Goal: Information Seeking & Learning: Learn about a topic

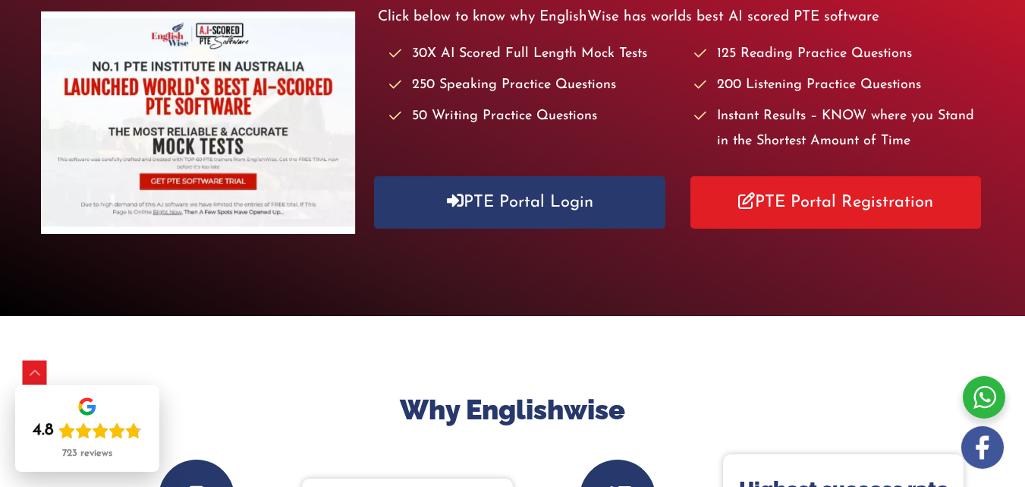
scroll to position [229, 0]
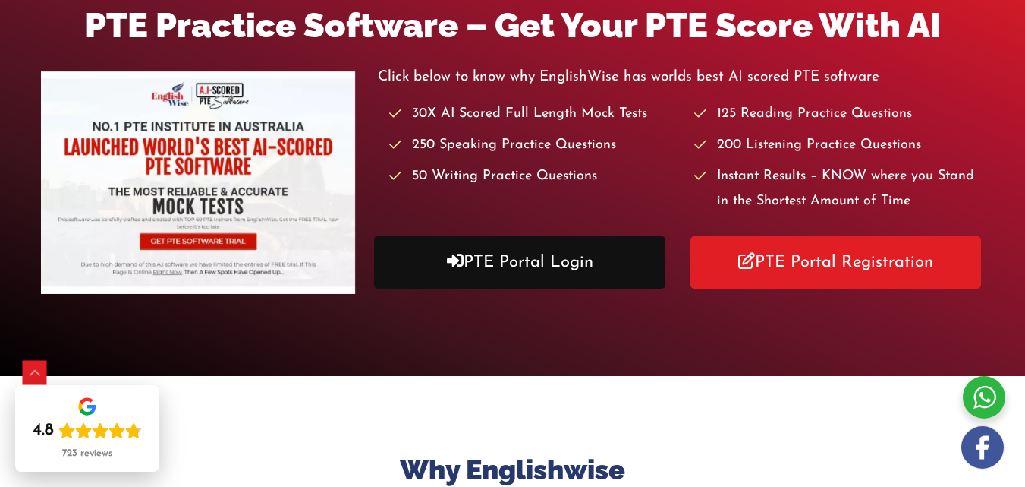
click at [567, 263] on link "PTE Portal Login" at bounding box center [519, 262] width 291 height 52
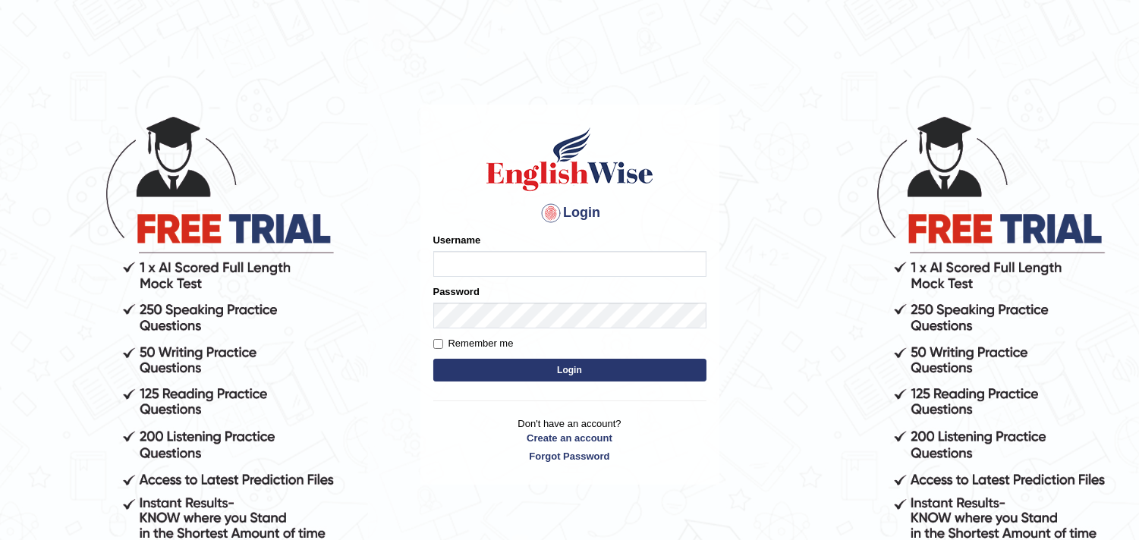
type input "harishgupta"
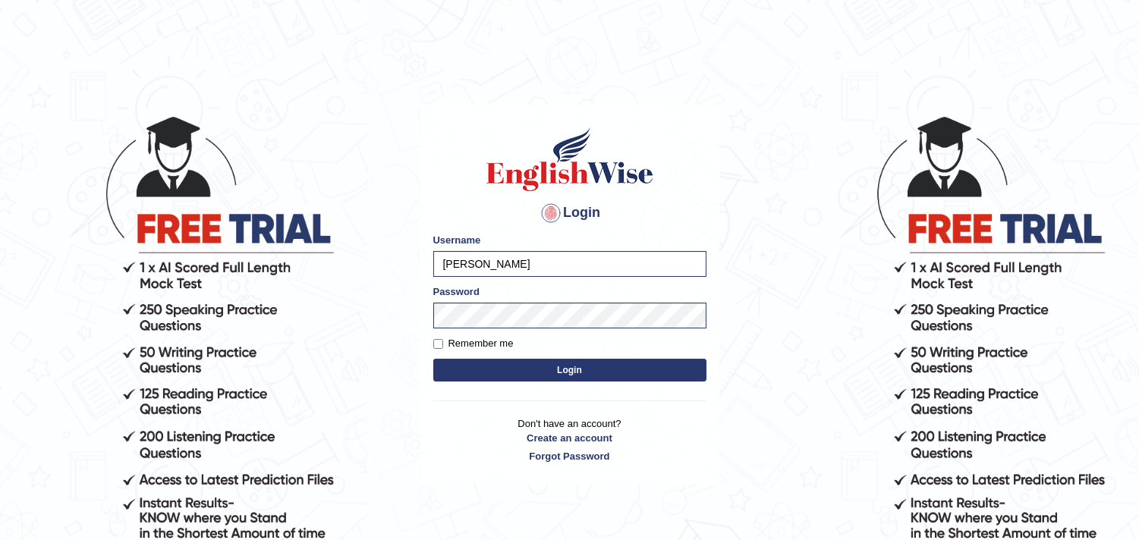
click at [490, 373] on button "Login" at bounding box center [569, 370] width 273 height 23
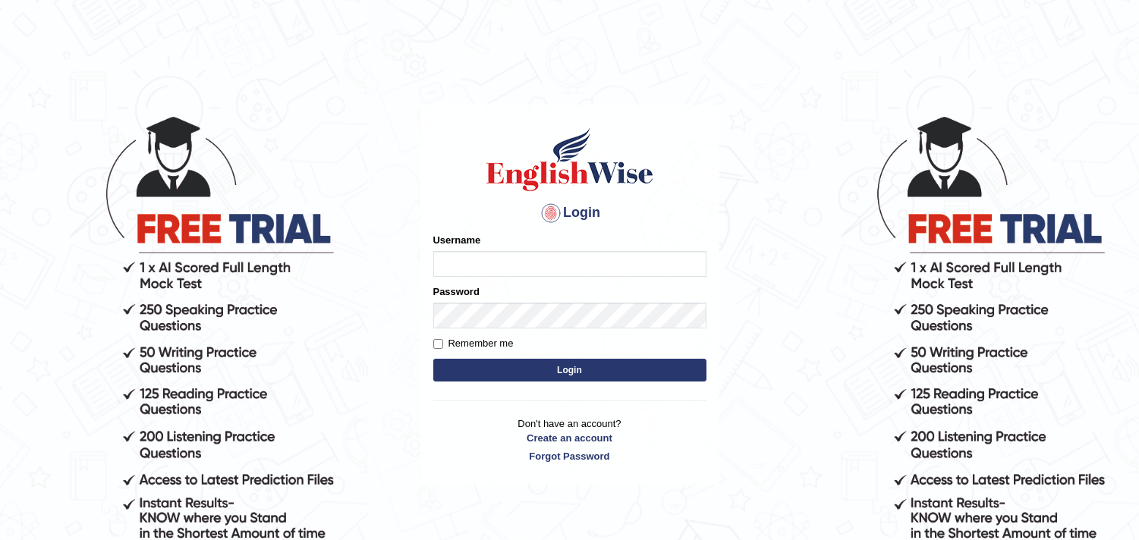
type input "harishgupta"
click at [507, 361] on button "Login" at bounding box center [569, 370] width 273 height 23
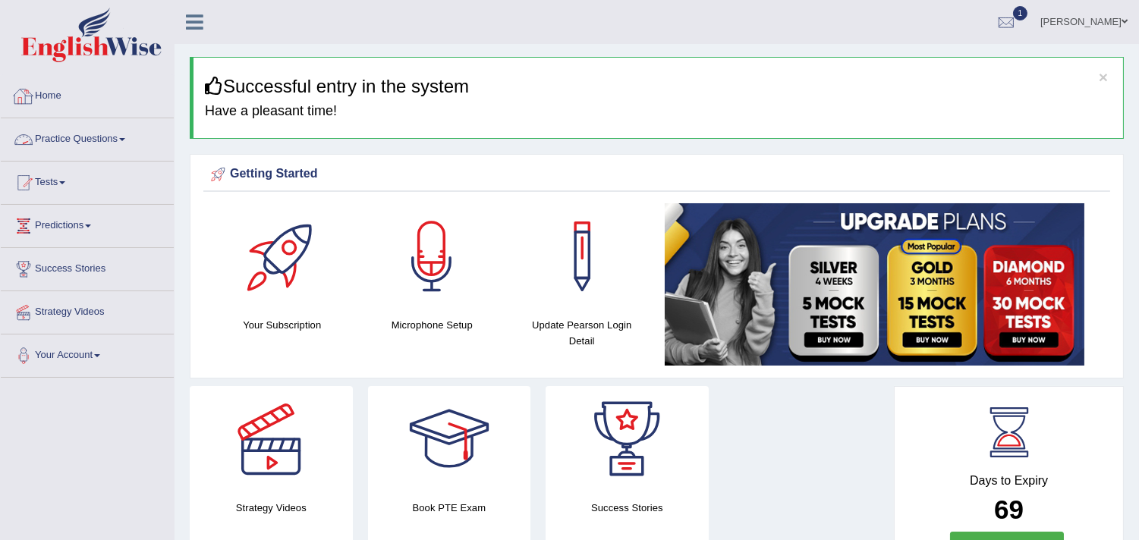
click at [122, 137] on link "Practice Questions" at bounding box center [87, 137] width 173 height 38
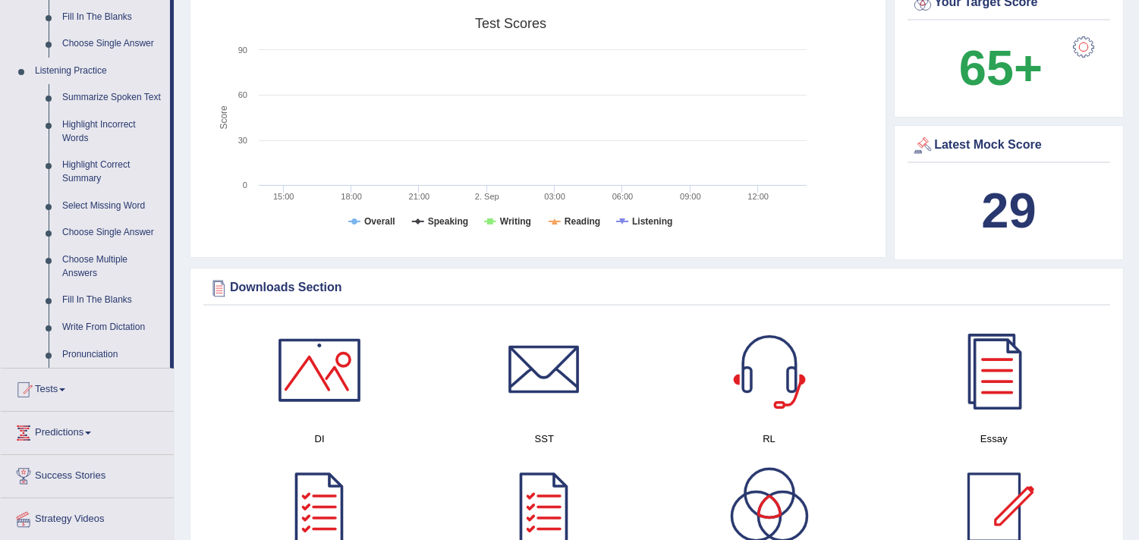
scroll to position [608, 0]
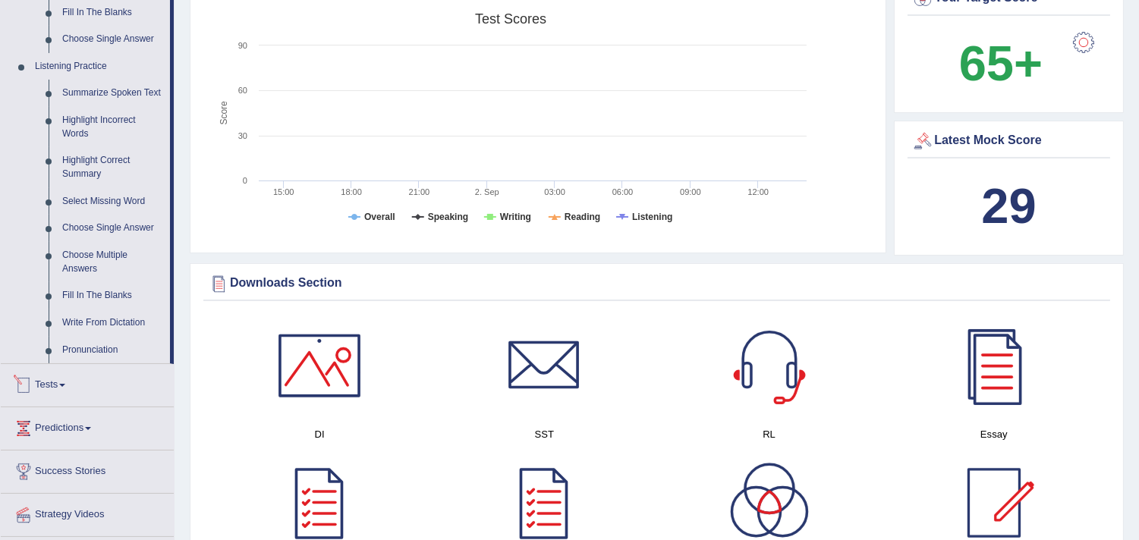
click at [61, 389] on link "Tests" at bounding box center [87, 383] width 173 height 38
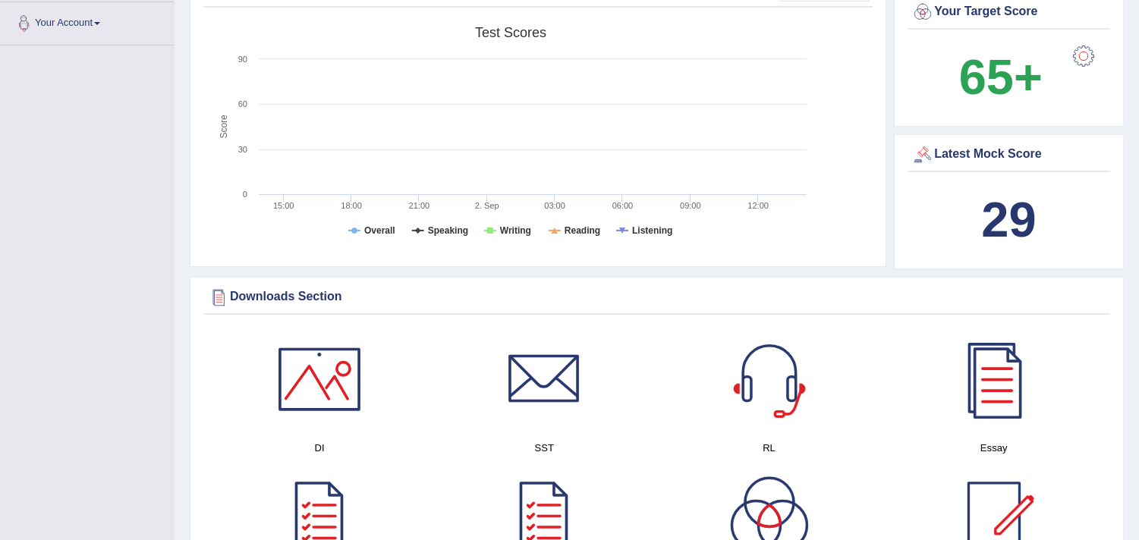
scroll to position [190, 0]
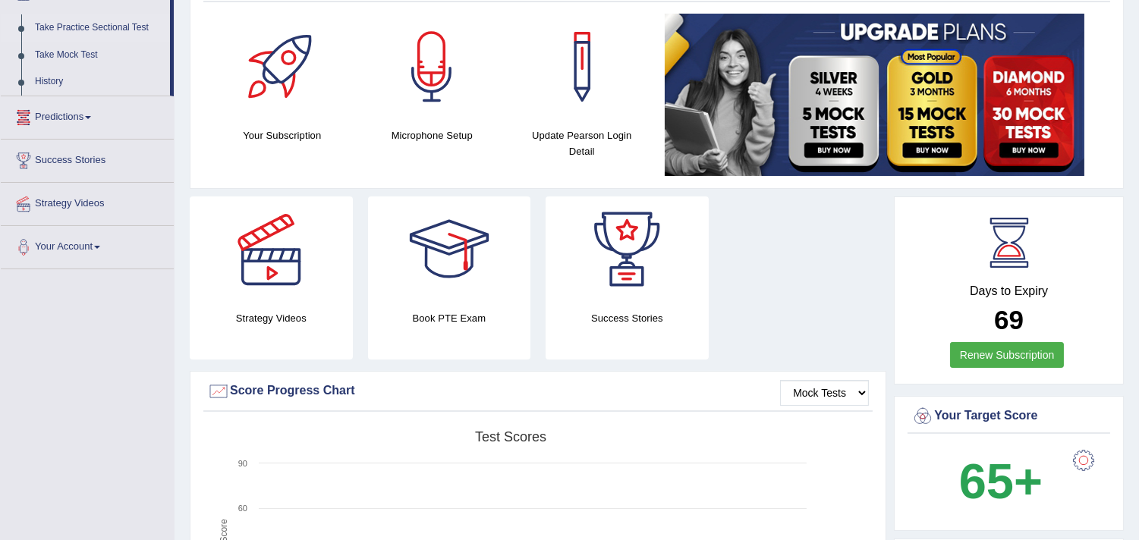
click at [115, 26] on link "Take Practice Sectional Test" at bounding box center [99, 27] width 142 height 27
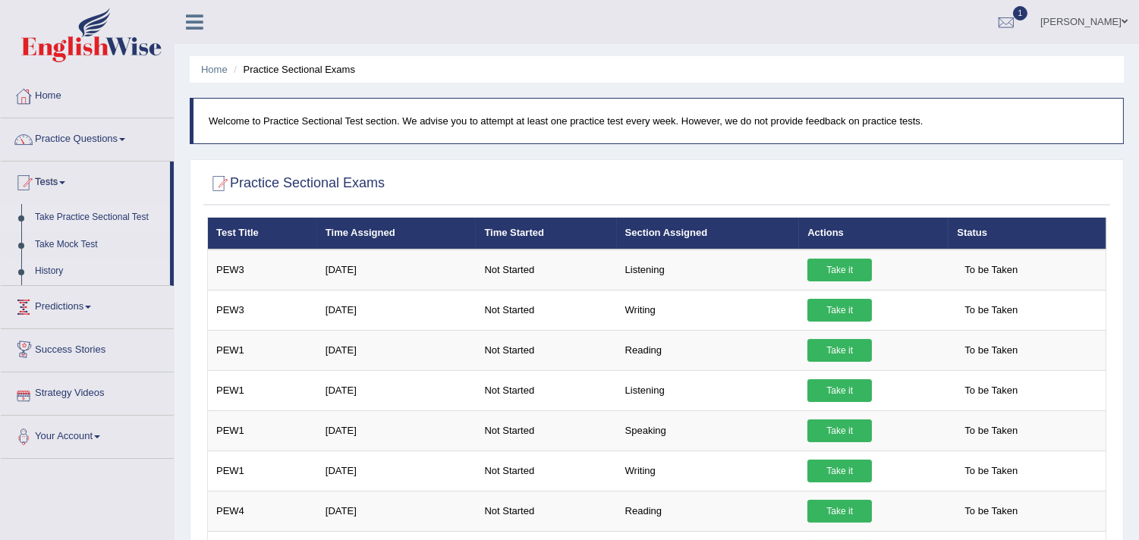
click at [56, 269] on link "History" at bounding box center [99, 271] width 142 height 27
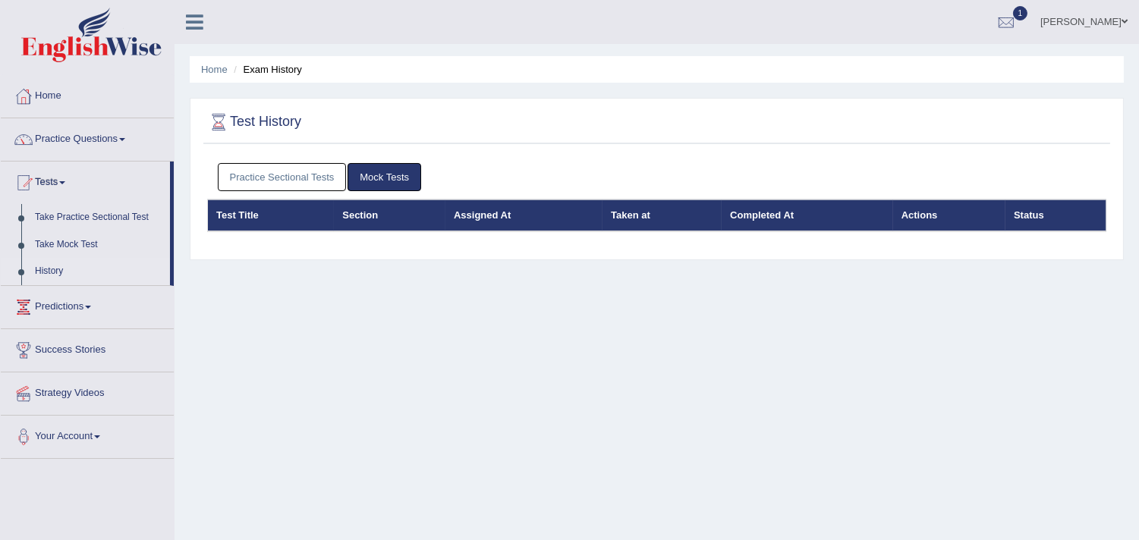
click at [310, 175] on link "Practice Sectional Tests" at bounding box center [282, 177] width 129 height 28
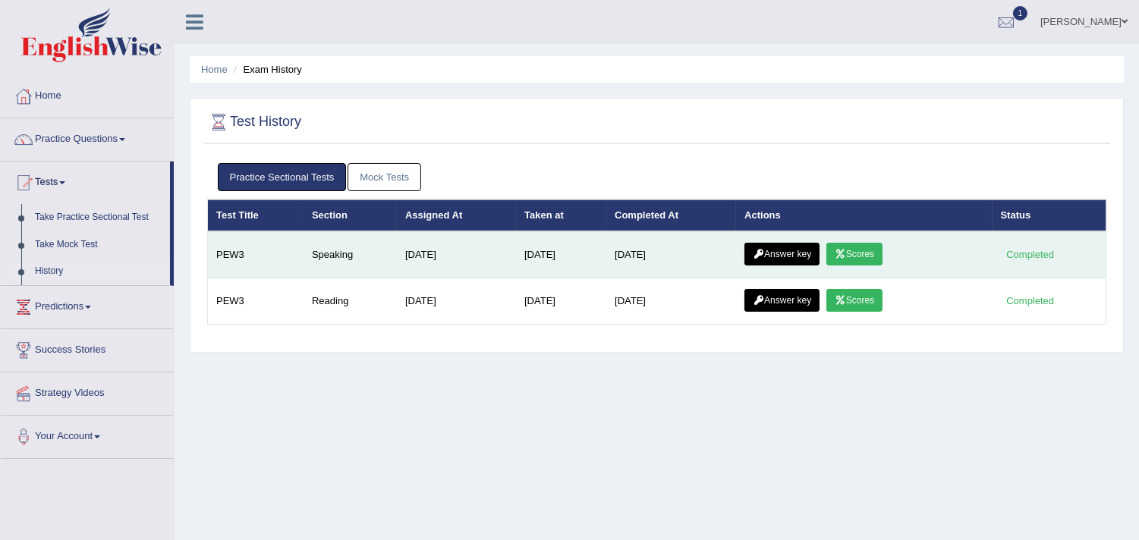
click at [805, 259] on link "Answer key" at bounding box center [782, 254] width 75 height 23
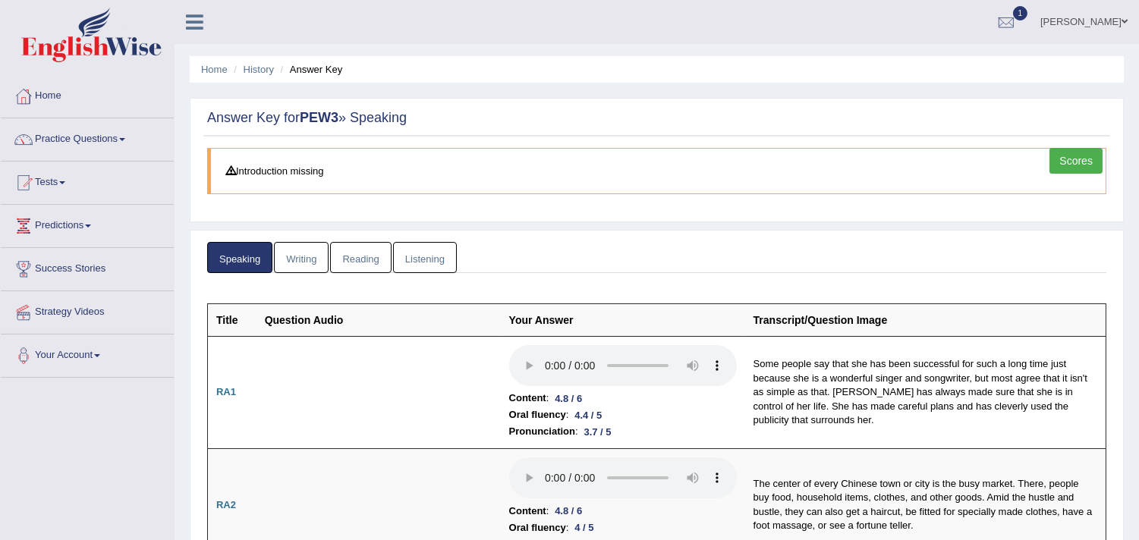
click at [1069, 152] on link "Scores" at bounding box center [1076, 161] width 53 height 26
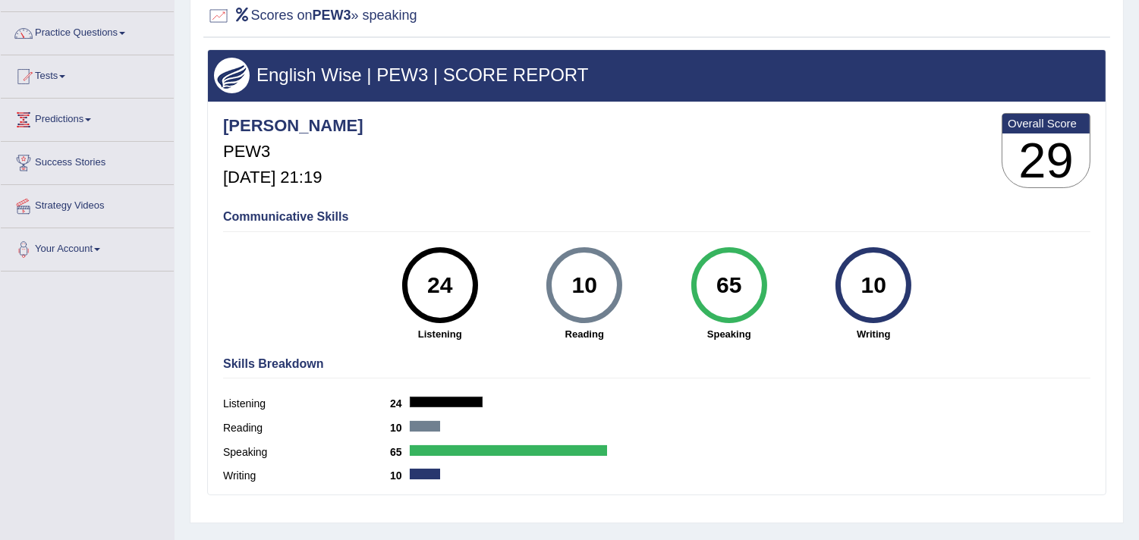
scroll to position [105, 0]
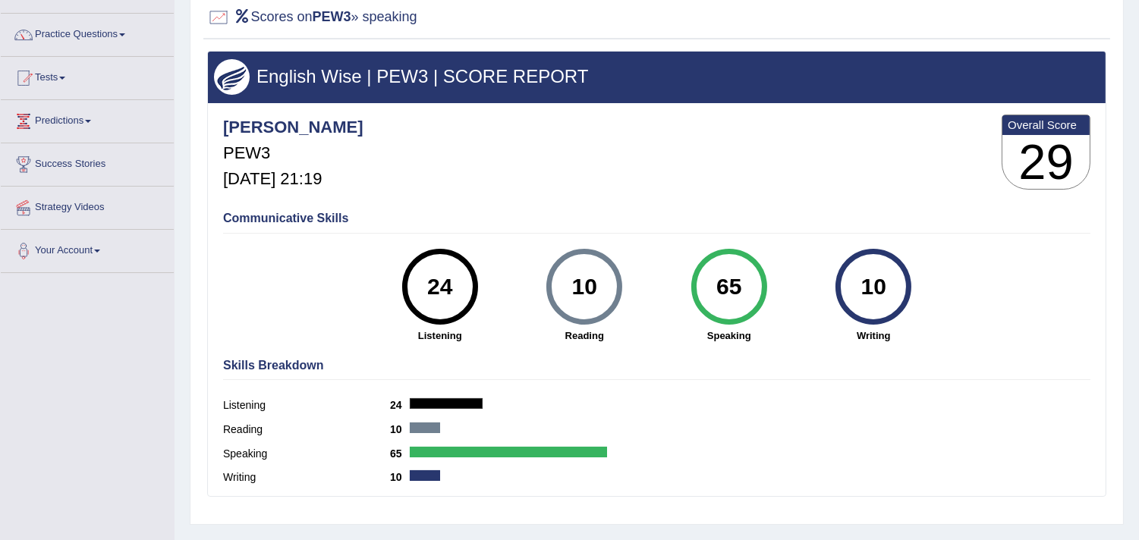
drag, startPoint x: 1137, startPoint y: 222, endPoint x: 1136, endPoint y: 194, distance: 28.1
click at [1136, 194] on div "Home History Scores Scores on PEW3 » speaking English Wise | PEW3 | SCORE REPOR…" at bounding box center [657, 274] width 965 height 759
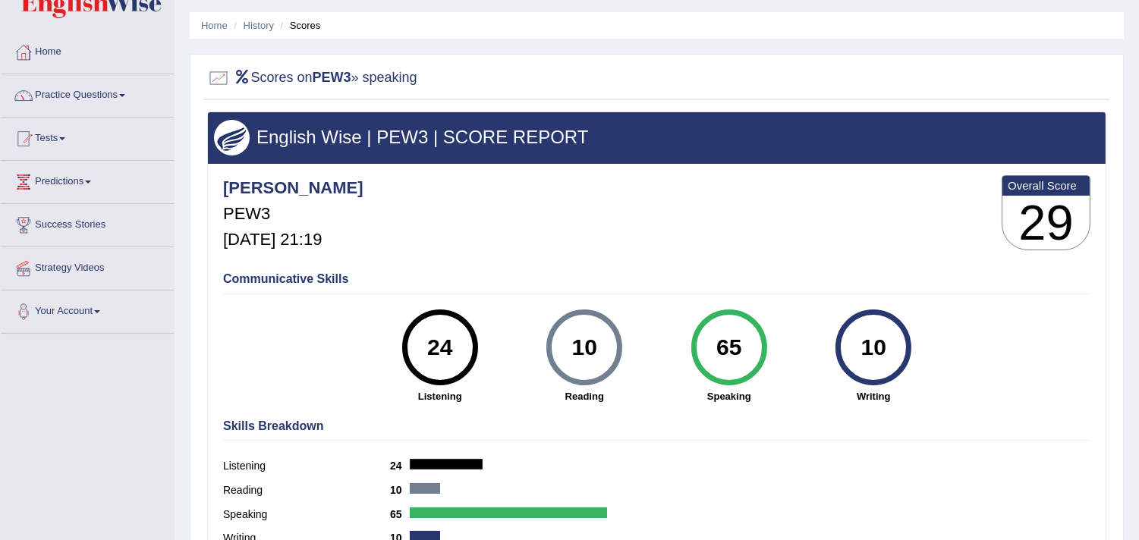
scroll to position [43, 0]
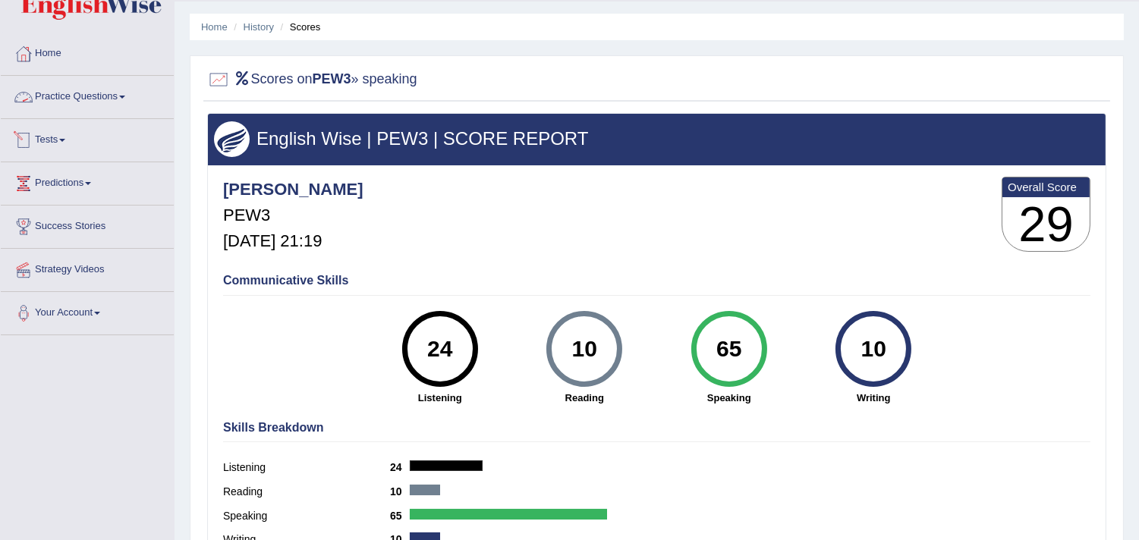
click at [124, 104] on link "Practice Questions" at bounding box center [87, 95] width 173 height 38
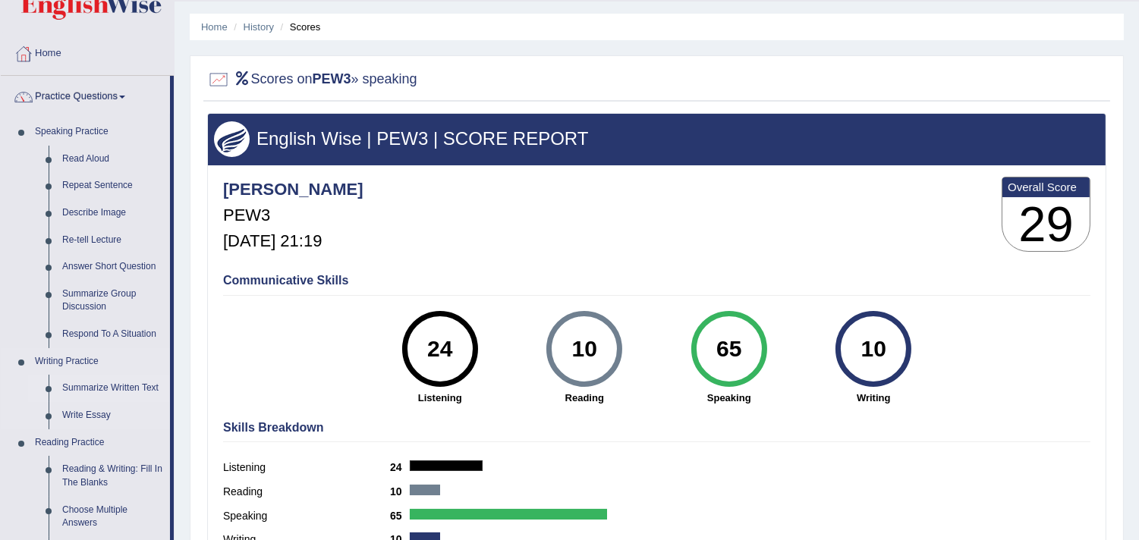
click at [117, 391] on link "Summarize Written Text" at bounding box center [112, 388] width 115 height 27
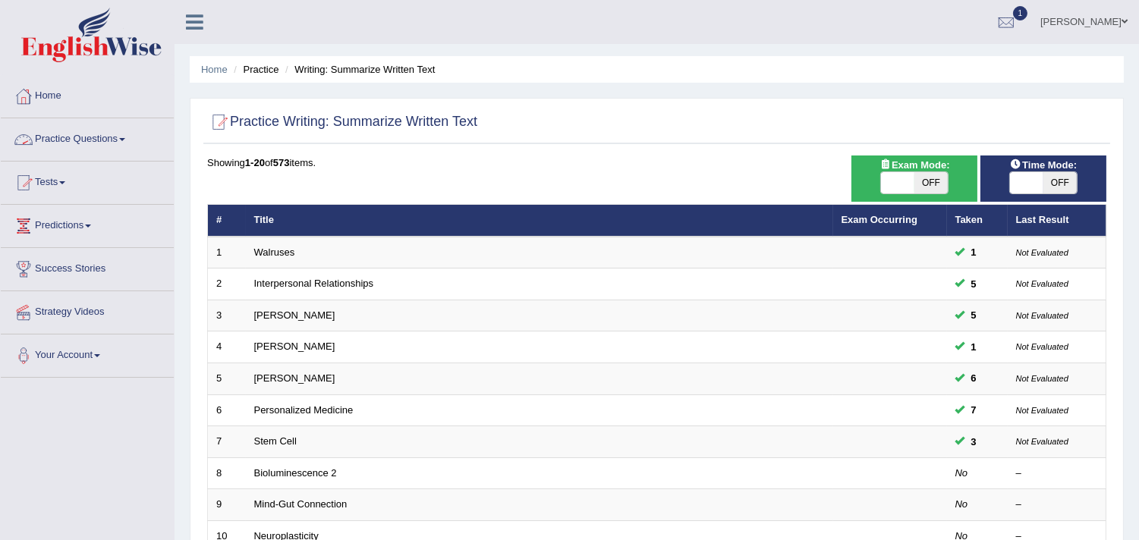
click at [126, 137] on link "Practice Questions" at bounding box center [87, 137] width 173 height 38
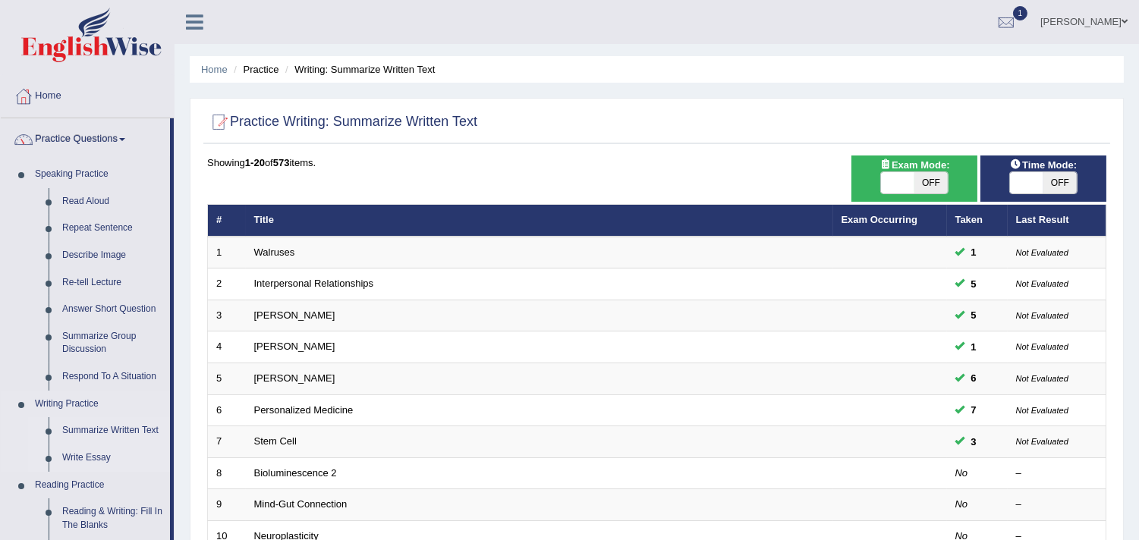
click at [91, 454] on link "Write Essay" at bounding box center [112, 458] width 115 height 27
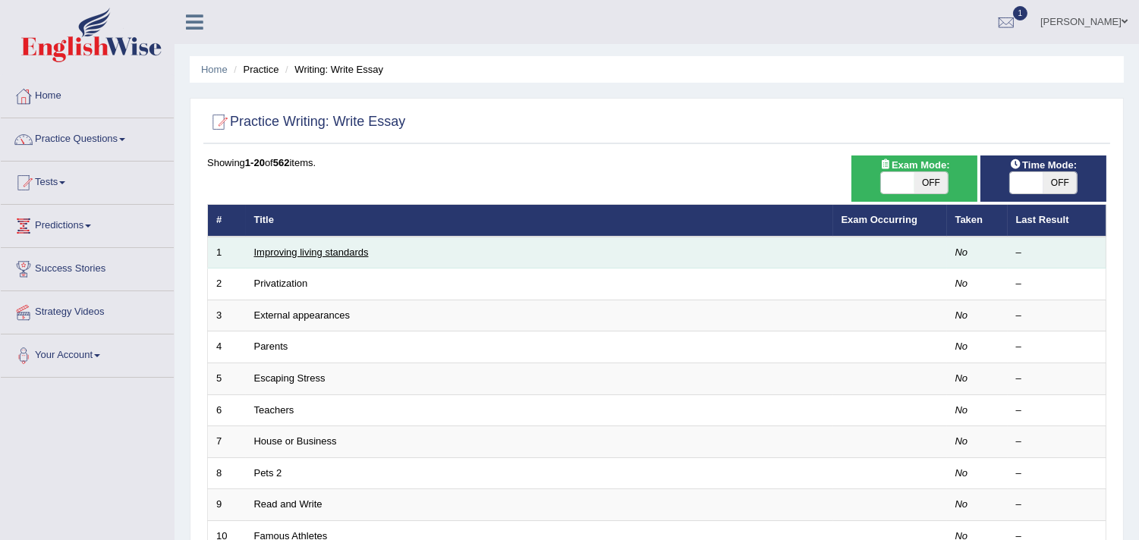
click at [332, 253] on link "Improving living standards" at bounding box center [311, 252] width 115 height 11
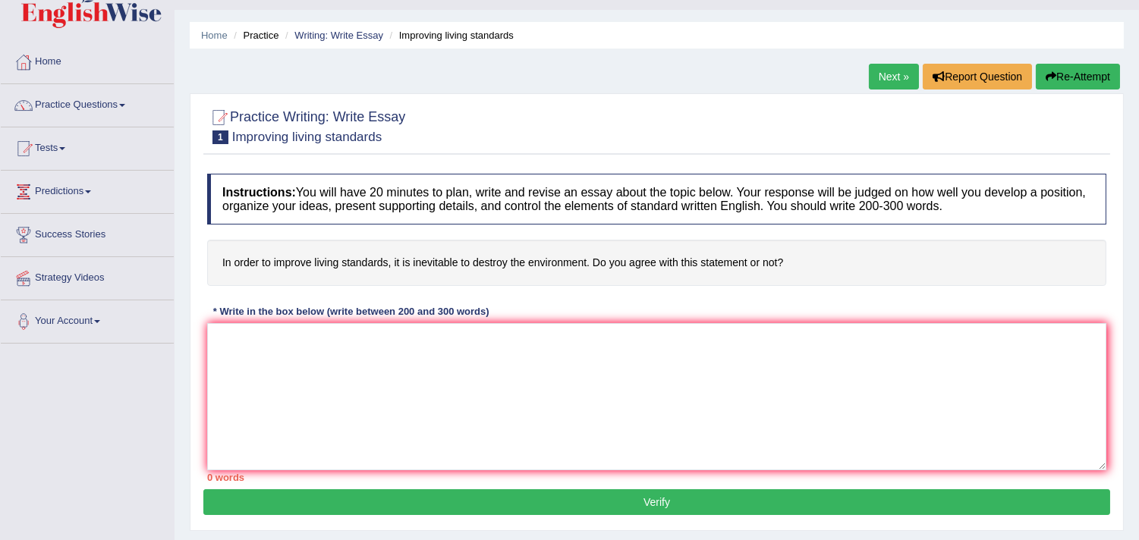
scroll to position [36, 0]
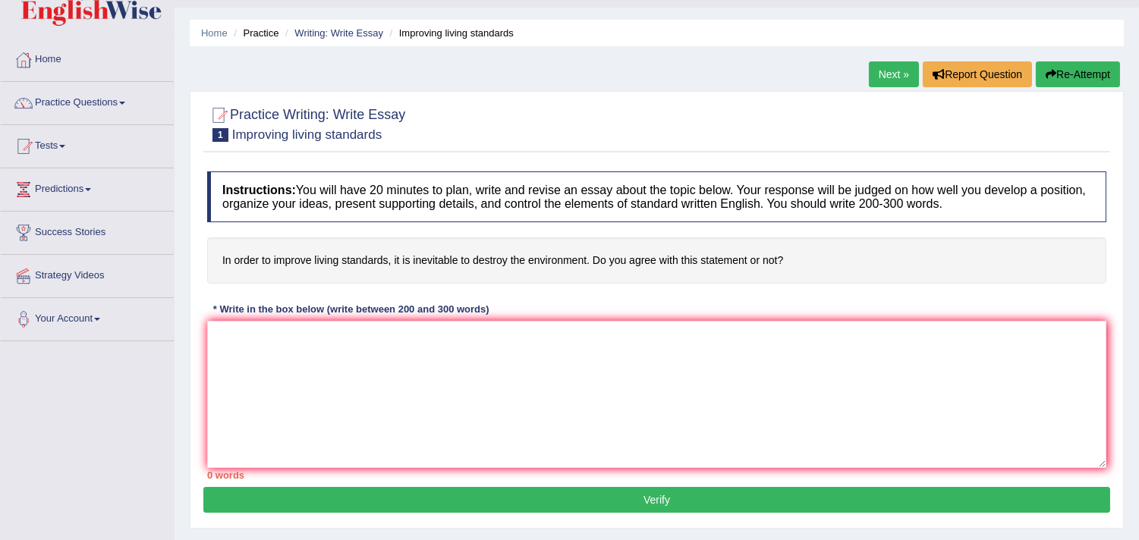
click at [888, 65] on link "Next »" at bounding box center [894, 74] width 50 height 26
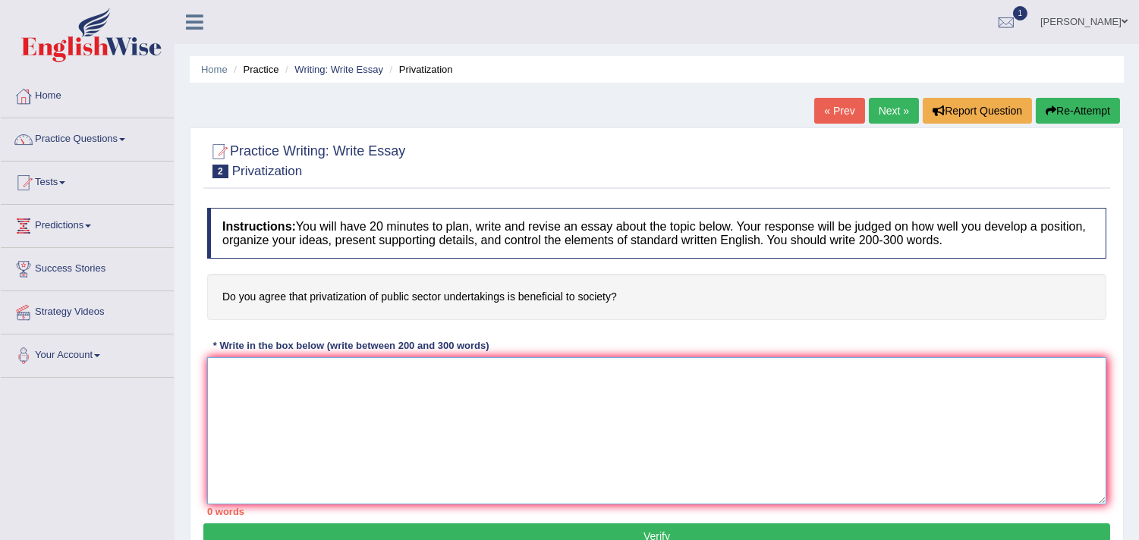
click at [369, 376] on textarea at bounding box center [656, 431] width 899 height 147
type textarea "t"
click at [239, 373] on textarea "Thw increasing influence" at bounding box center [656, 431] width 899 height 147
click at [375, 377] on textarea "The increasing influence" at bounding box center [656, 431] width 899 height 147
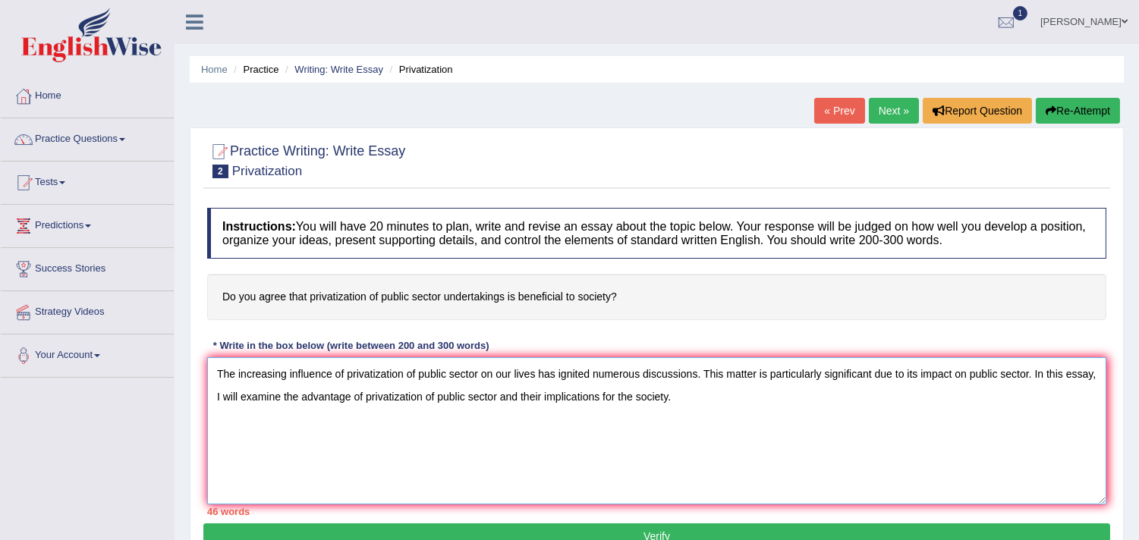
click at [669, 407] on textarea "The increasing influence of privatization of public sector on our lives has ign…" at bounding box center [656, 431] width 899 height 147
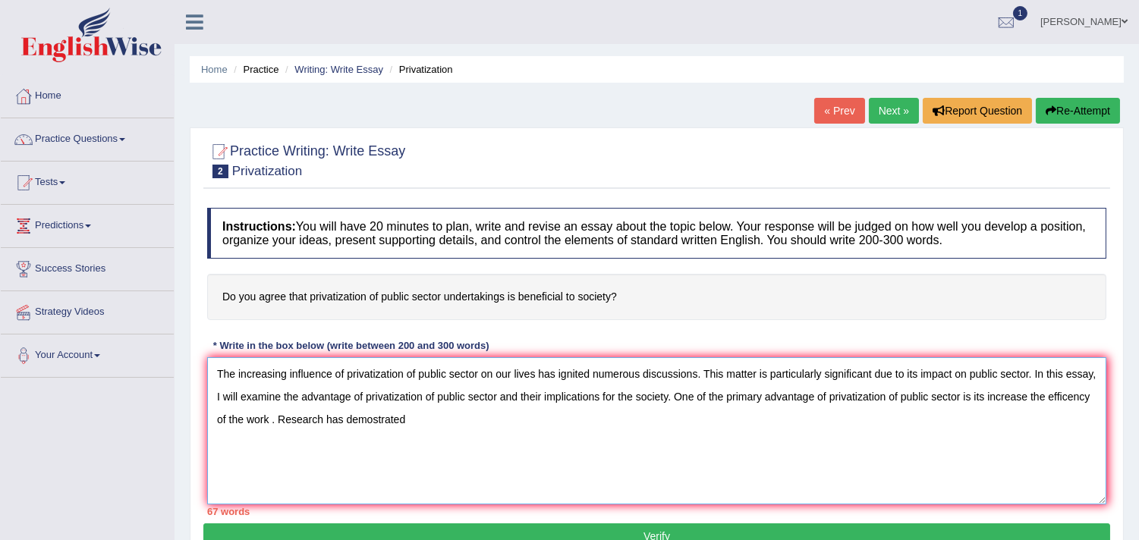
click at [375, 421] on textarea "The increasing influence of privatization of public sector on our lives has ign…" at bounding box center [656, 431] width 899 height 147
click at [425, 414] on textarea "The increasing influence of privatization of public sector on our lives has ign…" at bounding box center [656, 431] width 899 height 147
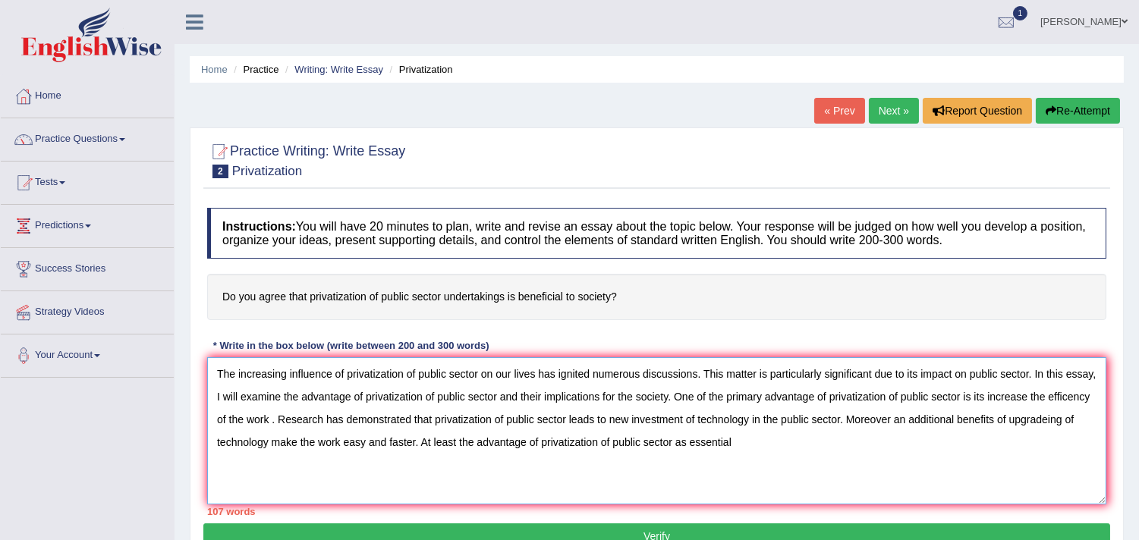
drag, startPoint x: 425, startPoint y: 414, endPoint x: 764, endPoint y: 461, distance: 341.8
click at [764, 461] on textarea "The increasing influence of privatization of public sector on our lives has ign…" at bounding box center [656, 431] width 899 height 147
click at [692, 442] on textarea "The increasing influence of privatization of public sector on our lives has ign…" at bounding box center [656, 431] width 899 height 147
click at [683, 444] on textarea "The increasing influence of privatization of public sector on our lives has ign…" at bounding box center [656, 431] width 899 height 147
click at [755, 444] on textarea "The increasing influence of privatization of public sector on our lives has ign…" at bounding box center [656, 431] width 899 height 147
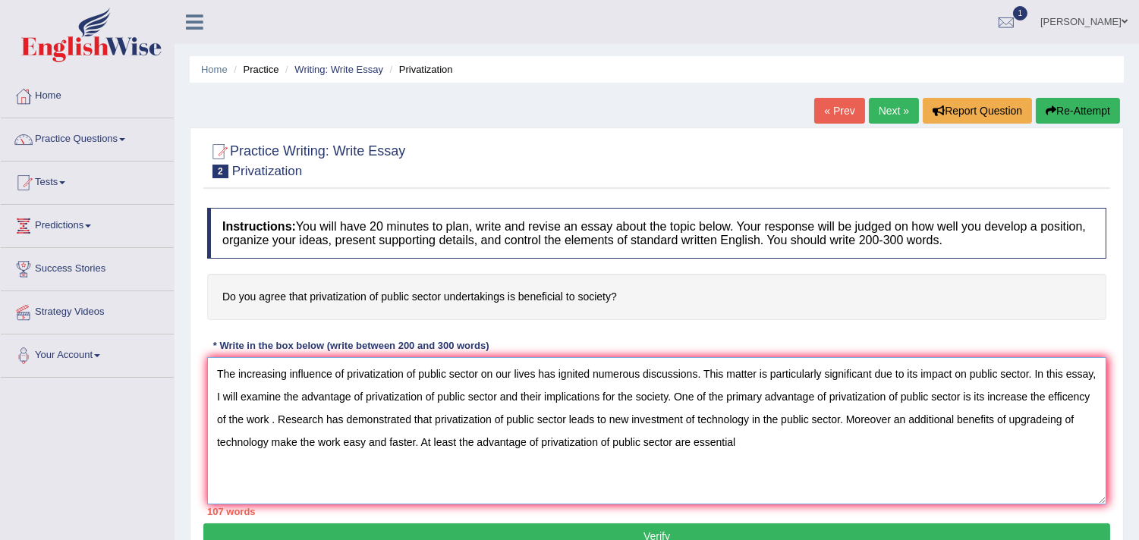
click at [756, 449] on textarea "The increasing influence of privatization of public sector on our lives has ign…" at bounding box center [656, 431] width 899 height 147
click at [676, 395] on textarea "The increasing influence of privatization of public sector on our lives has ign…" at bounding box center [656, 431] width 899 height 147
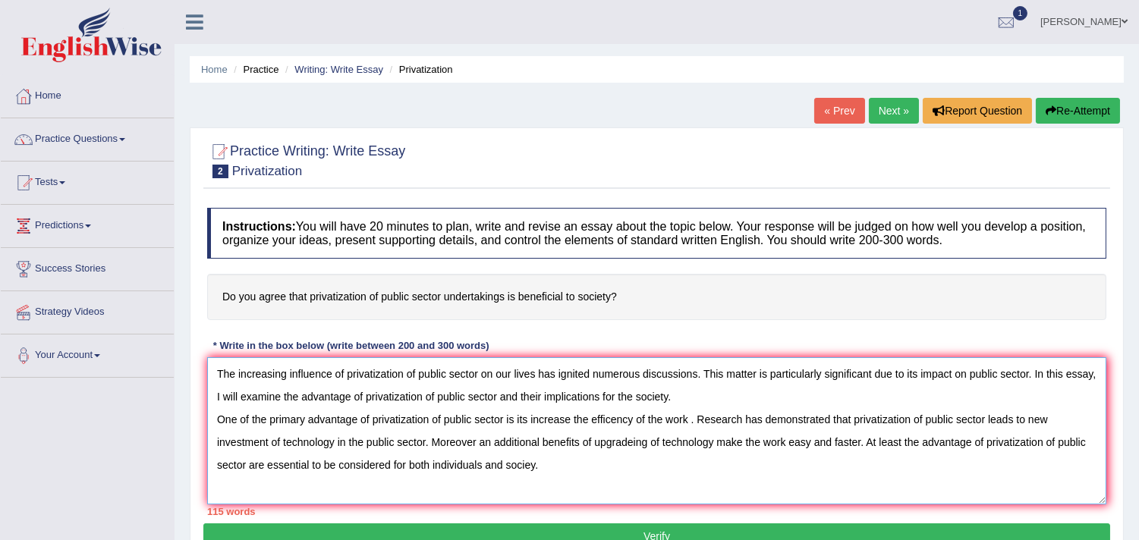
click at [624, 469] on textarea "The increasing influence of privatization of public sector on our lives has ign…" at bounding box center [656, 431] width 899 height 147
click at [345, 489] on textarea "The increasing influence of privatization of public sector on our lives has ign…" at bounding box center [656, 431] width 899 height 147
click at [399, 480] on textarea "The increasing influence of privatization of public sector on our lives has ign…" at bounding box center [656, 431] width 899 height 147
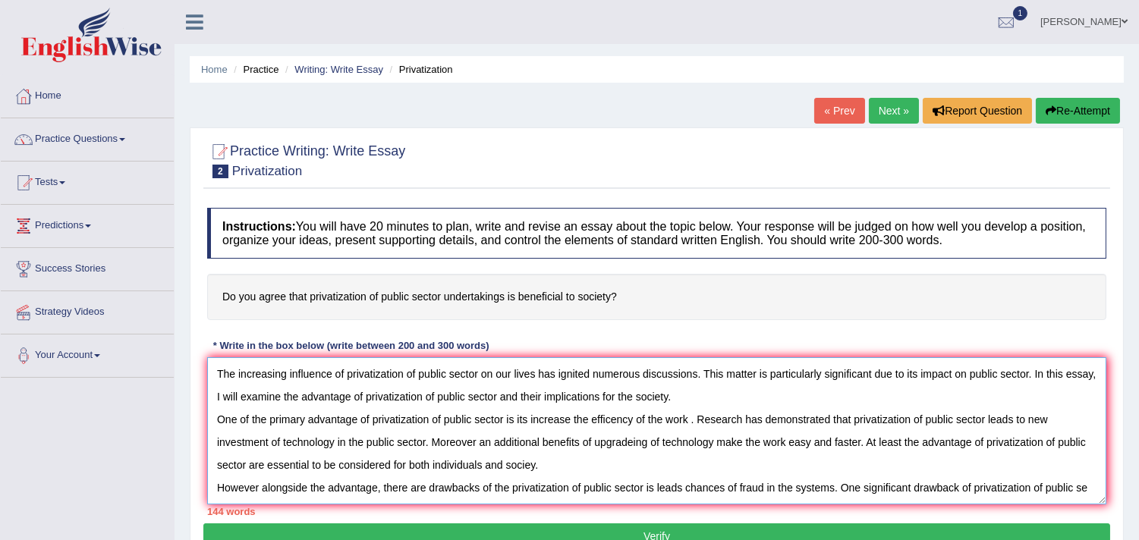
scroll to position [12, 0]
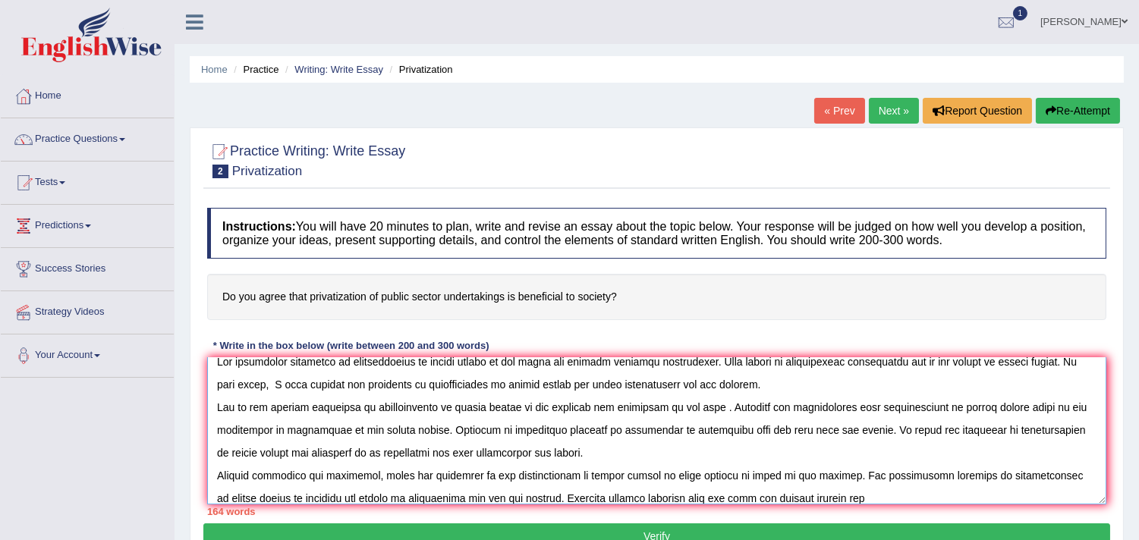
click at [661, 498] on textarea at bounding box center [656, 431] width 899 height 147
click at [833, 497] on textarea at bounding box center [656, 431] width 899 height 147
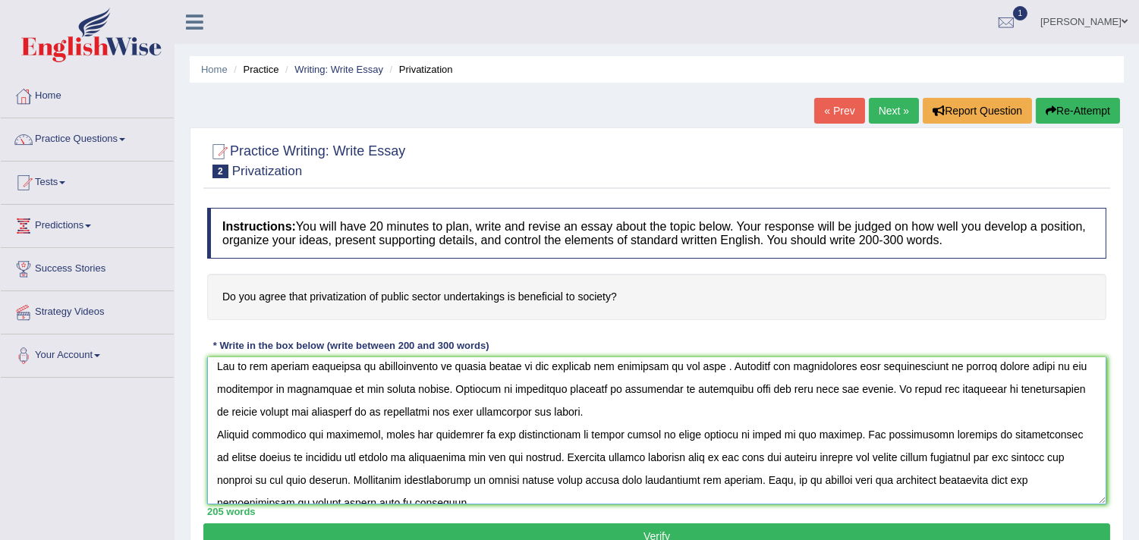
scroll to position [0, 0]
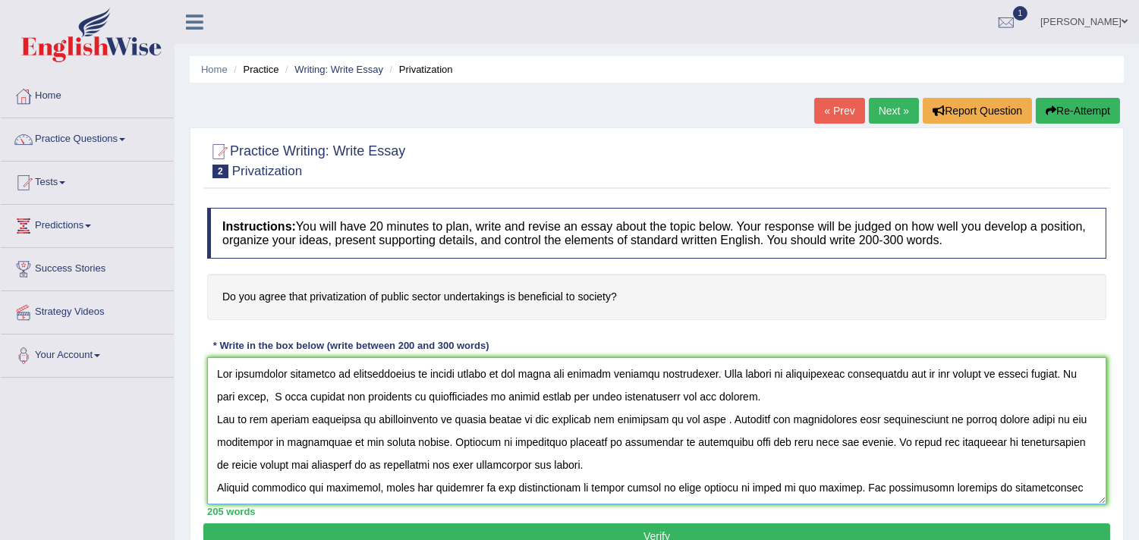
drag, startPoint x: 384, startPoint y: 480, endPoint x: 191, endPoint y: 330, distance: 245.1
click at [191, 330] on div "Practice Writing: Write Essay 2 Privatization Instructions: You will have 20 mi…" at bounding box center [657, 347] width 934 height 438
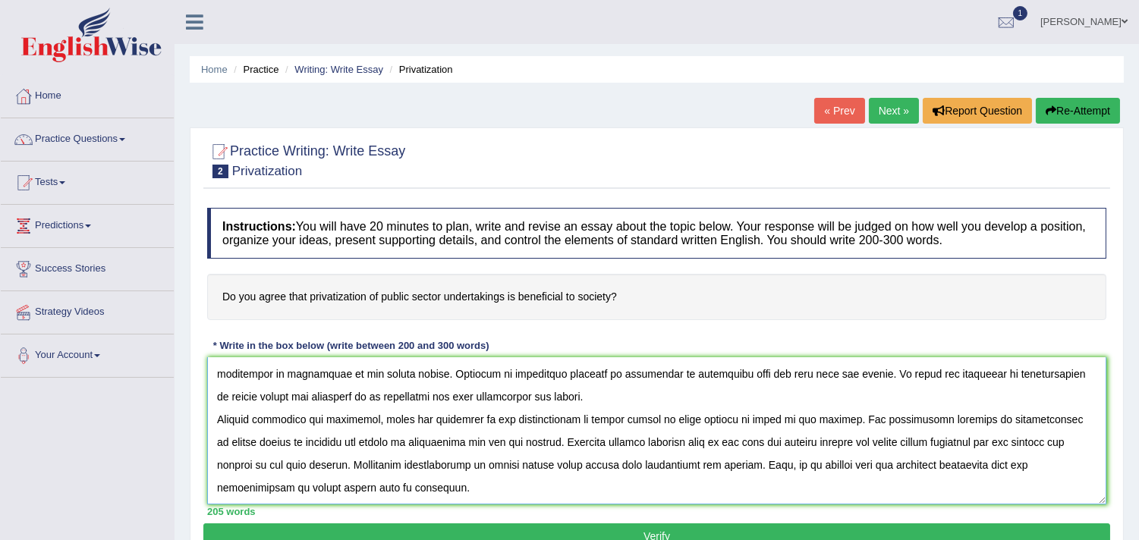
type textarea "The increasing influence of privatization of public sector on our lives has ign…"
click at [676, 529] on button "Verify" at bounding box center [656, 537] width 907 height 26
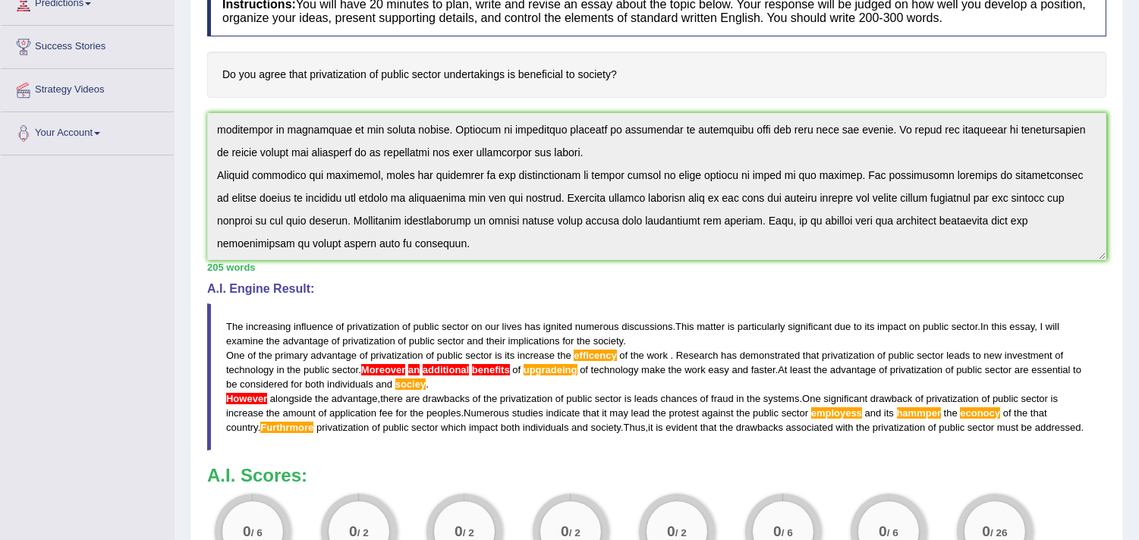
drag, startPoint x: 1149, startPoint y: 162, endPoint x: 1151, endPoint y: 320, distance: 157.9
click at [1139, 318] on html "Toggle navigation Home Practice Questions Speaking Practice Read Aloud Repeat S…" at bounding box center [569, 48] width 1139 height 540
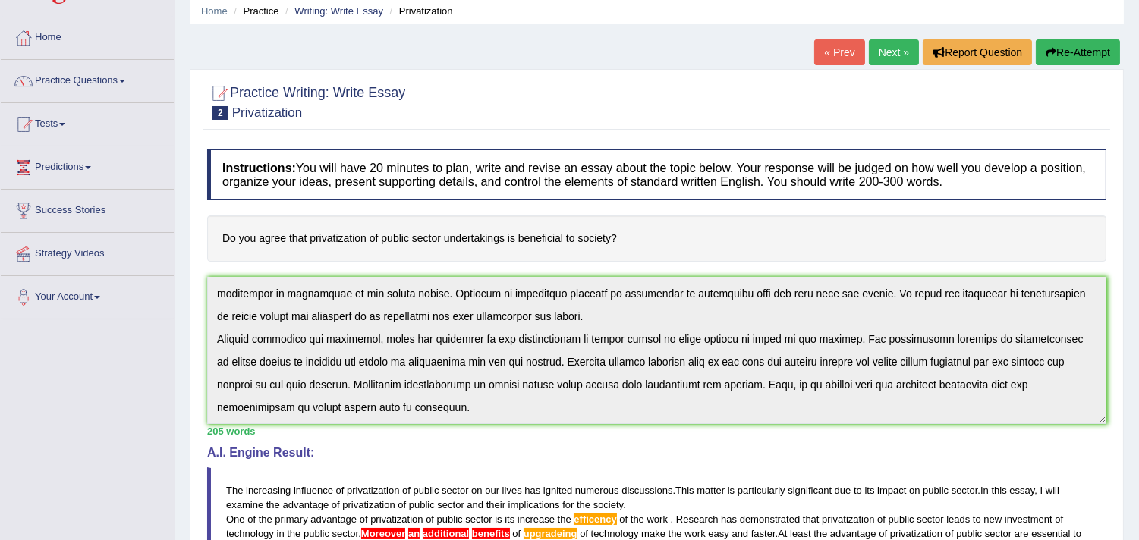
scroll to position [54, 0]
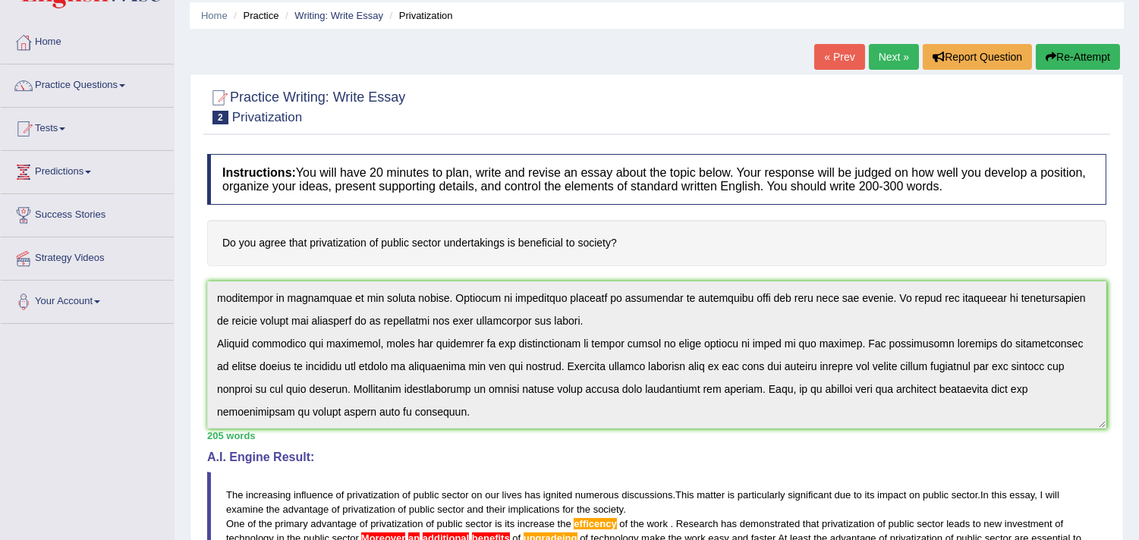
click at [1072, 50] on button "Re-Attempt" at bounding box center [1078, 57] width 84 height 26
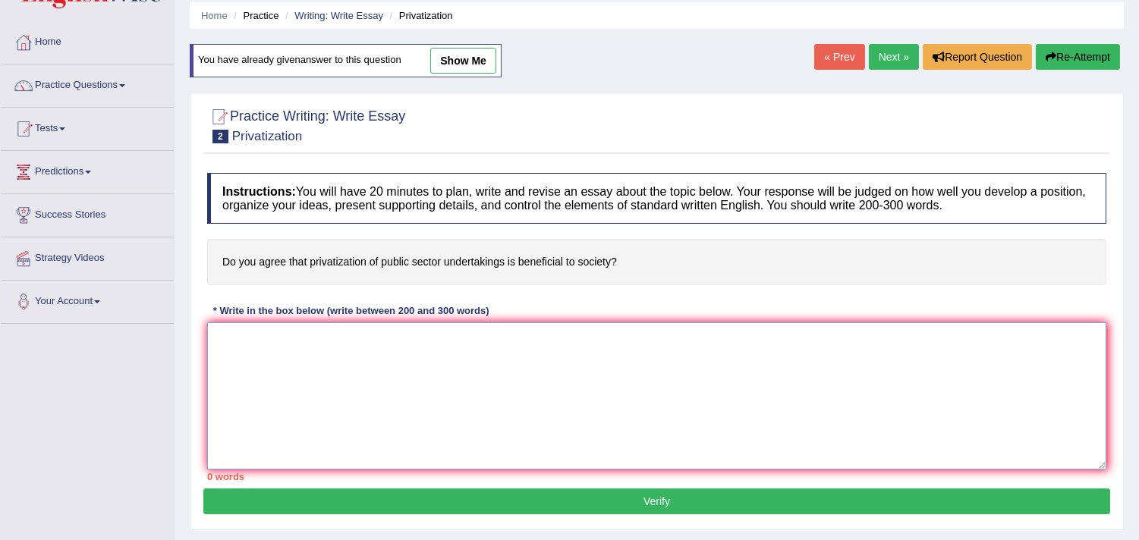
click at [680, 353] on textarea at bounding box center [656, 396] width 899 height 147
paste textarea "The increasing influence of privatization of public sector on our lives has ign…"
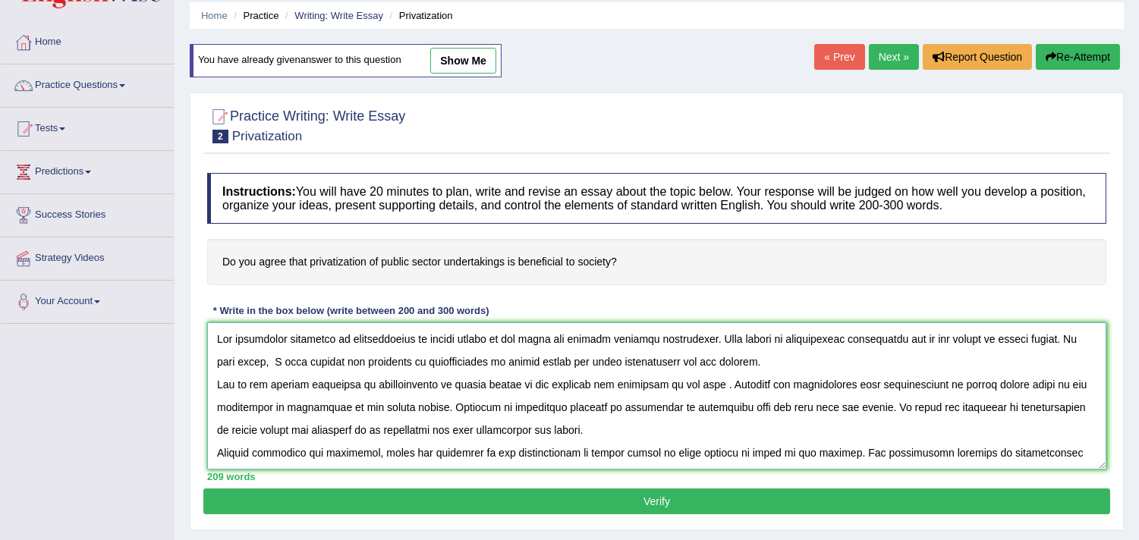
click at [389, 363] on textarea at bounding box center [656, 396] width 899 height 147
click at [216, 339] on textarea at bounding box center [656, 396] width 899 height 147
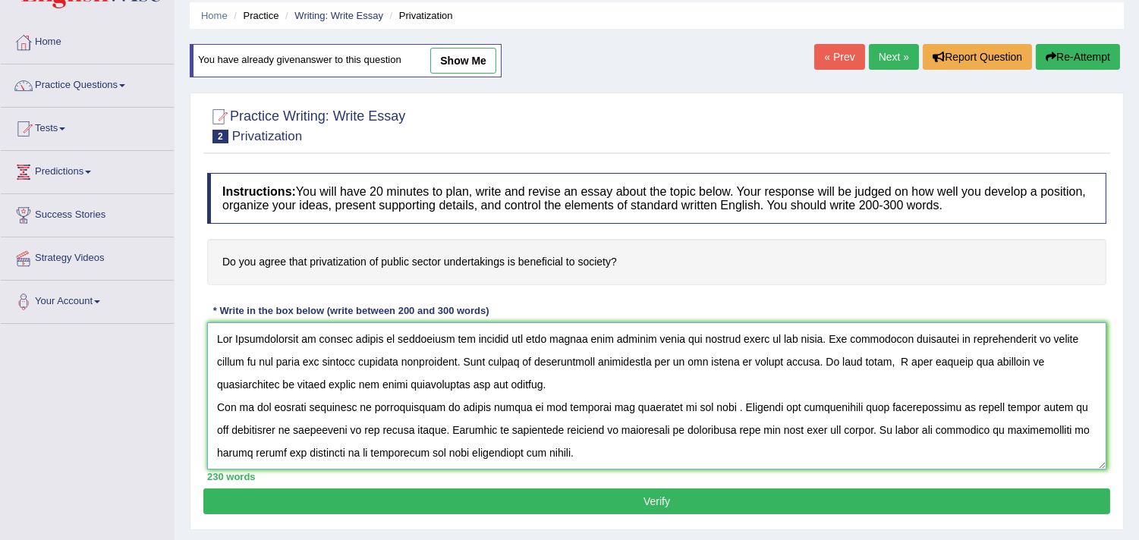
click at [240, 339] on textarea at bounding box center [656, 396] width 899 height 147
click at [692, 365] on textarea at bounding box center [656, 396] width 899 height 147
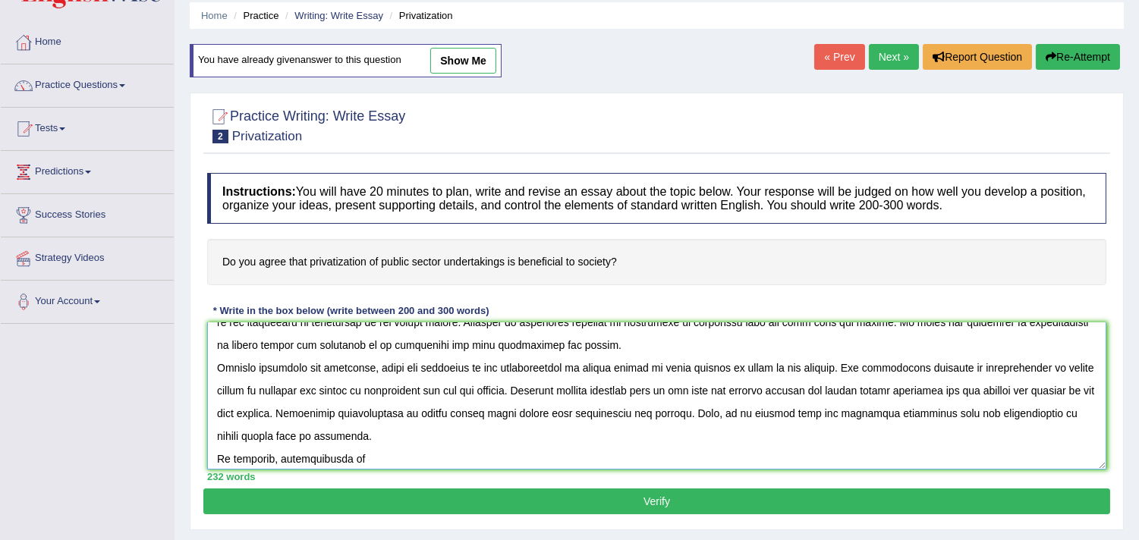
scroll to position [114, 0]
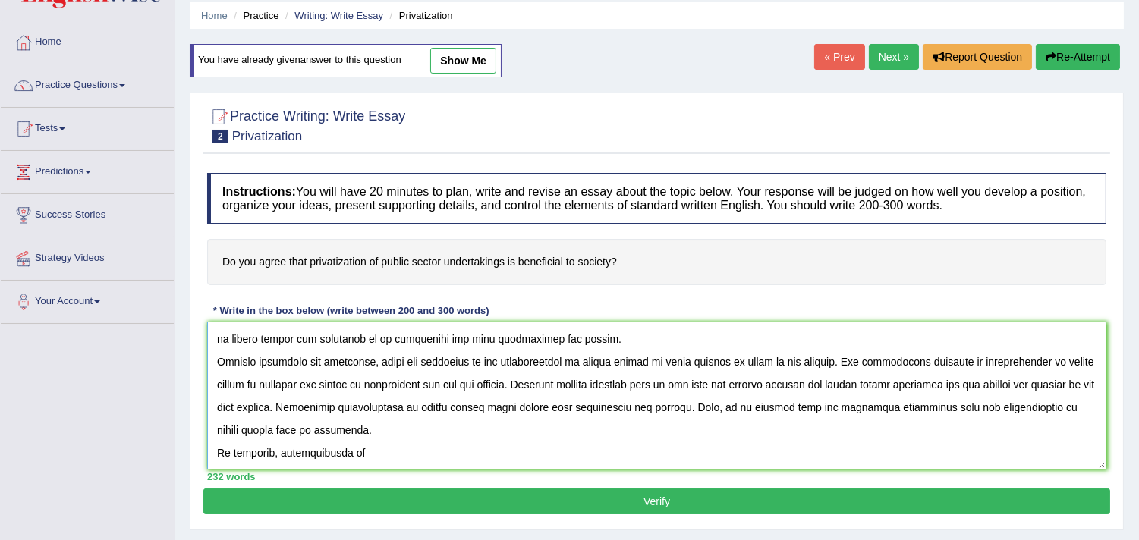
click at [481, 456] on textarea at bounding box center [656, 396] width 899 height 147
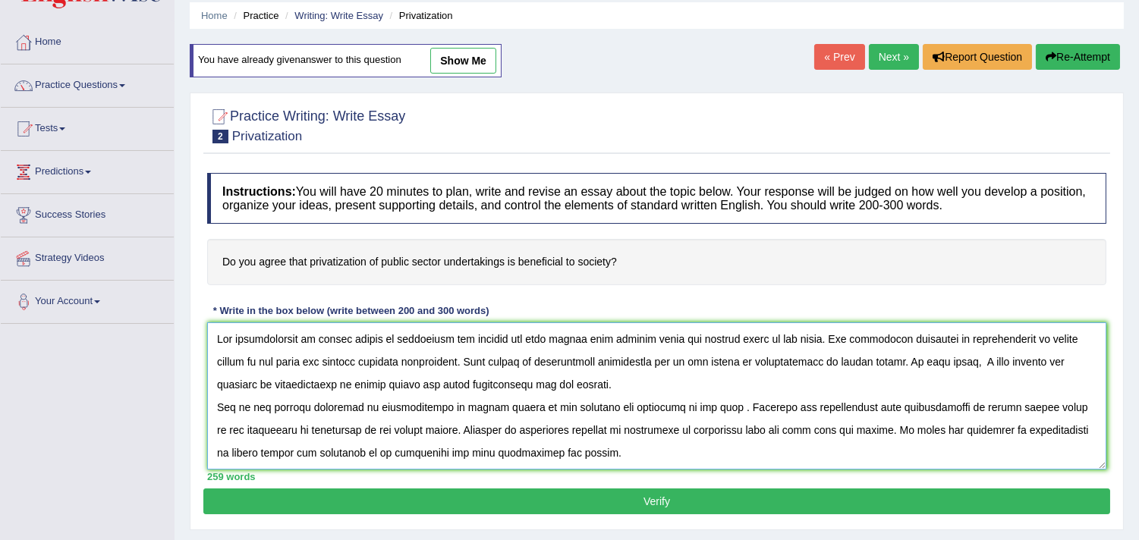
drag, startPoint x: 1033, startPoint y: 453, endPoint x: 170, endPoint y: 298, distance: 876.8
click at [170, 298] on div "Toggle navigation Home Practice Questions Speaking Practice Read Aloud Repeat S…" at bounding box center [569, 340] width 1139 height 789
type textarea "Yes privatization of public sector is beneficial for society but also having so…"
click at [392, 502] on button "Verify" at bounding box center [656, 502] width 907 height 26
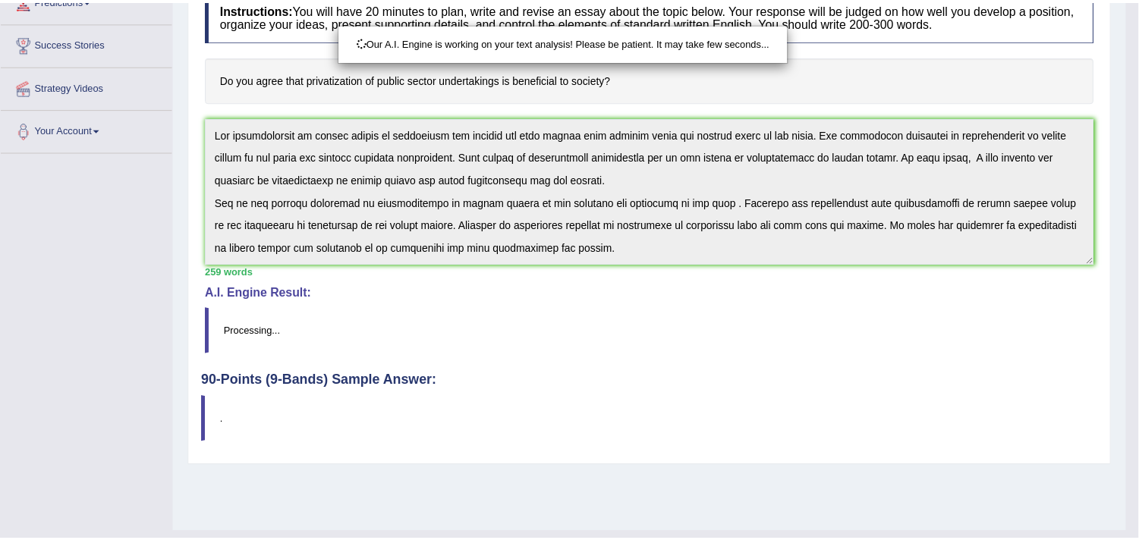
scroll to position [231, 0]
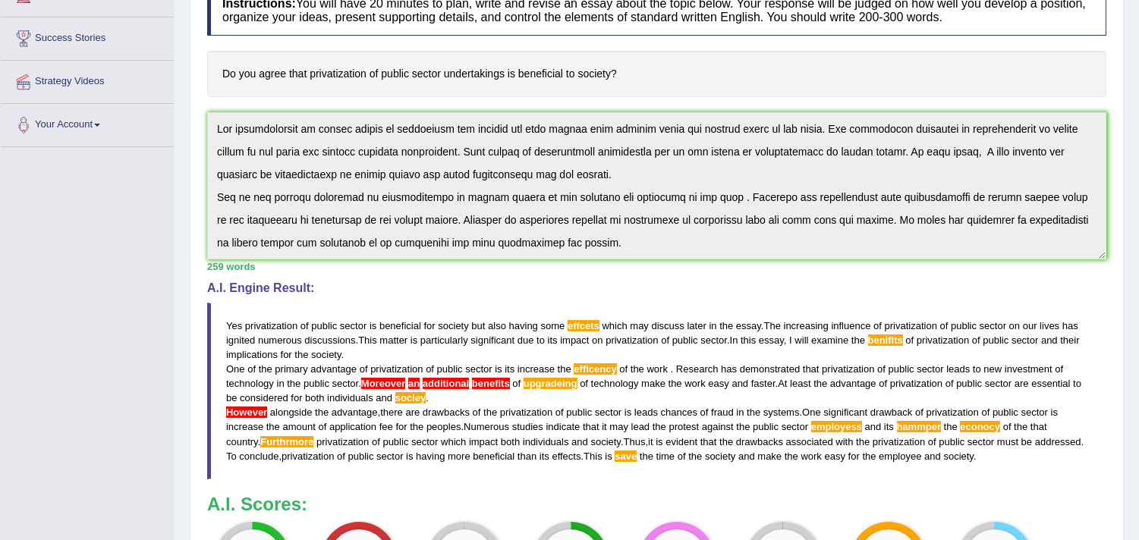
drag, startPoint x: 1143, startPoint y: 300, endPoint x: 1151, endPoint y: 436, distance: 136.1
click at [1139, 310] on html "Toggle navigation Home Practice Questions Speaking Practice Read Aloud Repeat S…" at bounding box center [569, 39] width 1139 height 540
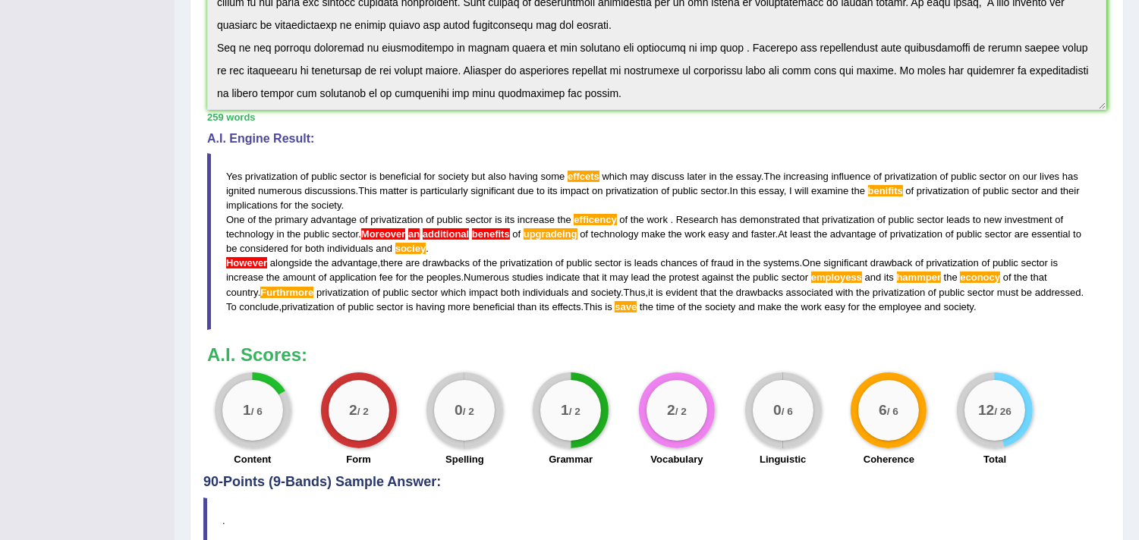
scroll to position [388, 0]
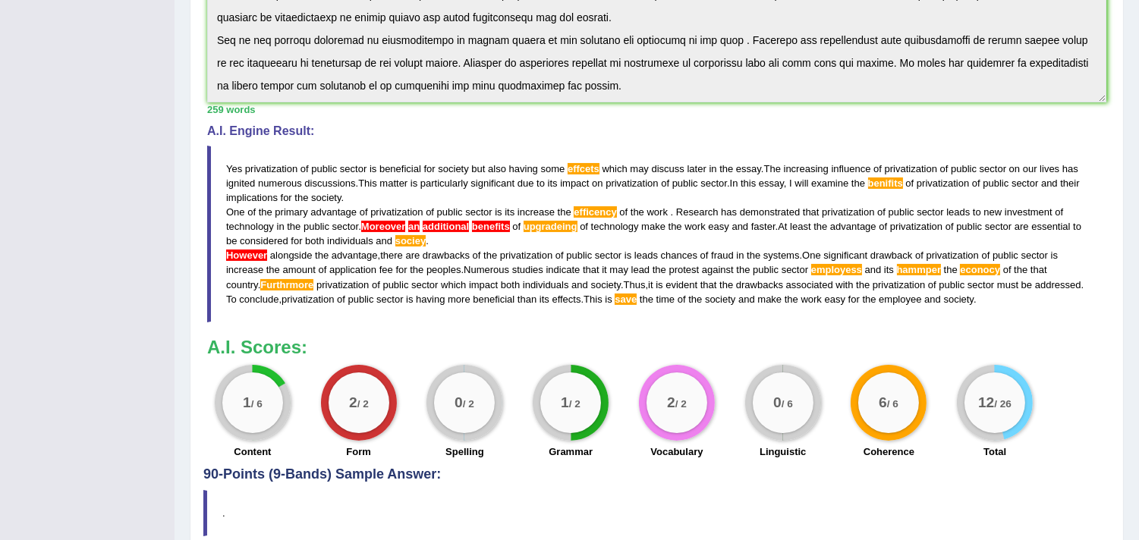
click at [581, 179] on span "impact" at bounding box center [574, 183] width 29 height 11
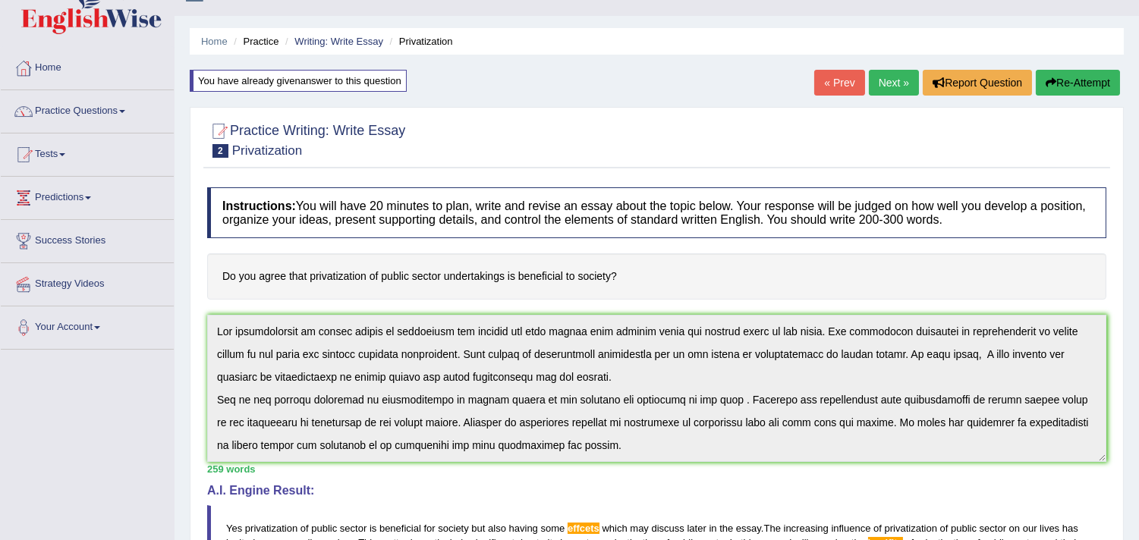
scroll to position [0, 0]
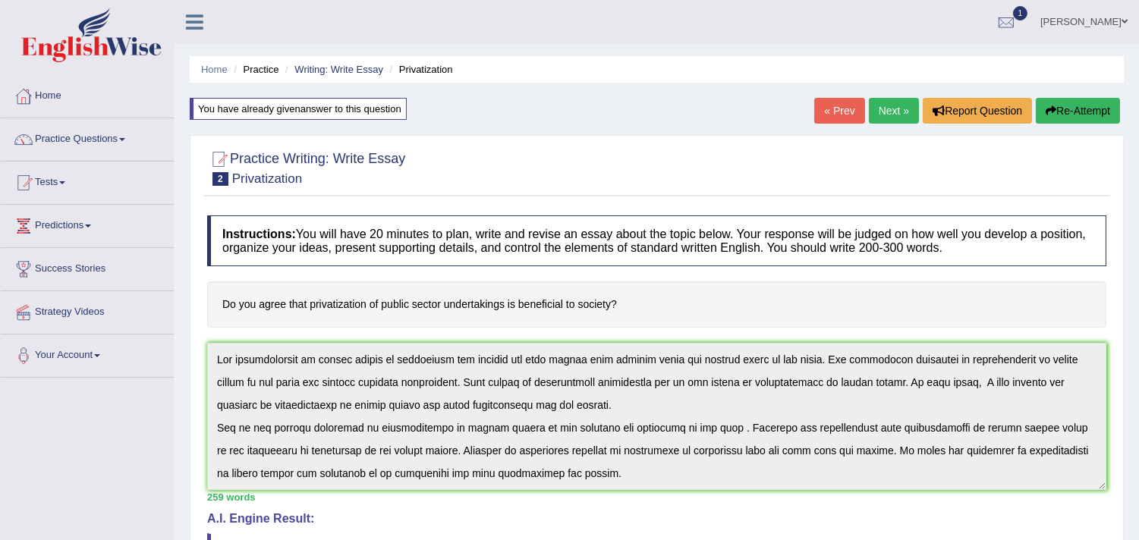
click at [1052, 115] on icon "button" at bounding box center [1051, 111] width 11 height 11
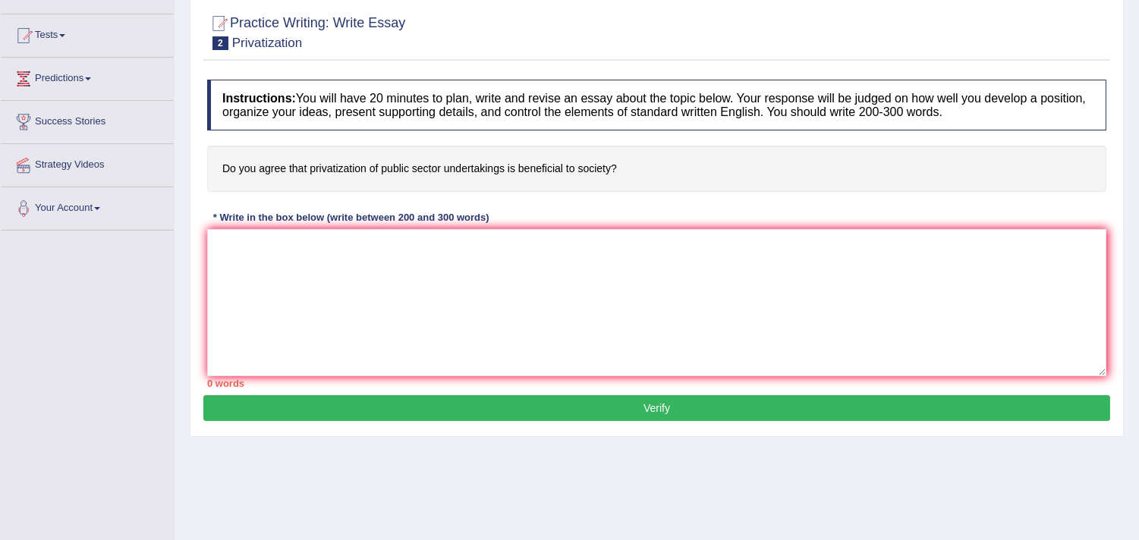
scroll to position [148, 0]
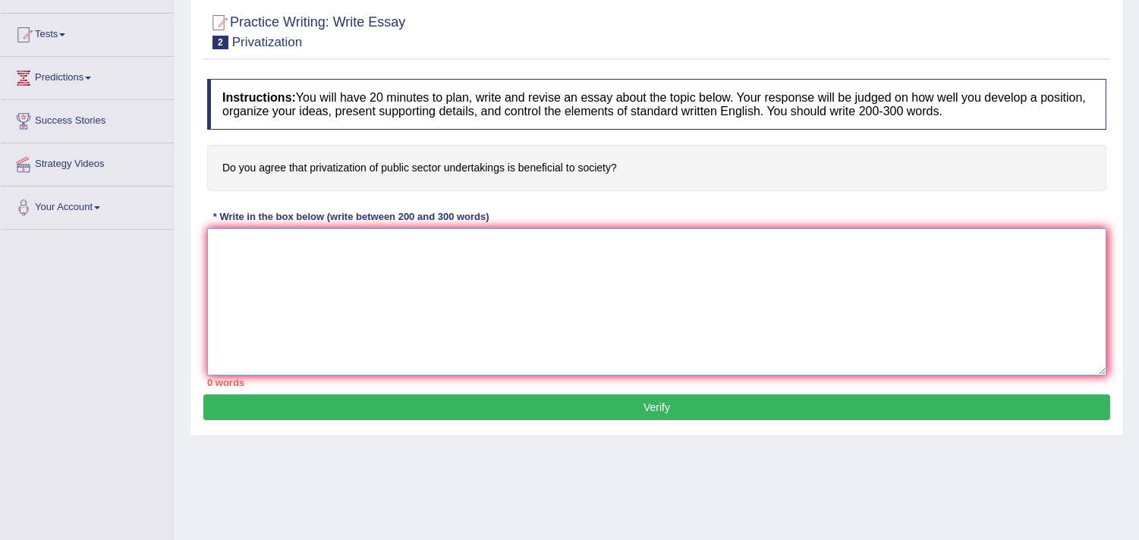
click at [733, 283] on textarea at bounding box center [656, 301] width 899 height 147
paste textarea "Yes privatization of public sector is beneficial for society but also having so…"
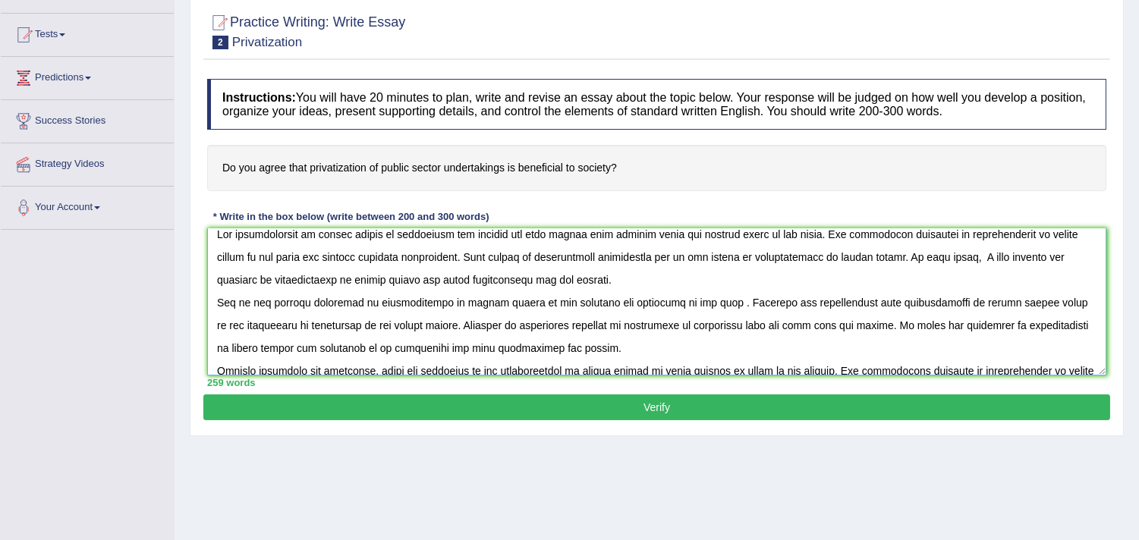
scroll to position [0, 0]
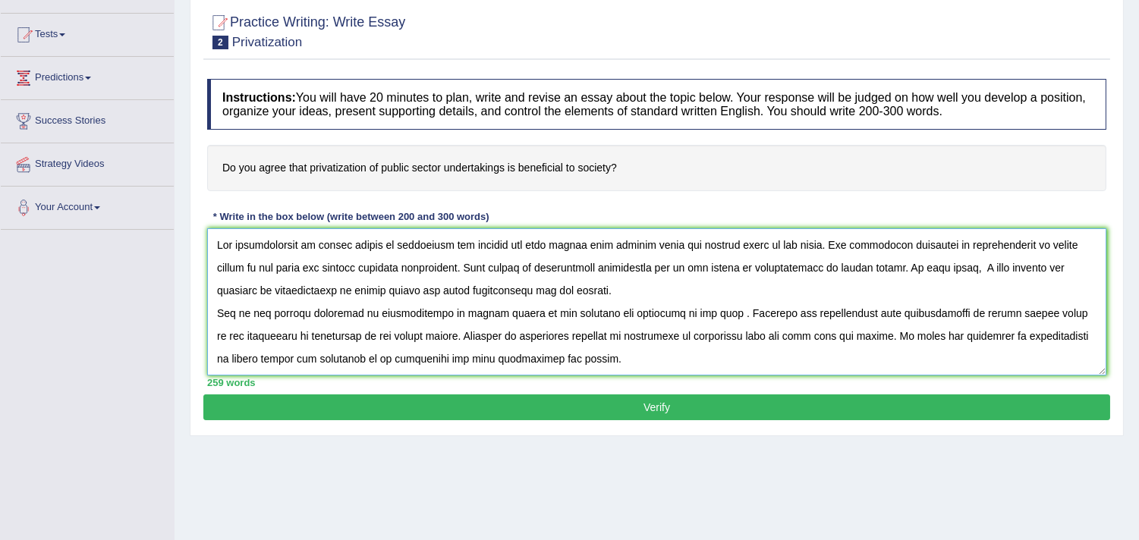
click at [1090, 282] on textarea at bounding box center [656, 301] width 899 height 147
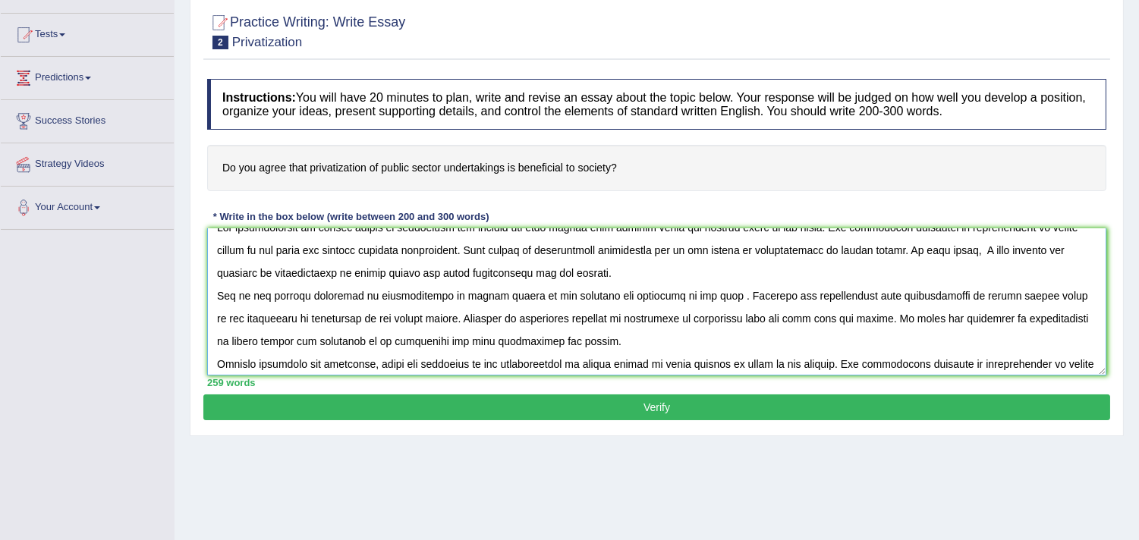
scroll to position [19, 0]
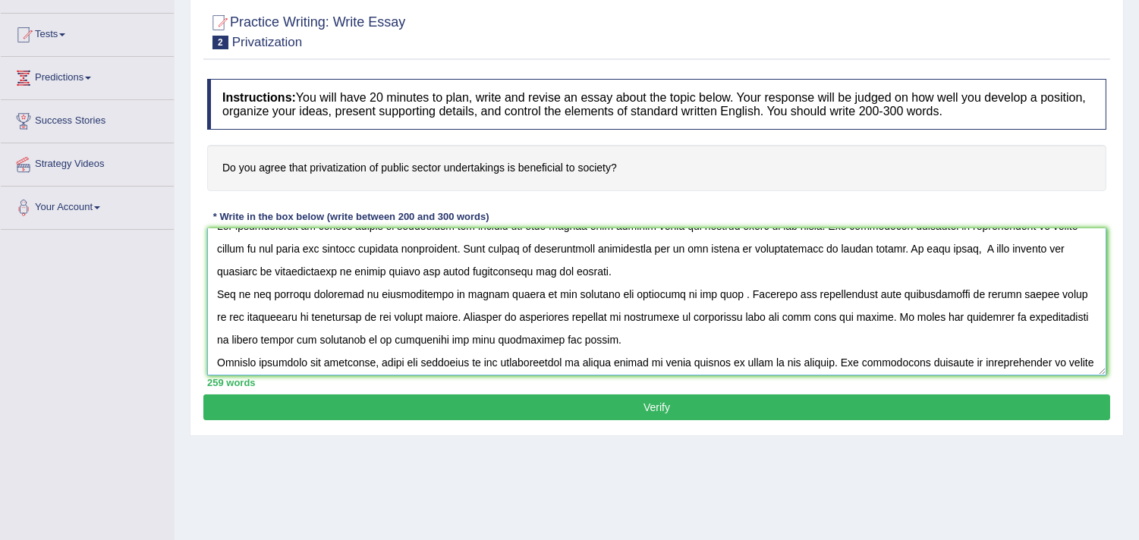
click at [647, 321] on textarea at bounding box center [656, 301] width 899 height 147
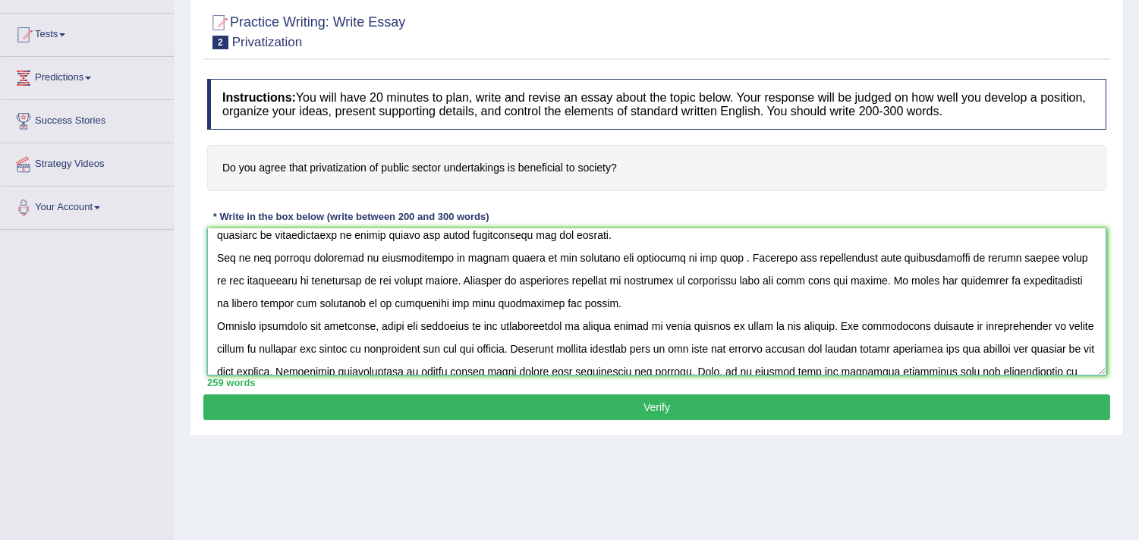
scroll to position [58, 0]
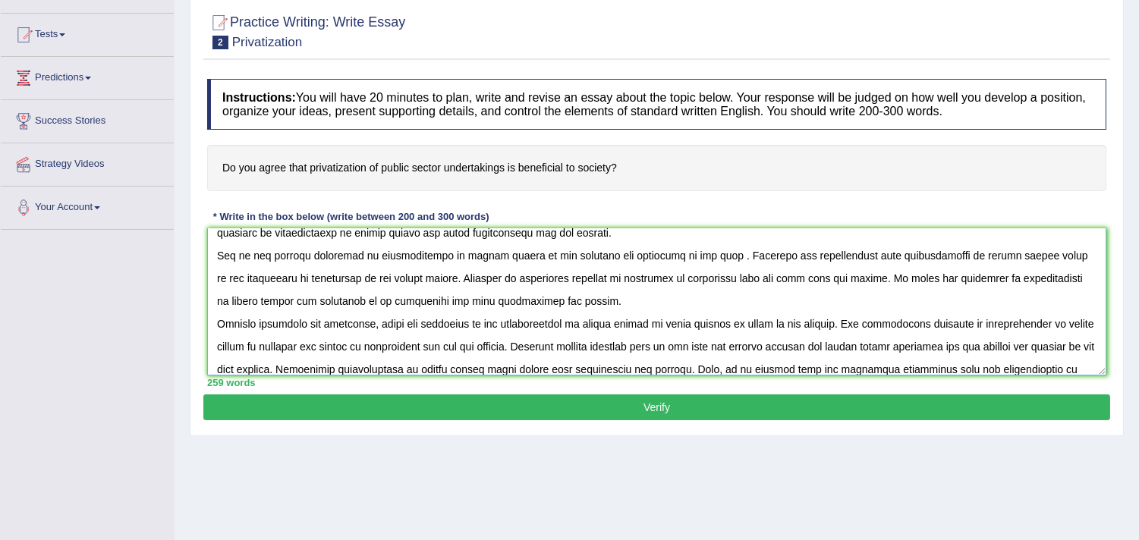
click at [554, 301] on textarea at bounding box center [656, 301] width 899 height 147
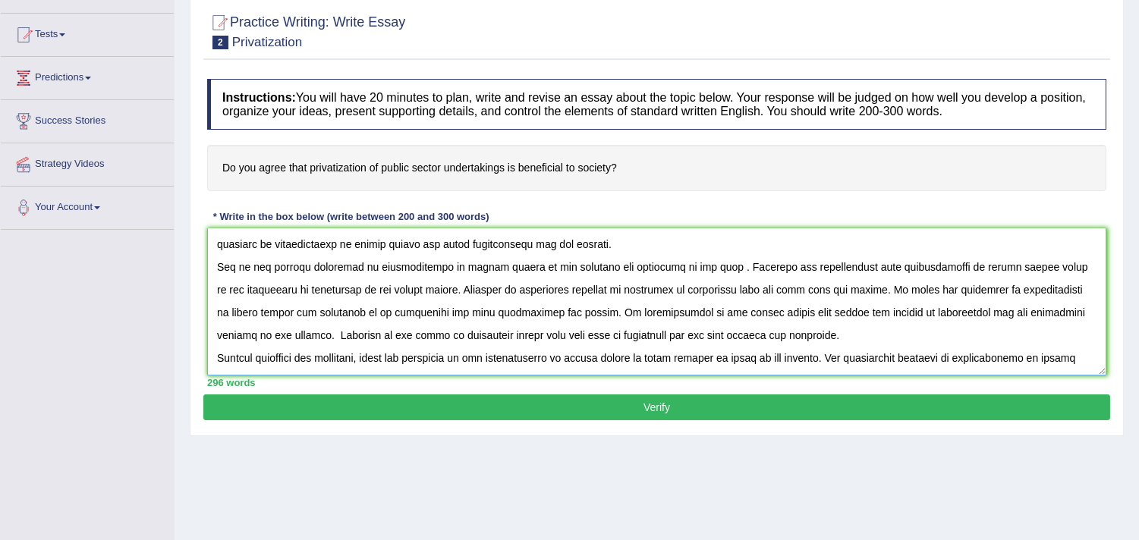
scroll to position [0, 0]
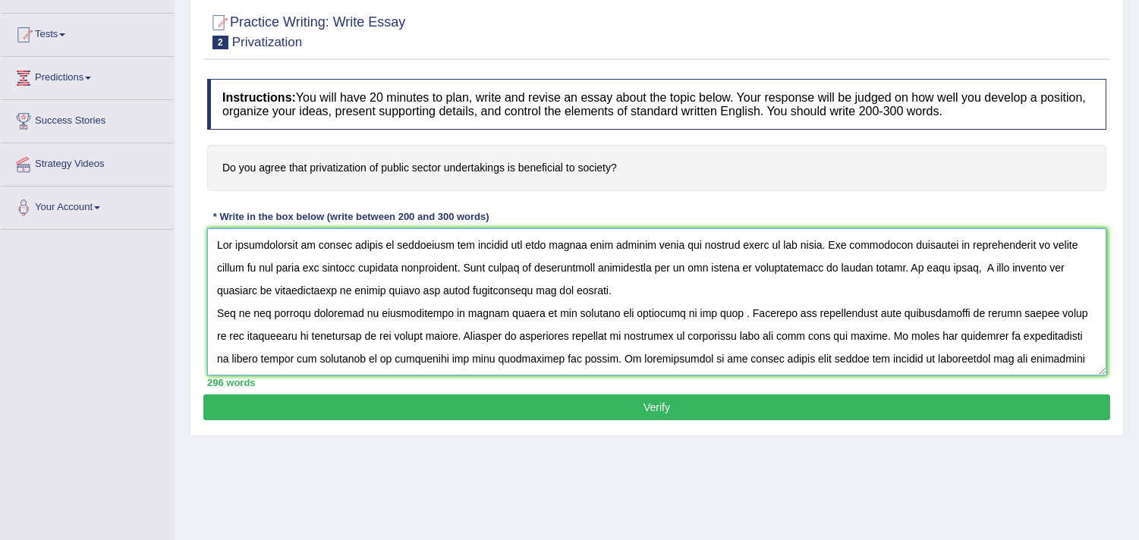
drag, startPoint x: 1031, startPoint y: 359, endPoint x: 154, endPoint y: 236, distance: 885.3
click at [154, 236] on div "Toggle navigation Home Practice Questions Speaking Practice Read Aloud Repeat S…" at bounding box center [569, 246] width 1139 height 789
type textarea "Yes privatization of public sector is beneficial for society but also having so…"
click at [342, 405] on button "Verify" at bounding box center [656, 408] width 907 height 26
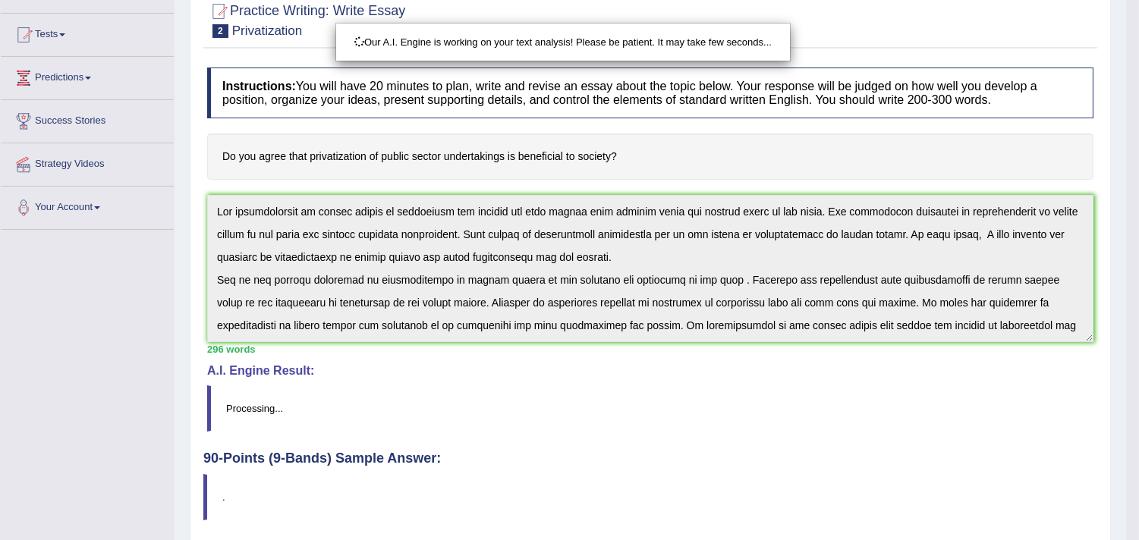
scroll to position [256, 0]
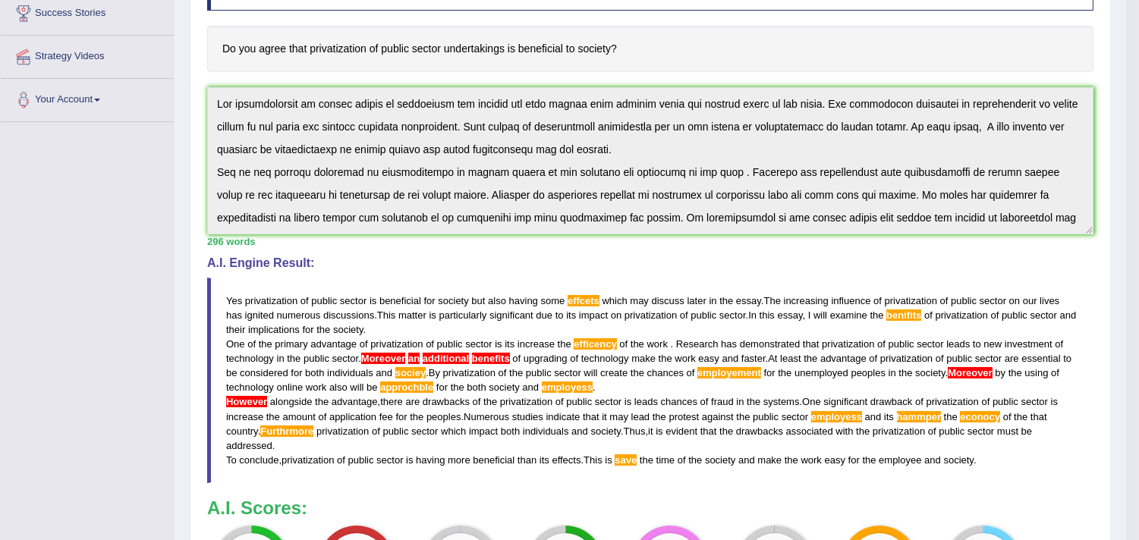
drag, startPoint x: 1149, startPoint y: 249, endPoint x: 1151, endPoint y: 431, distance: 182.2
click at [1139, 285] on html "Toggle navigation Home Practice Questions Speaking Practice Read Aloud Repeat S…" at bounding box center [569, 14] width 1139 height 540
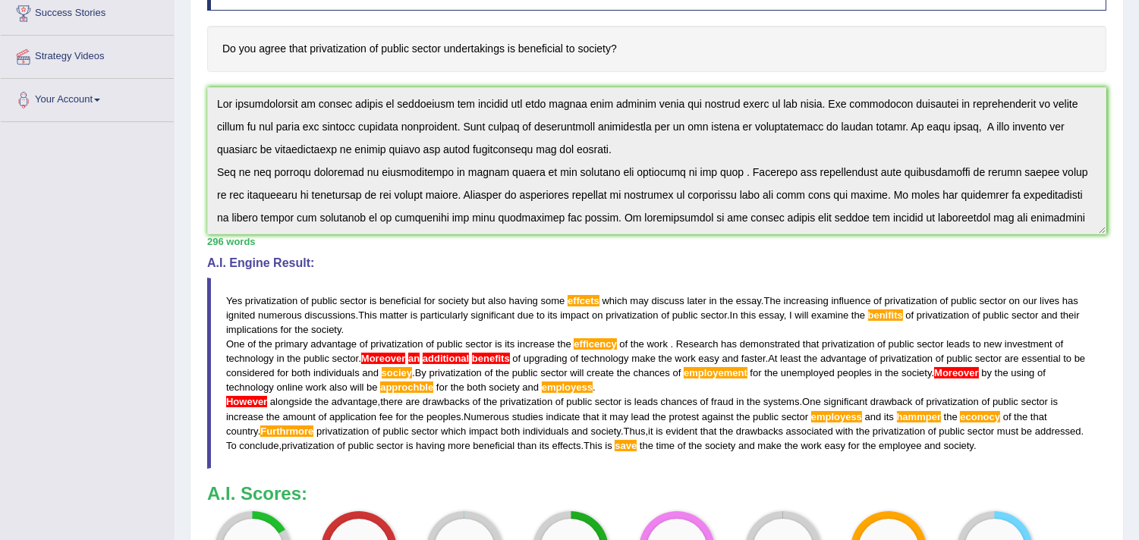
drag, startPoint x: 1137, startPoint y: 345, endPoint x: 1150, endPoint y: 348, distance: 13.1
click at [1139, 285] on html "Toggle navigation Home Practice Questions Speaking Practice Read Aloud Repeat S…" at bounding box center [569, 14] width 1139 height 540
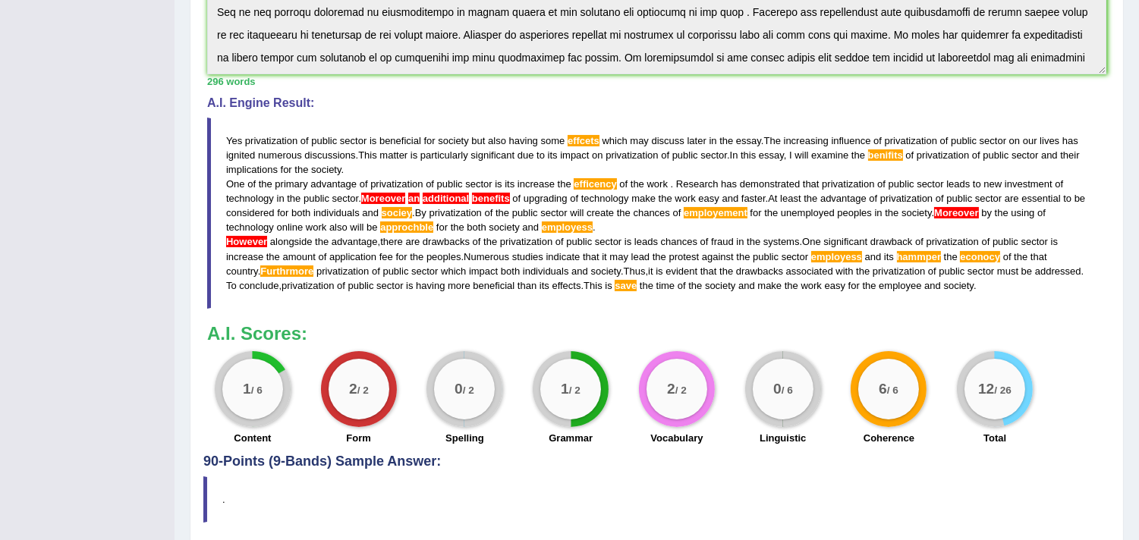
scroll to position [0, 0]
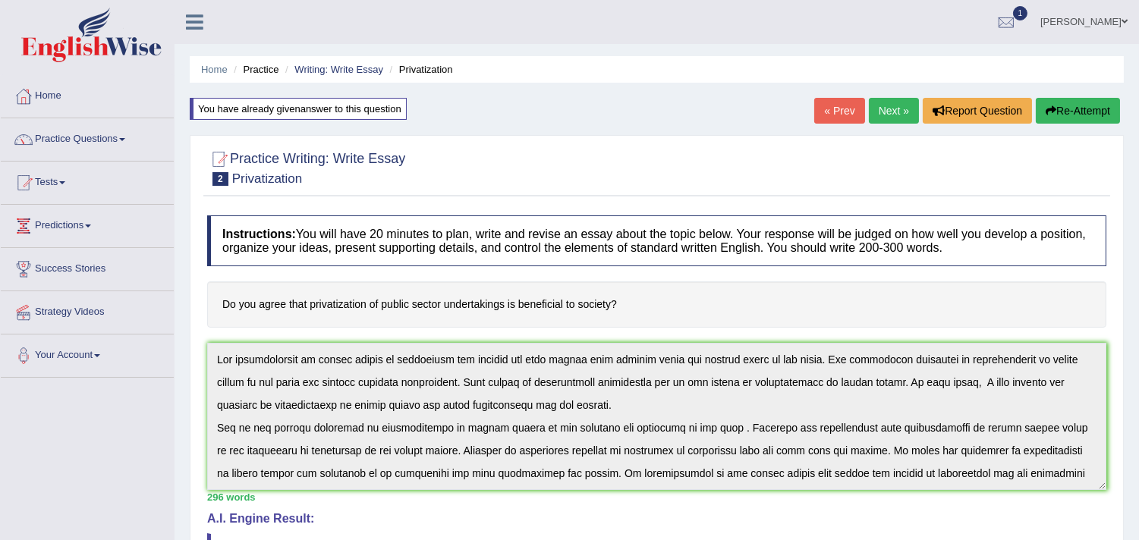
click at [1060, 115] on button "Re-Attempt" at bounding box center [1078, 111] width 84 height 26
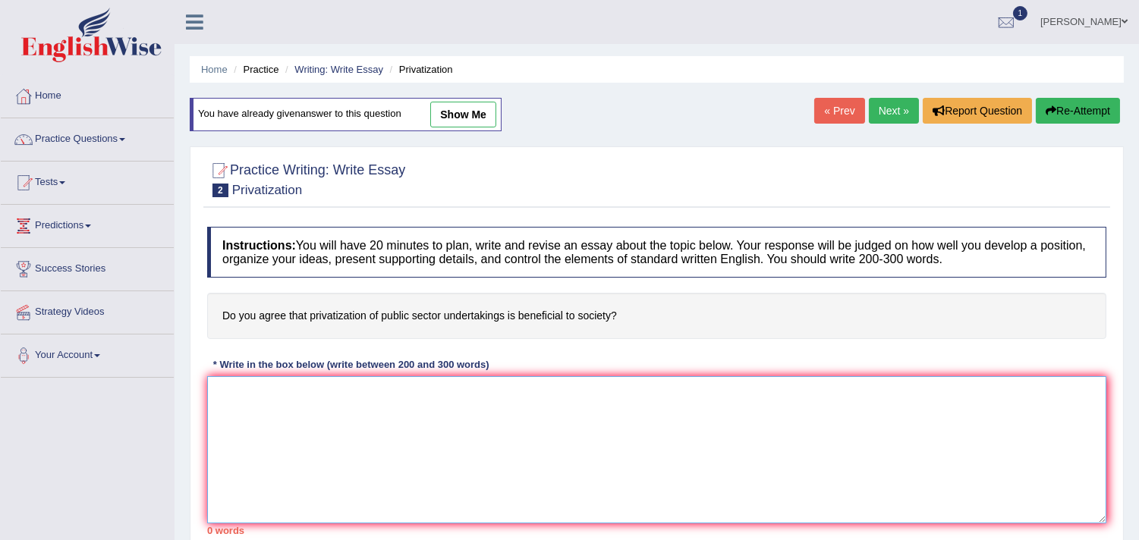
click at [531, 384] on textarea at bounding box center [656, 449] width 899 height 147
paste textarea "Yes privatization of public sector is beneficial for society but also having so…"
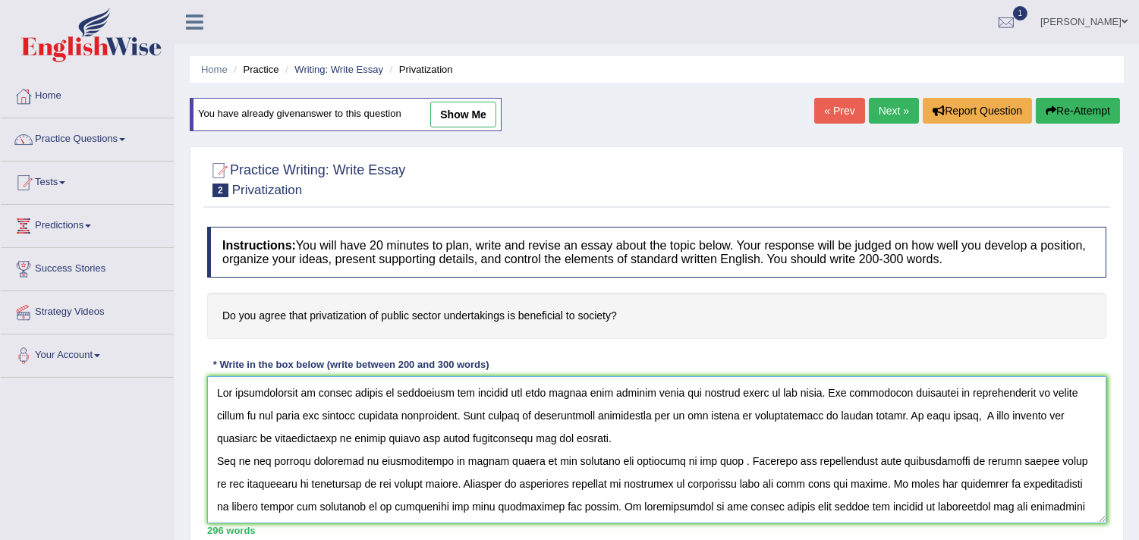
drag, startPoint x: 346, startPoint y: 466, endPoint x: 722, endPoint y: 504, distance: 377.6
click at [722, 504] on textarea at bounding box center [656, 449] width 899 height 147
click at [701, 459] on textarea at bounding box center [656, 449] width 899 height 147
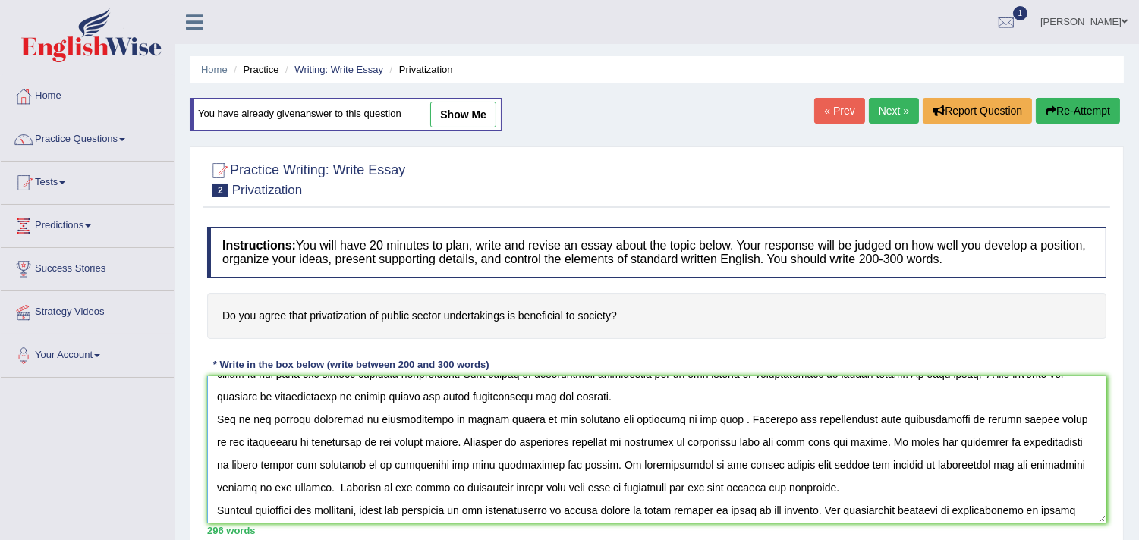
scroll to position [126, 0]
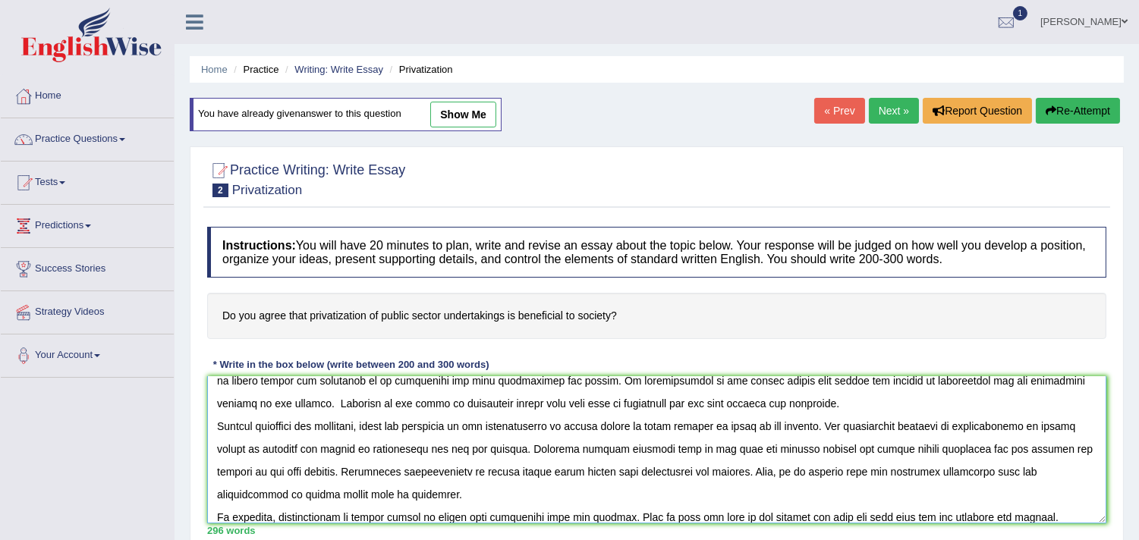
drag, startPoint x: 837, startPoint y: 424, endPoint x: 516, endPoint y: 453, distance: 322.4
click at [516, 453] on textarea at bounding box center [656, 449] width 899 height 147
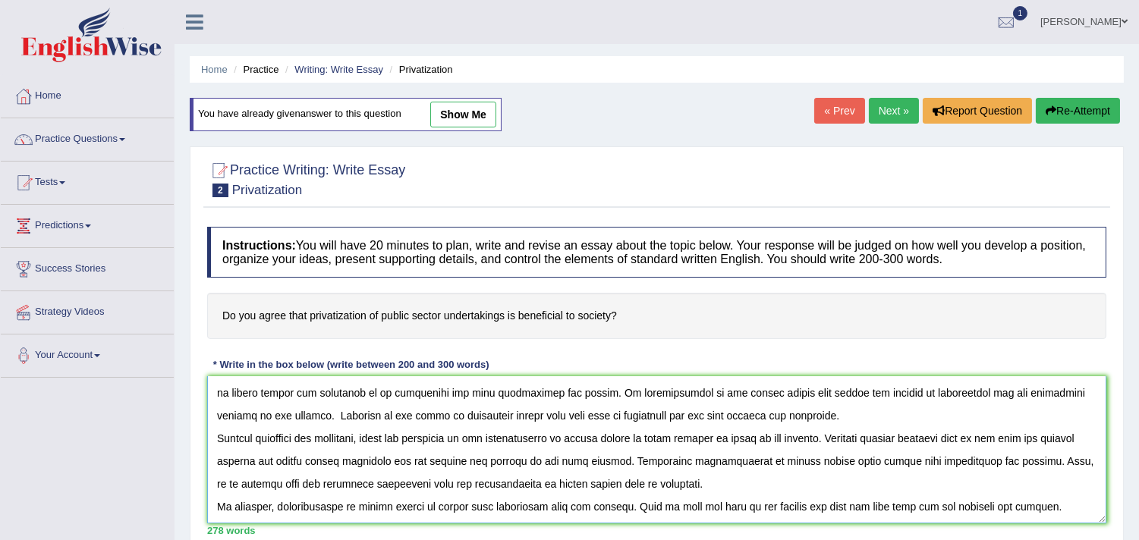
scroll to position [114, 0]
drag, startPoint x: 1041, startPoint y: 461, endPoint x: 1069, endPoint y: 477, distance: 32.3
click at [1069, 477] on textarea at bounding box center [656, 449] width 899 height 147
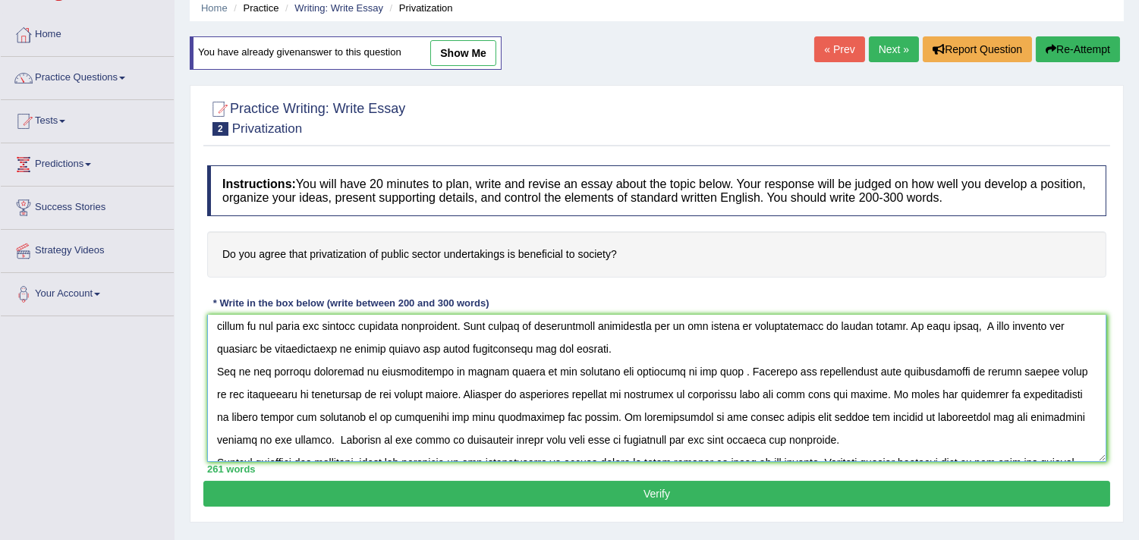
scroll to position [0, 0]
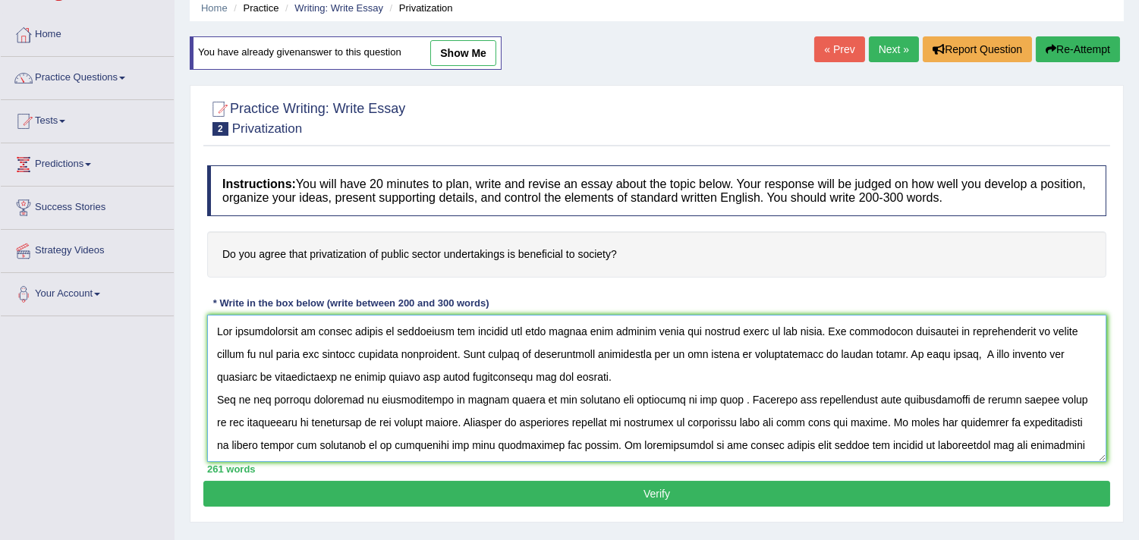
drag, startPoint x: 1041, startPoint y: 512, endPoint x: 210, endPoint y: 337, distance: 849.3
click at [210, 337] on textarea at bounding box center [656, 388] width 899 height 147
type textarea "Yes privatization of public sector is beneficial for society but also having so…"
click at [363, 501] on button "Verify" at bounding box center [656, 494] width 907 height 26
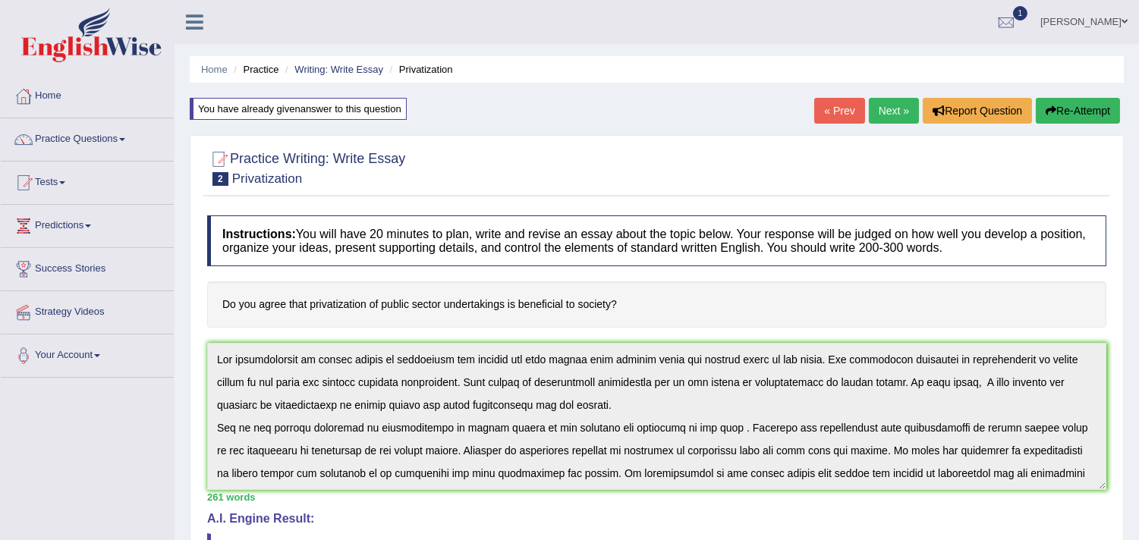
click at [1080, 99] on button "Re-Attempt" at bounding box center [1078, 111] width 84 height 26
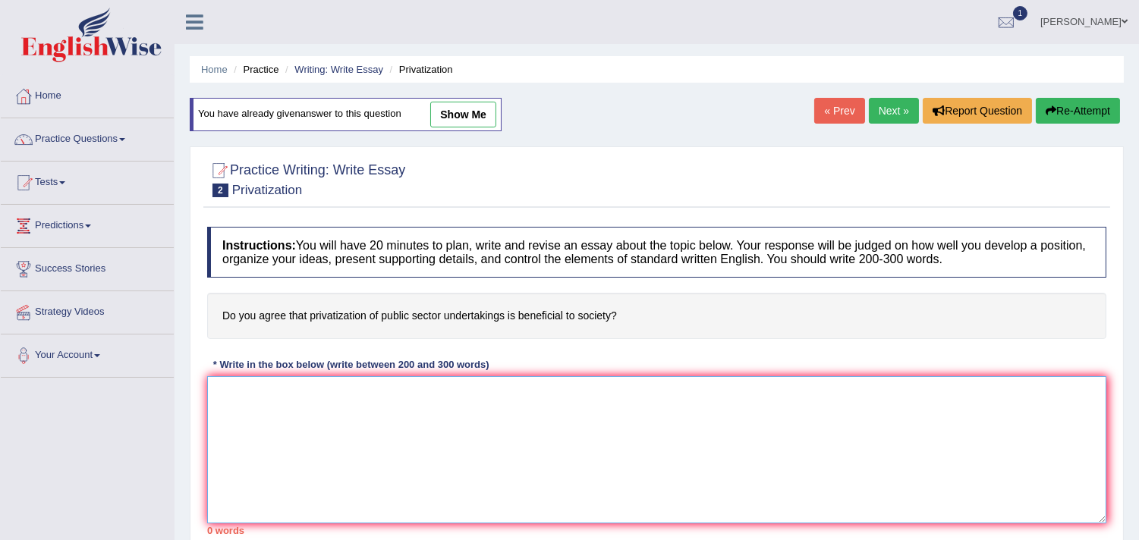
click at [486, 408] on textarea at bounding box center [656, 449] width 899 height 147
paste textarea "Yes privatization of public sector is beneficial for society but also having so…"
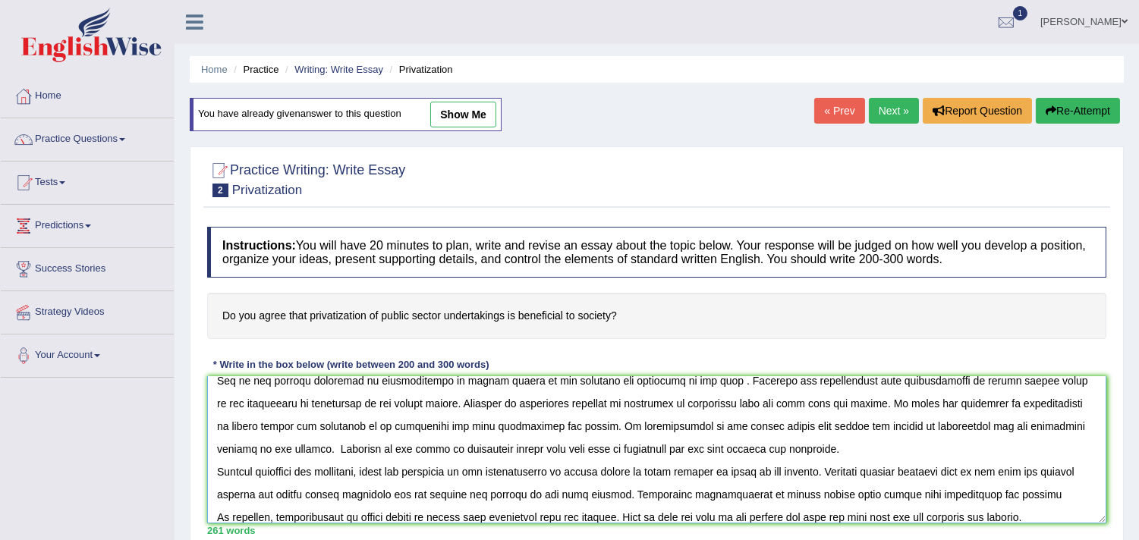
scroll to position [9, 0]
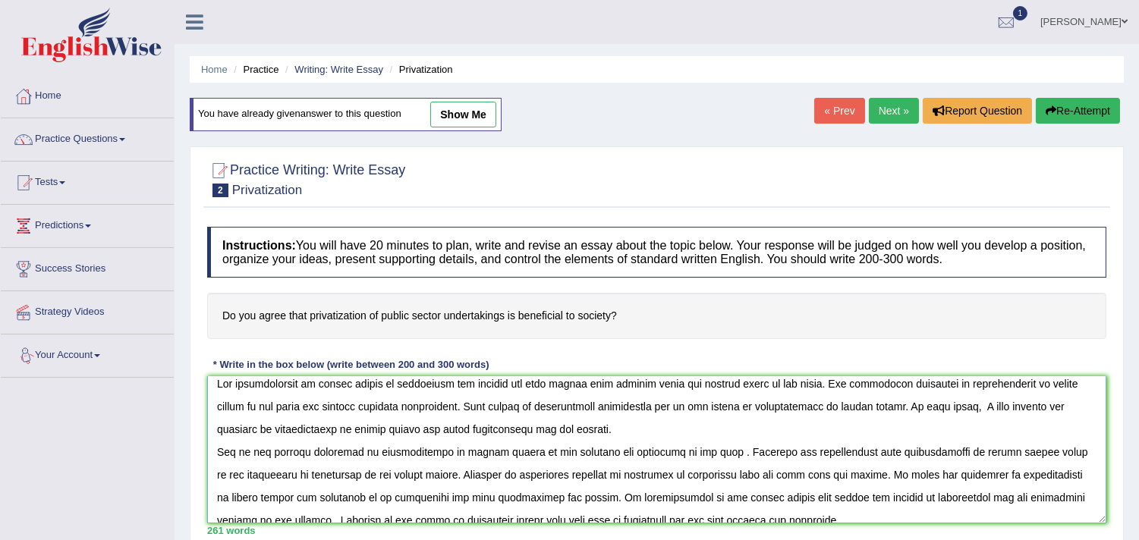
click at [223, 381] on textarea at bounding box center [656, 449] width 899 height 147
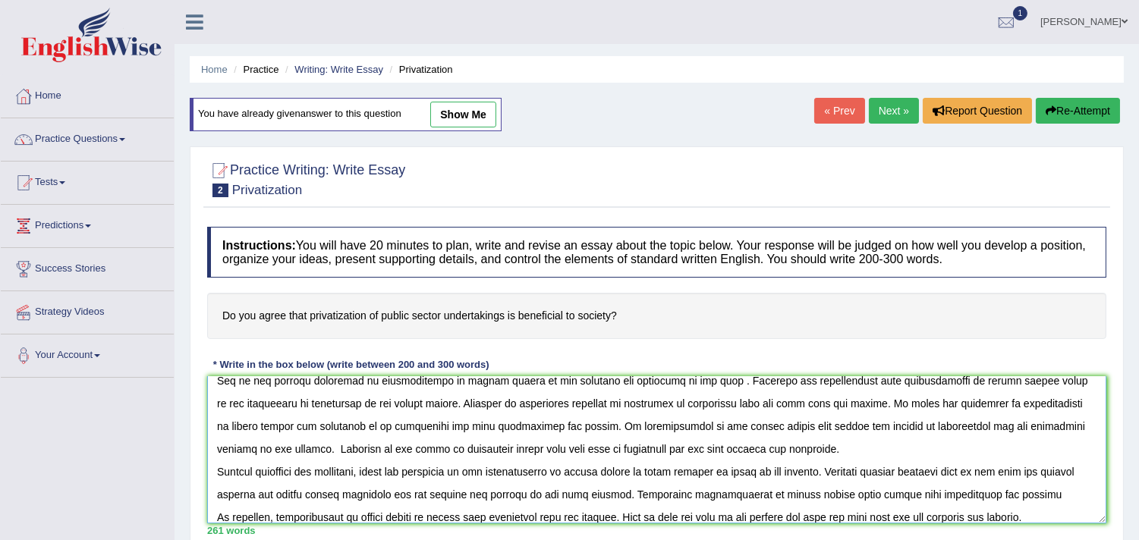
scroll to position [91, 0]
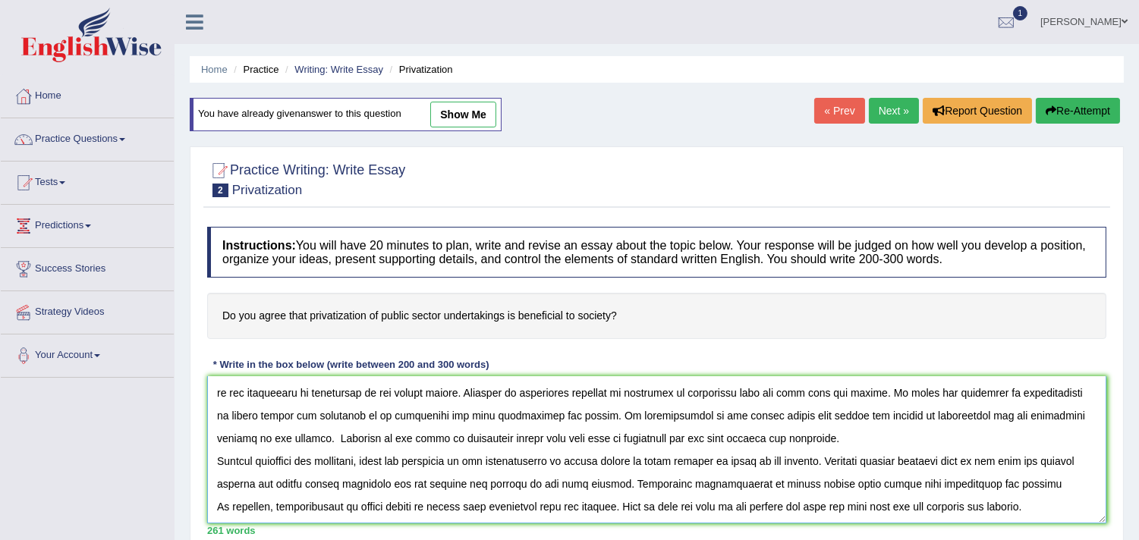
click at [218, 465] on textarea at bounding box center [656, 449] width 899 height 147
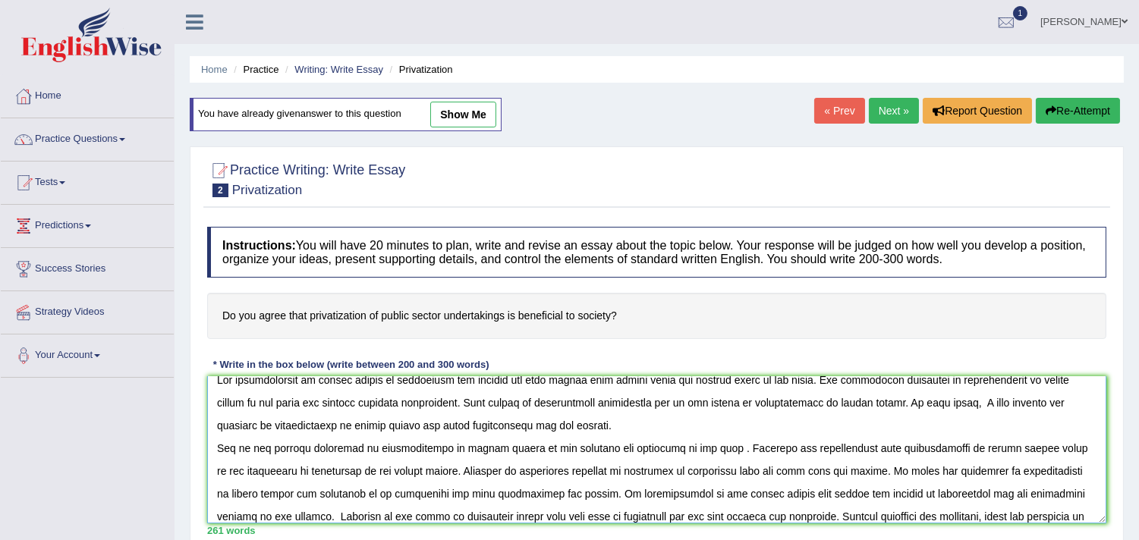
scroll to position [0, 0]
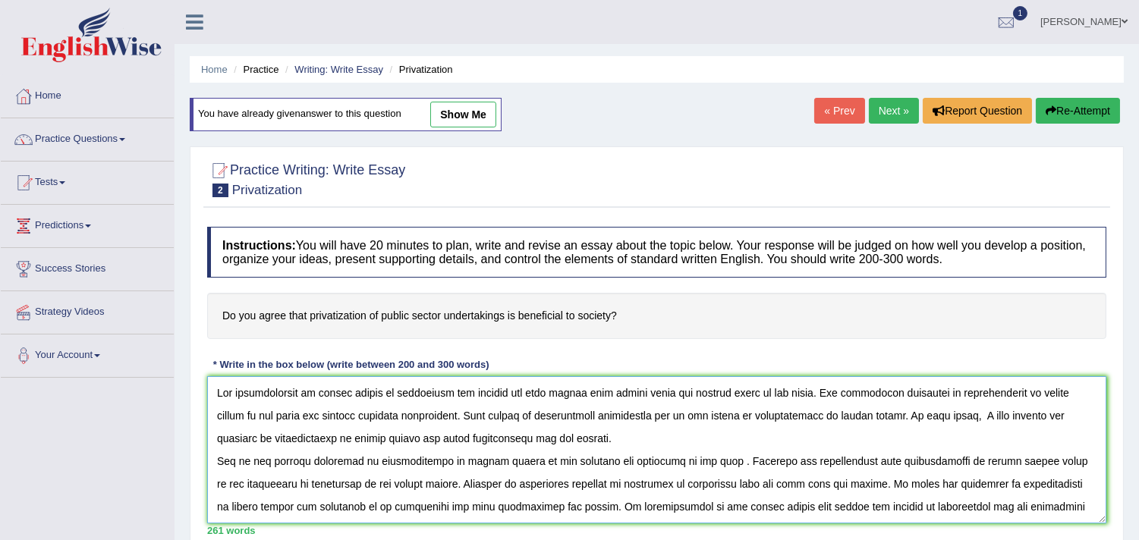
click at [216, 457] on textarea at bounding box center [656, 449] width 899 height 147
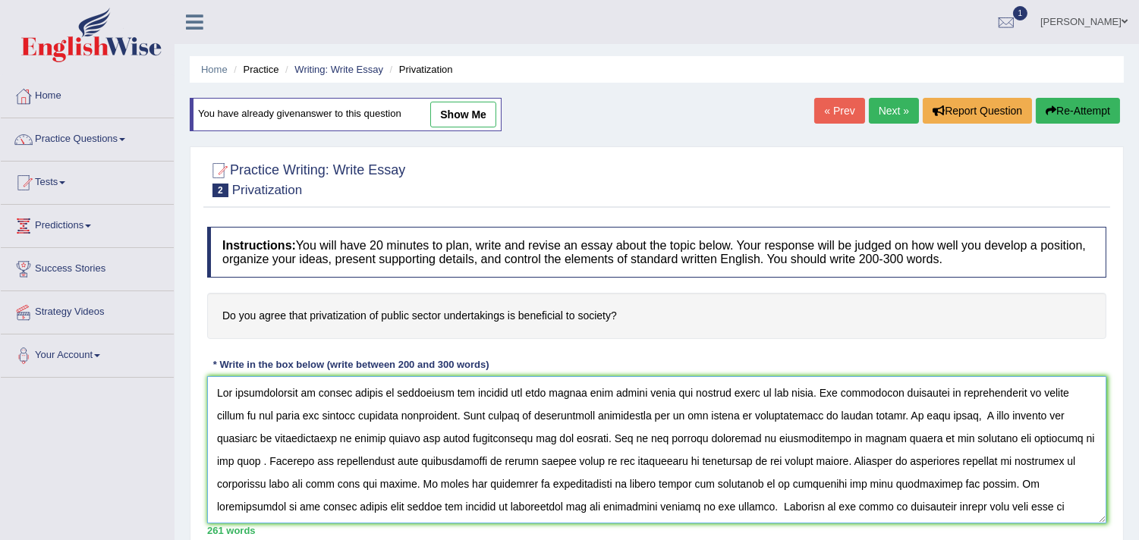
drag, startPoint x: 1056, startPoint y: 516, endPoint x: 219, endPoint y: 392, distance: 846.3
click at [219, 392] on textarea at bounding box center [656, 449] width 899 height 147
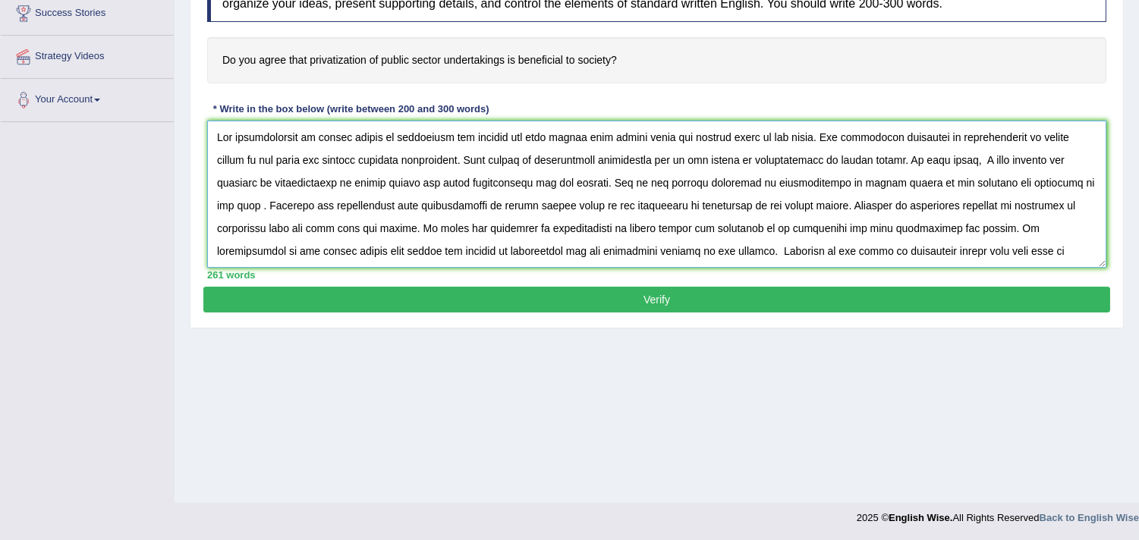
type textarea "Yes privatization of public sector is beneficial for society but also having so…"
click at [726, 301] on button "Verify" at bounding box center [656, 300] width 907 height 26
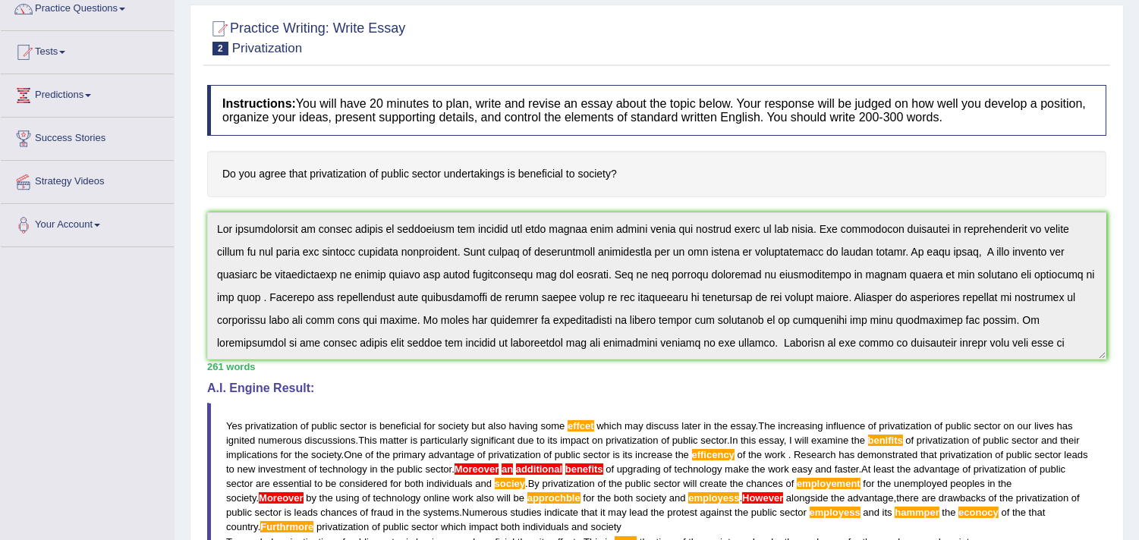
scroll to position [76, 0]
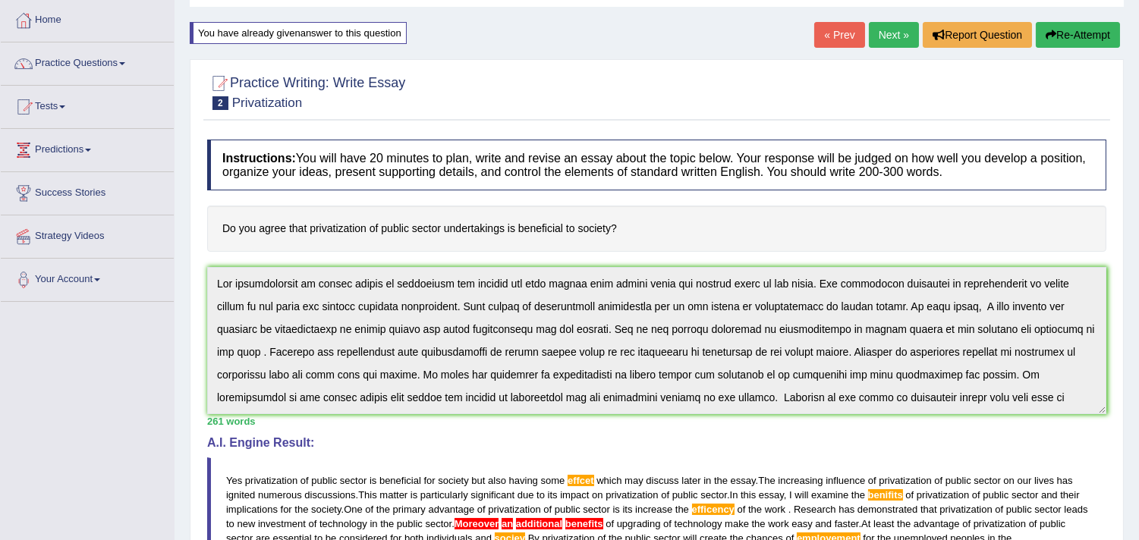
click at [1073, 30] on button "Re-Attempt" at bounding box center [1078, 35] width 84 height 26
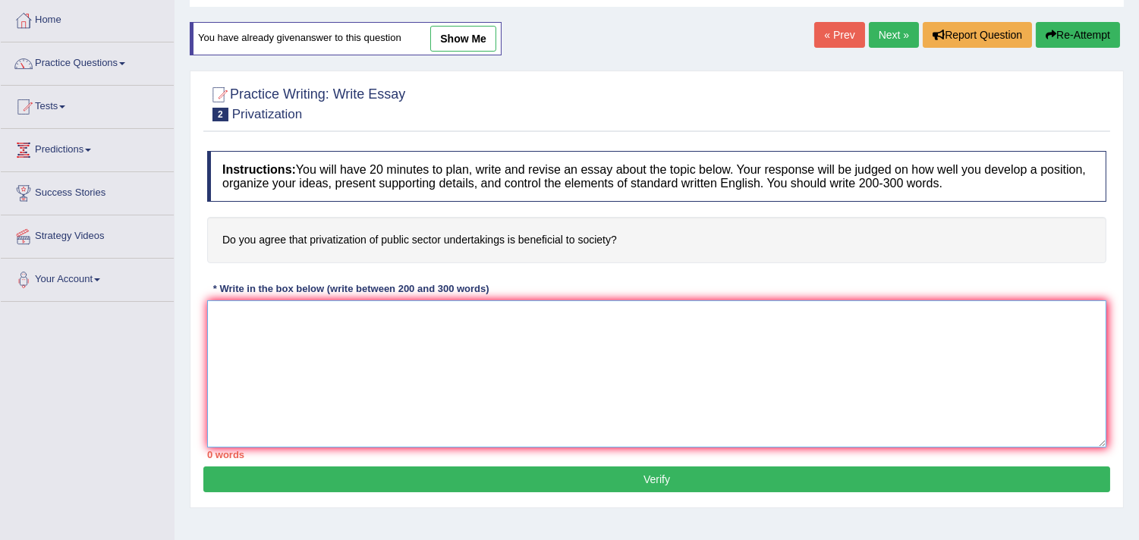
click at [635, 339] on textarea at bounding box center [656, 374] width 899 height 147
paste textarea "Yes privatization of public sector is beneficial for society but also having so…"
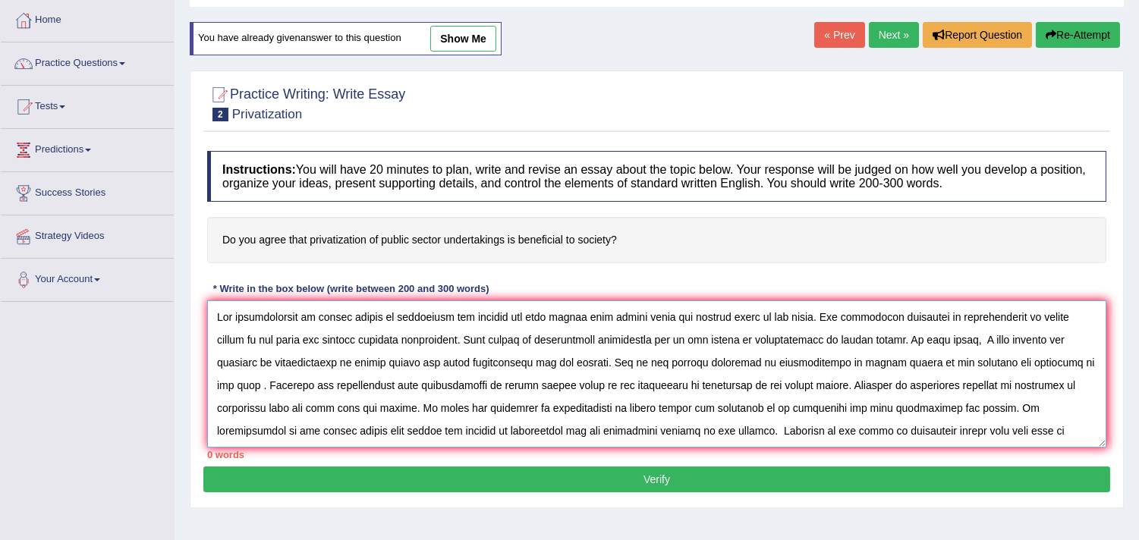
scroll to position [58, 0]
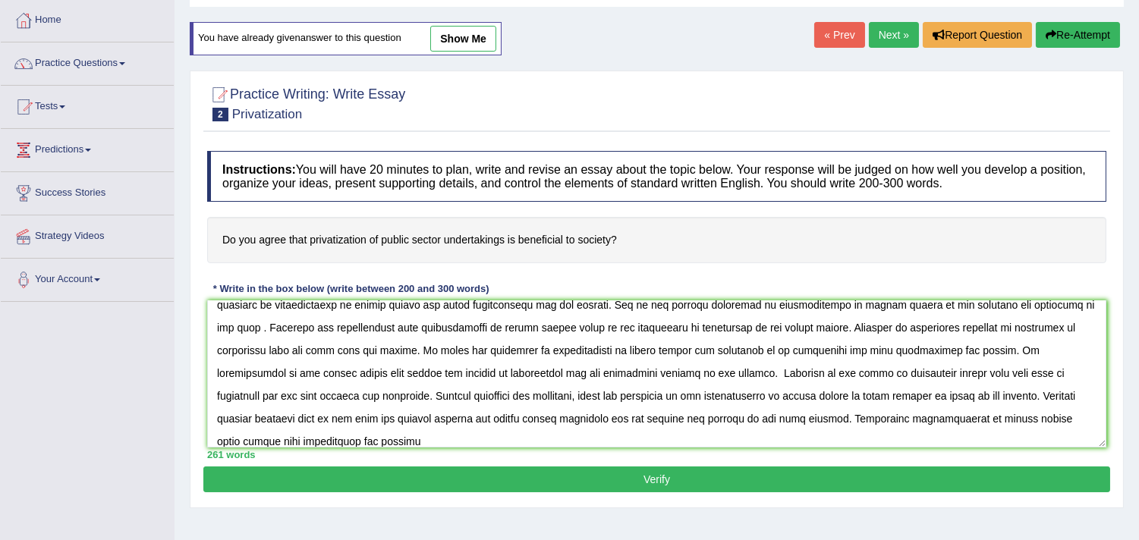
drag, startPoint x: 1109, startPoint y: 385, endPoint x: 1101, endPoint y: 392, distance: 10.2
click at [1103, 390] on div "Instructions: You will have 20 minutes to plan, write and revise an essay about…" at bounding box center [656, 304] width 907 height 323
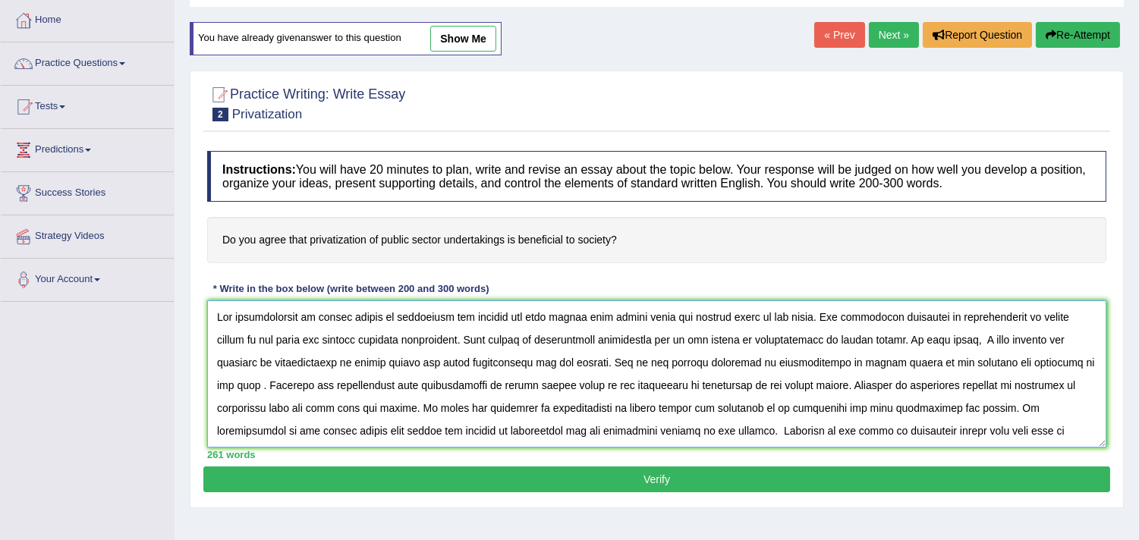
click at [608, 317] on textarea at bounding box center [656, 374] width 899 height 147
drag, startPoint x: 1055, startPoint y: 427, endPoint x: 178, endPoint y: 304, distance: 886.2
click at [178, 304] on div "Home Practice Writing: Write Essay Privatization You have already given answer …" at bounding box center [657, 303] width 965 height 759
type textarea "Yes privatization of public sector is beneficial for society but also having so…"
click at [446, 492] on button "Verify" at bounding box center [656, 480] width 907 height 26
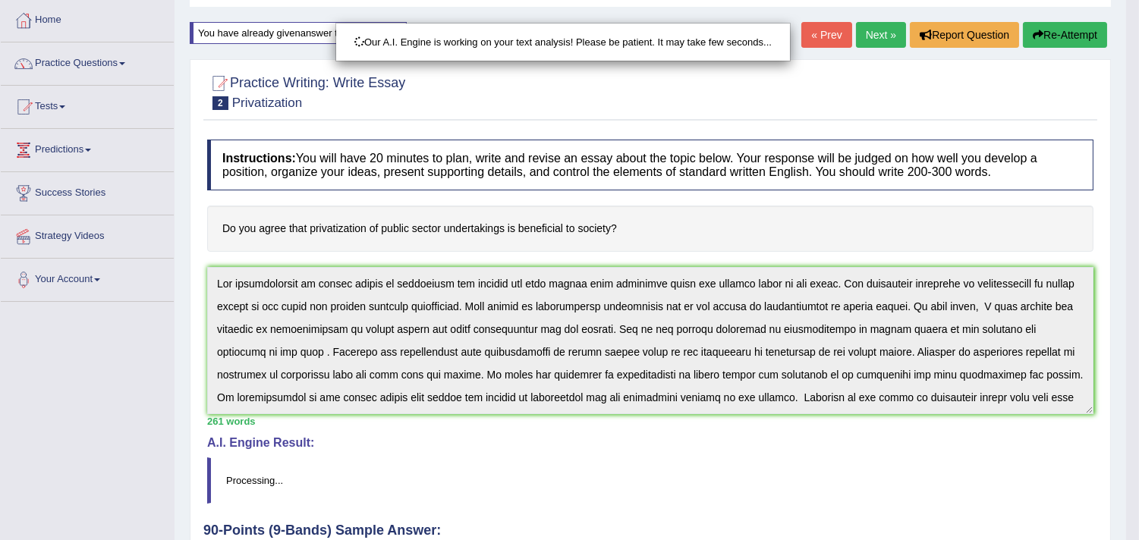
scroll to position [256, 0]
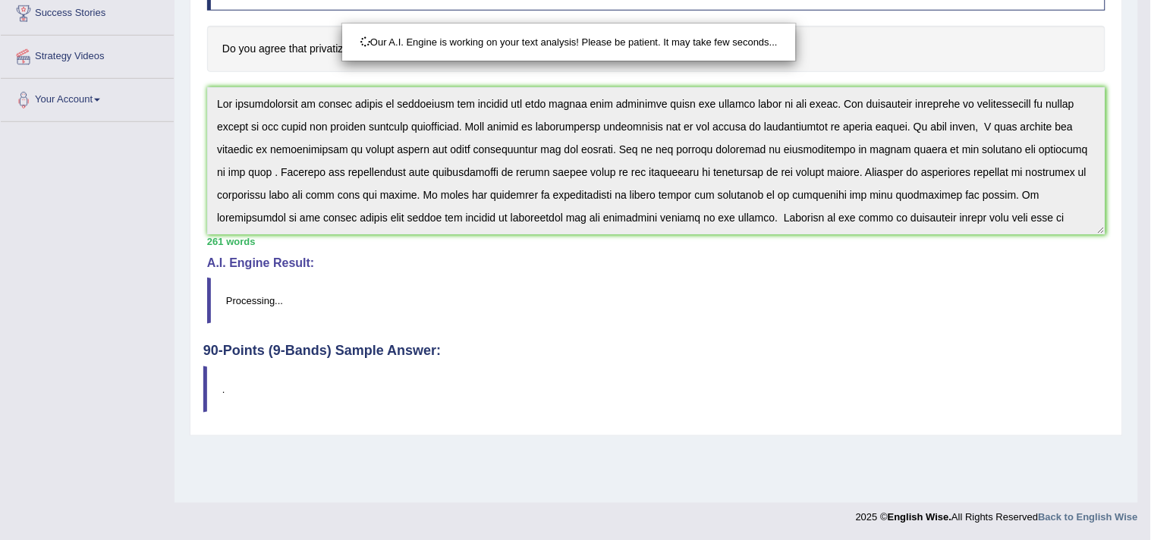
drag, startPoint x: 1151, startPoint y: 194, endPoint x: 1128, endPoint y: 351, distance: 158.8
click at [1128, 285] on html "Toggle navigation Home Practice Questions Speaking Practice Read Aloud Repeat S…" at bounding box center [575, 14] width 1151 height 540
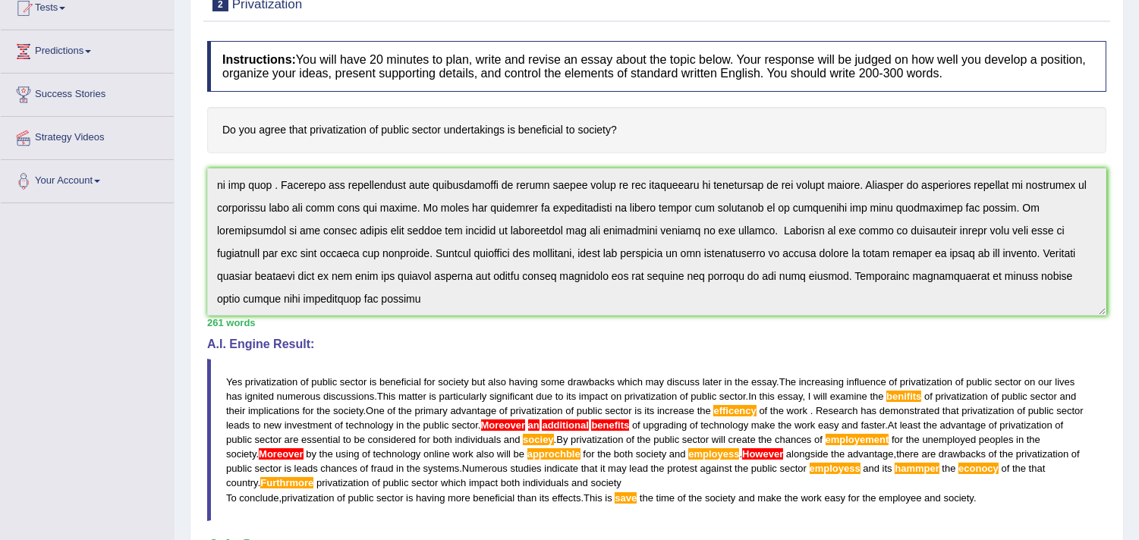
scroll to position [0, 0]
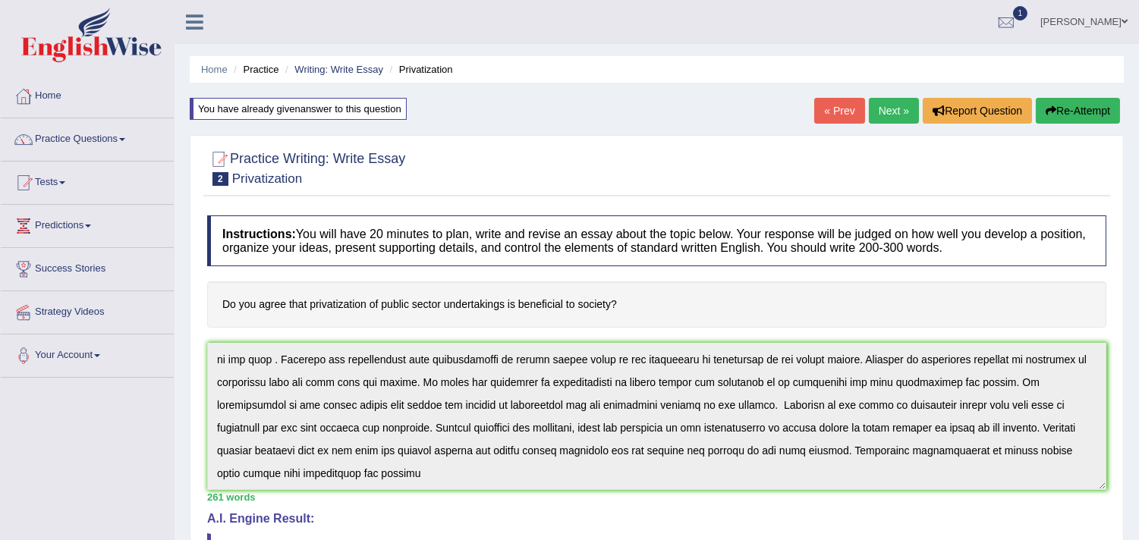
click at [1076, 109] on button "Re-Attempt" at bounding box center [1078, 111] width 84 height 26
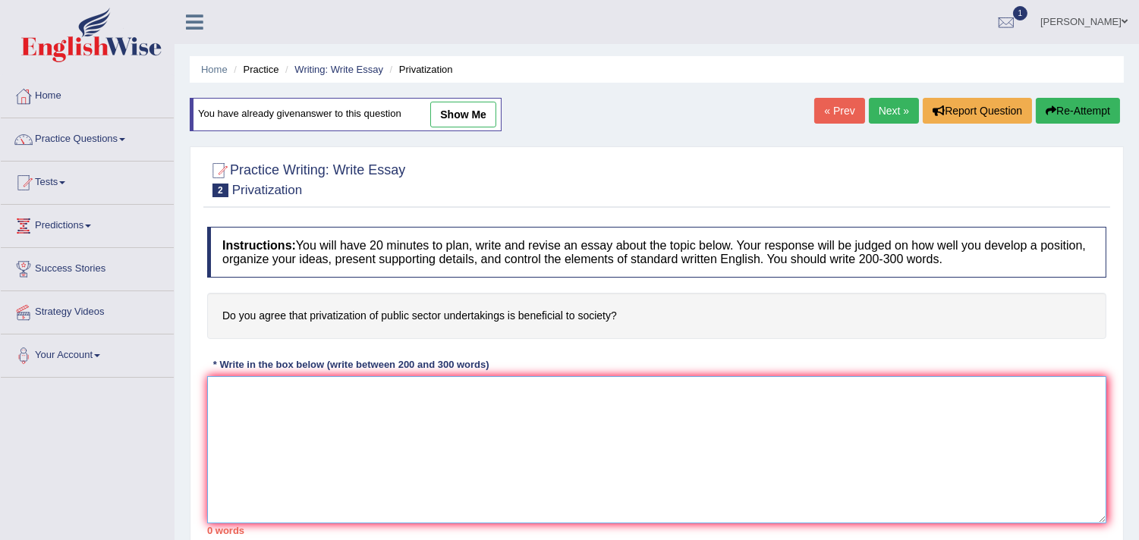
click at [715, 435] on textarea at bounding box center [656, 449] width 899 height 147
paste textarea "Yes privatization of public sector is beneficial for society but also having so…"
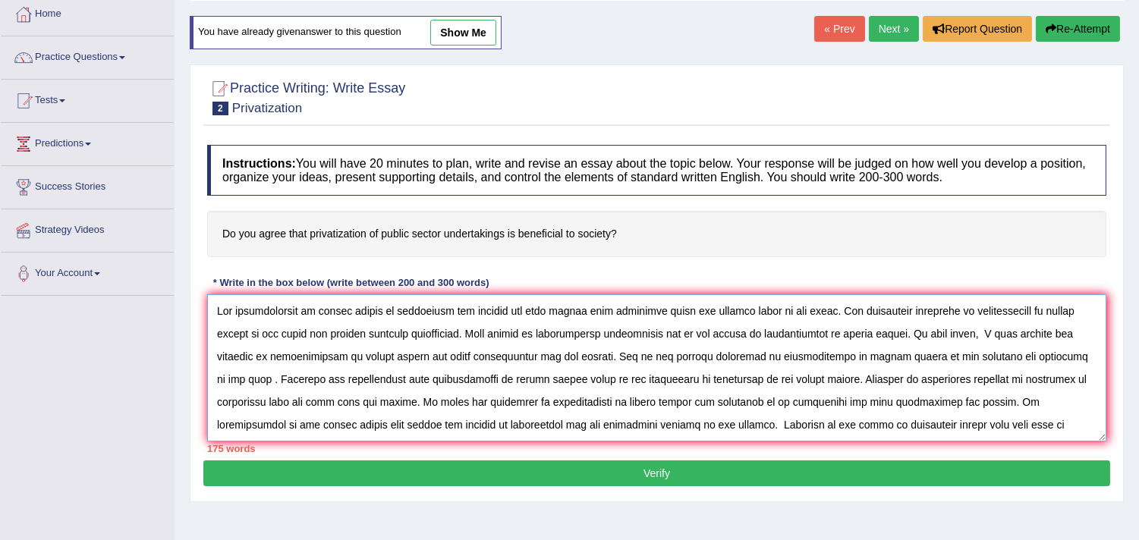
scroll to position [81, 0]
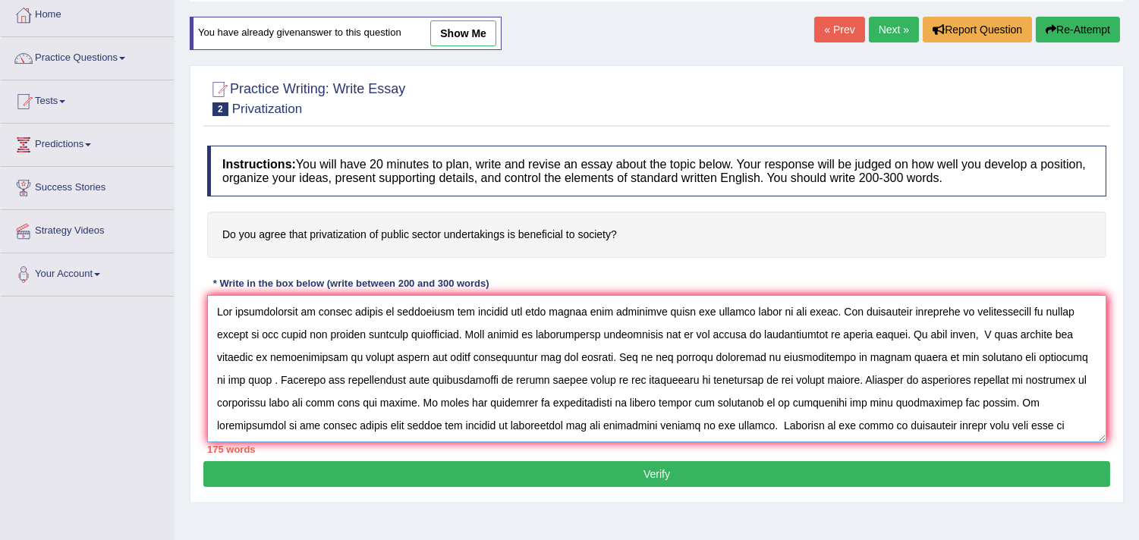
click at [878, 360] on textarea at bounding box center [656, 368] width 899 height 147
click at [808, 313] on textarea at bounding box center [656, 368] width 899 height 147
click at [377, 312] on textarea at bounding box center [656, 368] width 899 height 147
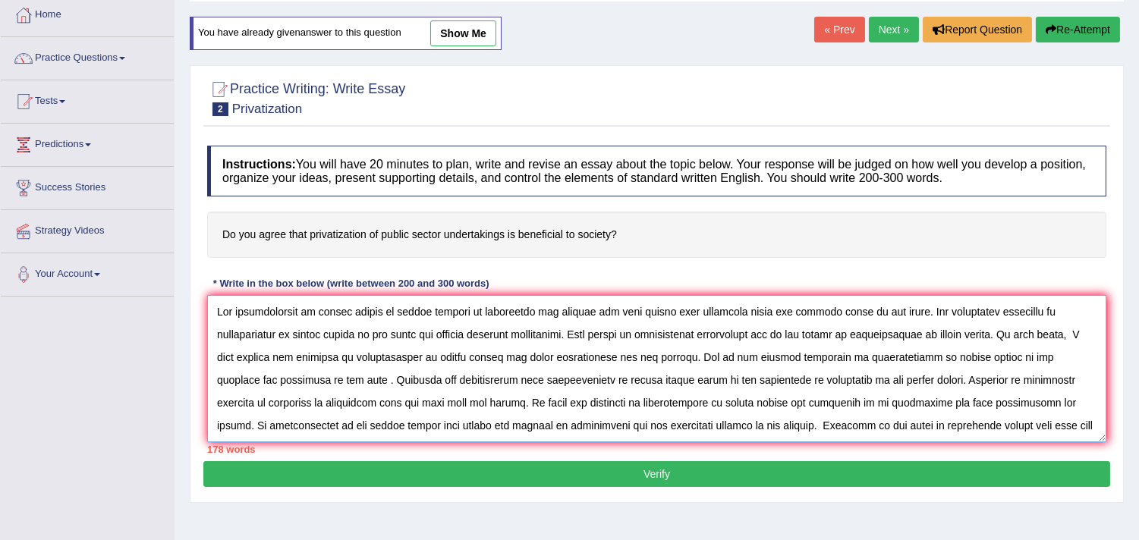
click at [516, 313] on textarea at bounding box center [656, 368] width 899 height 147
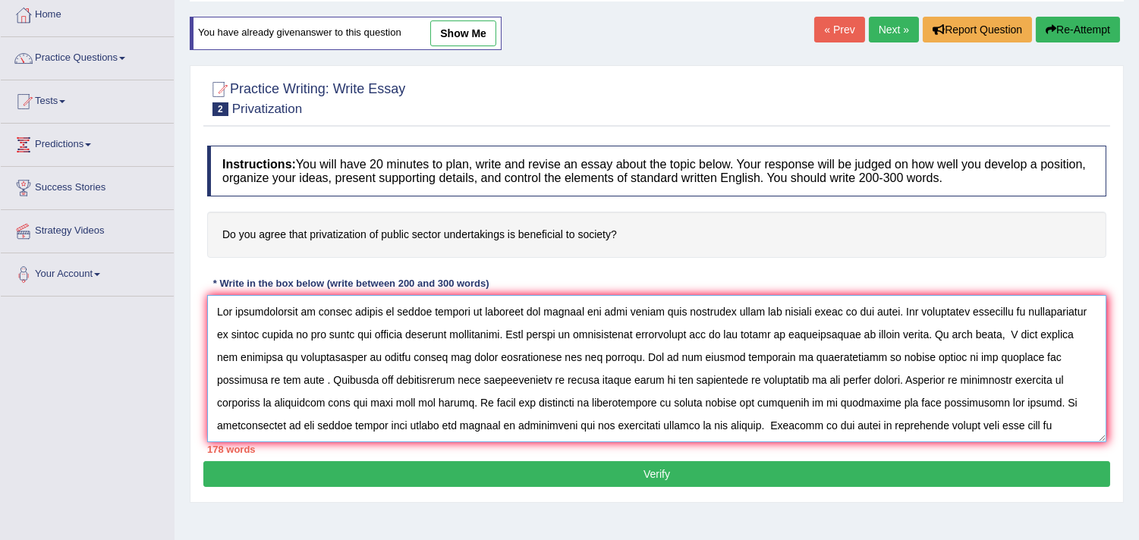
drag, startPoint x: 568, startPoint y: 312, endPoint x: 718, endPoint y: 312, distance: 150.3
click at [718, 312] on textarea at bounding box center [656, 368] width 899 height 147
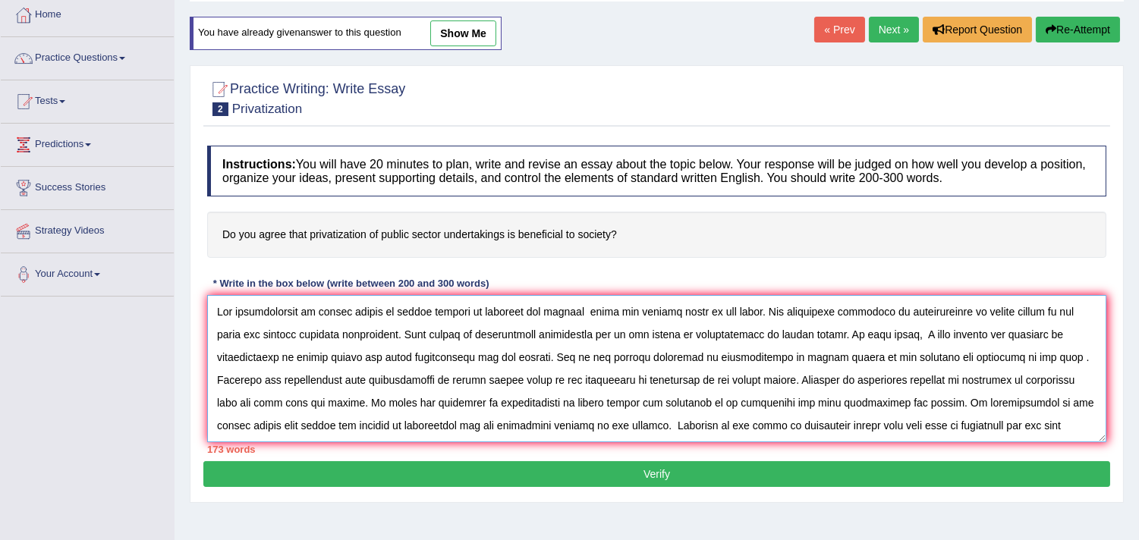
drag, startPoint x: 619, startPoint y: 313, endPoint x: 570, endPoint y: 310, distance: 48.7
click at [570, 310] on textarea at bounding box center [656, 368] width 899 height 147
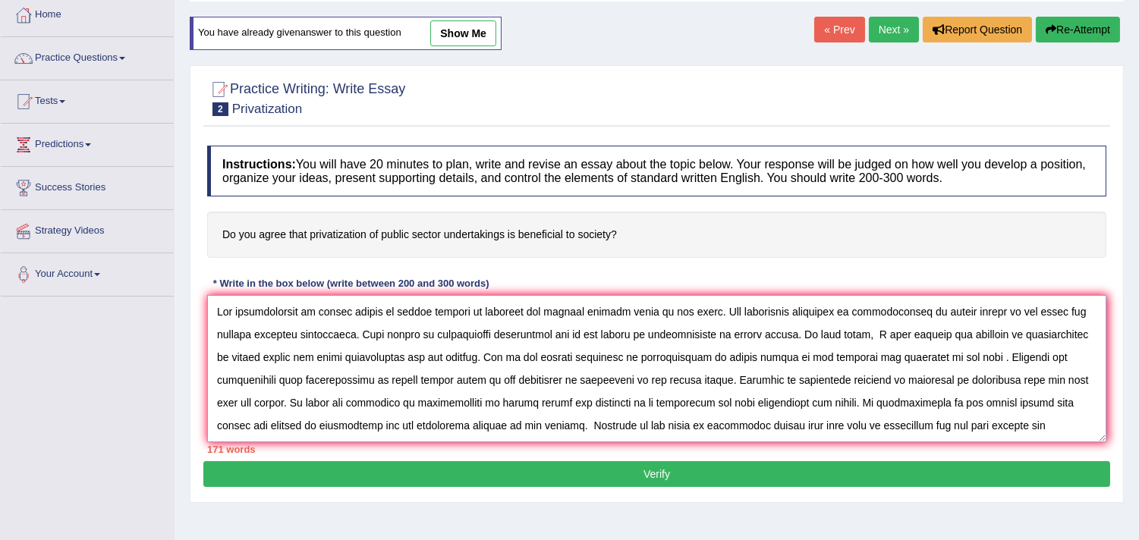
click at [625, 311] on textarea at bounding box center [656, 368] width 899 height 147
click at [524, 380] on textarea at bounding box center [656, 368] width 899 height 147
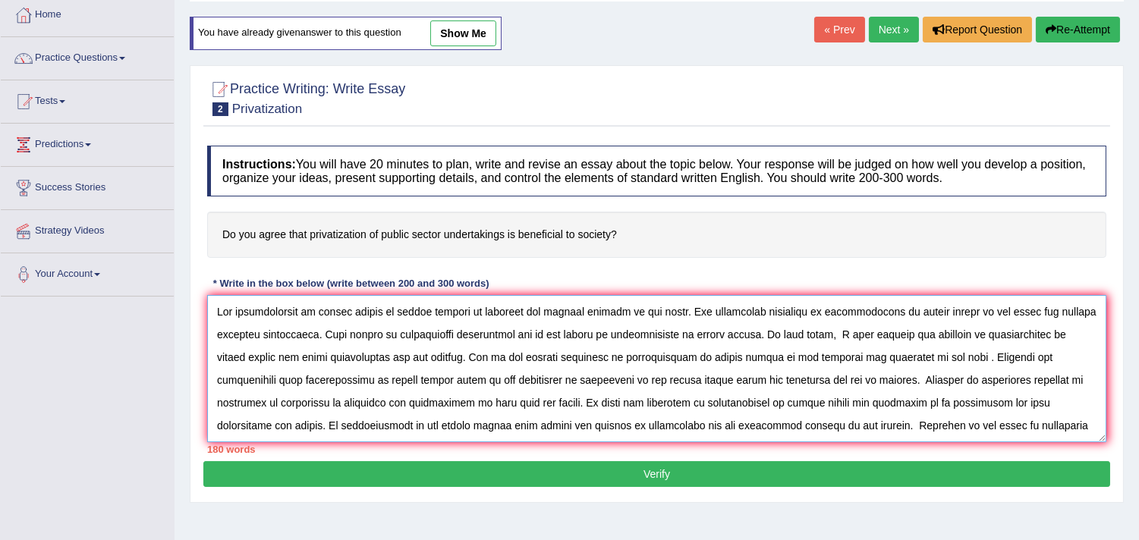
click at [433, 401] on textarea at bounding box center [656, 368] width 899 height 147
click at [969, 400] on textarea at bounding box center [656, 368] width 899 height 147
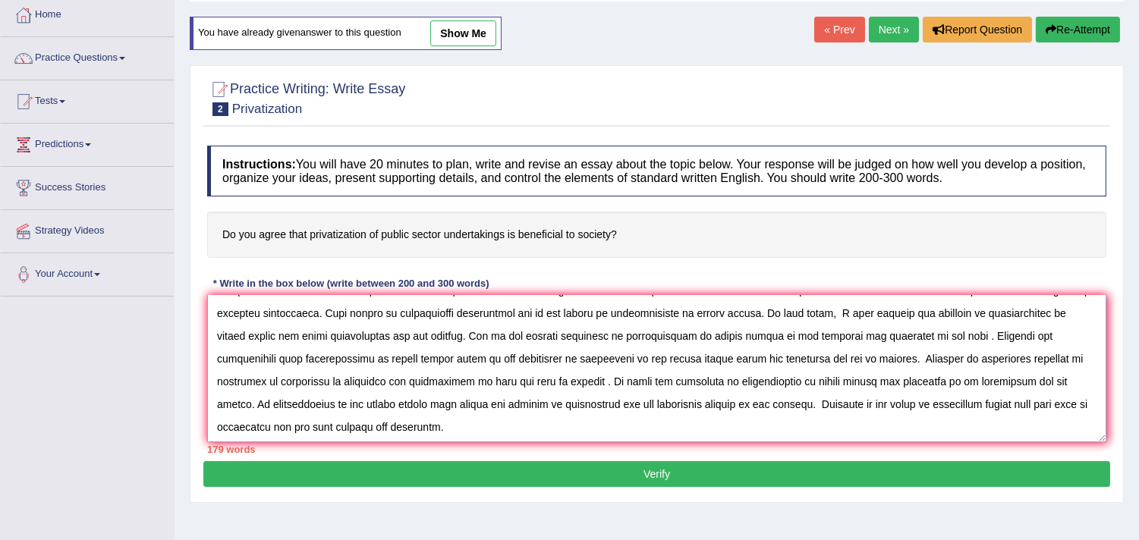
scroll to position [23, 0]
click at [319, 435] on textarea at bounding box center [656, 368] width 899 height 147
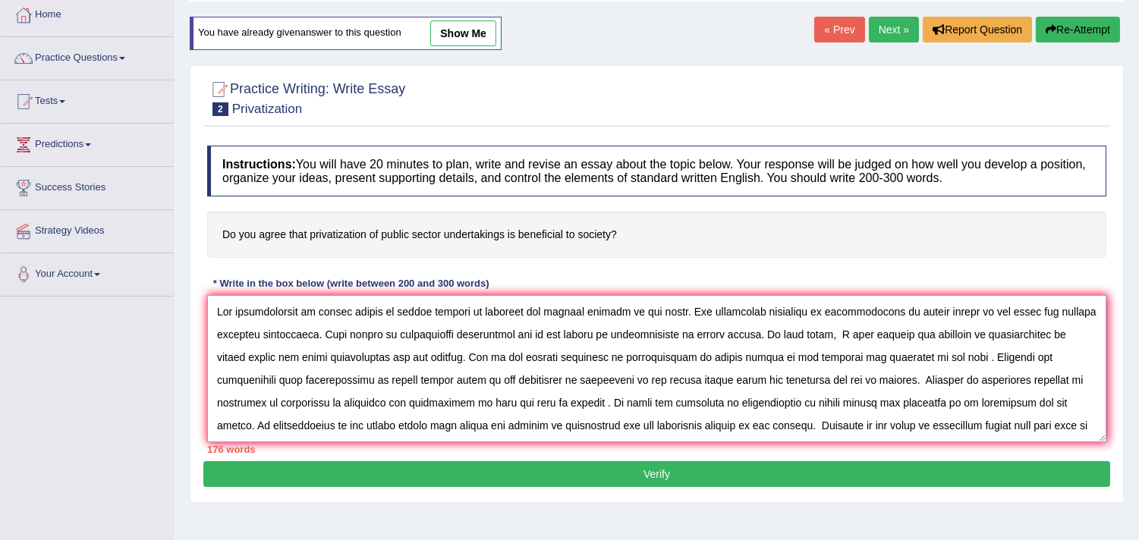
scroll to position [12, 0]
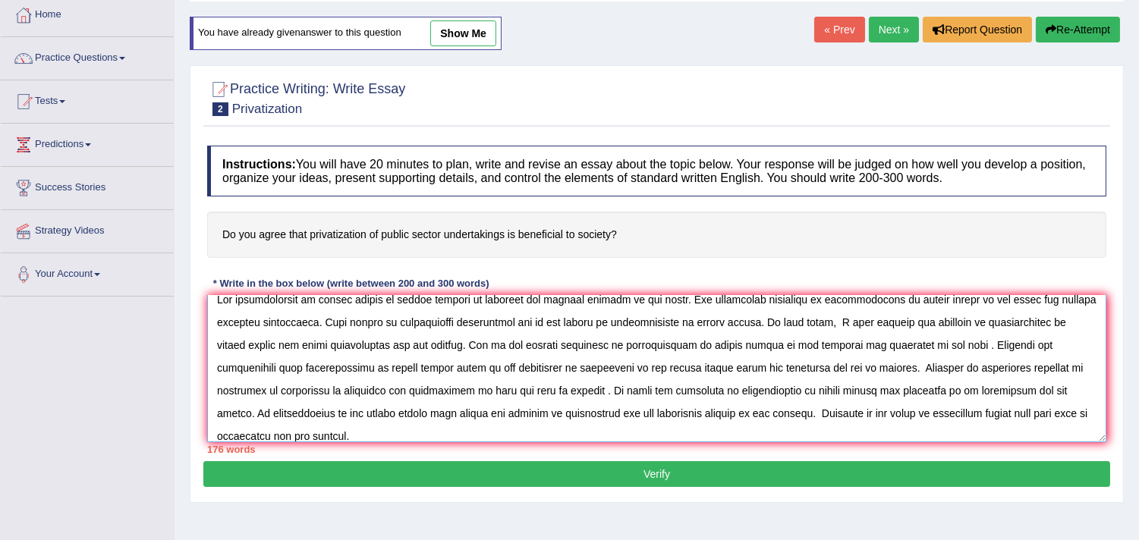
type textarea "Yes privatization of public sector is having numbers of benefits for society di…"
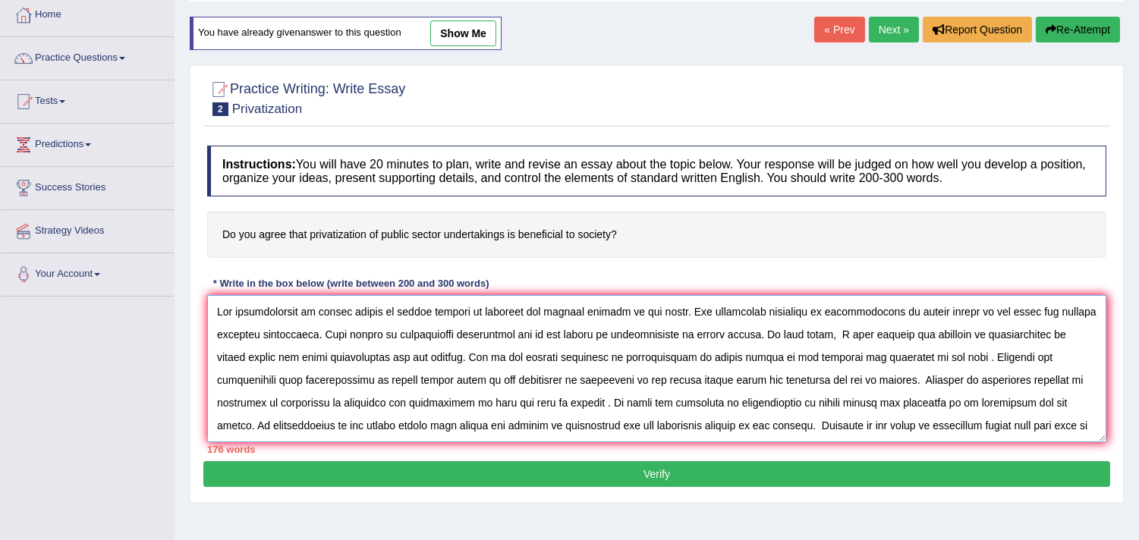
drag, startPoint x: 1066, startPoint y: 421, endPoint x: 134, endPoint y: 323, distance: 936.5
click at [134, 323] on div "Toggle navigation Home Practice Questions Speaking Practice Read Aloud Repeat S…" at bounding box center [569, 313] width 1139 height 789
click at [416, 475] on button "Verify" at bounding box center [656, 475] width 907 height 26
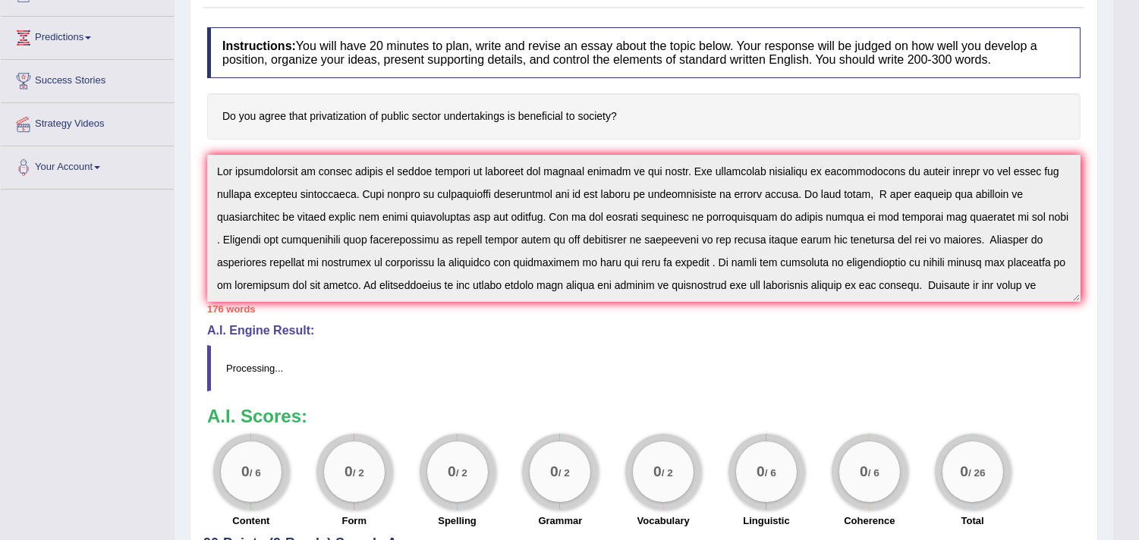
scroll to position [192, 0]
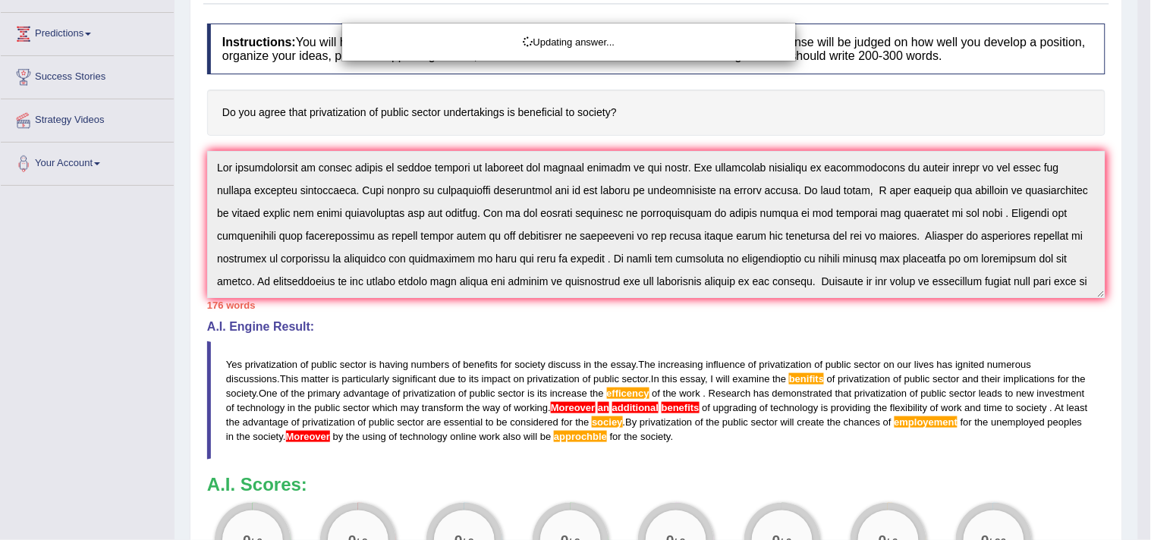
drag, startPoint x: 1148, startPoint y: 183, endPoint x: 1151, endPoint y: 335, distance: 151.8
click at [1139, 335] on html "Toggle navigation Home Practice Questions Speaking Practice Read Aloud Repeat S…" at bounding box center [575, 78] width 1151 height 540
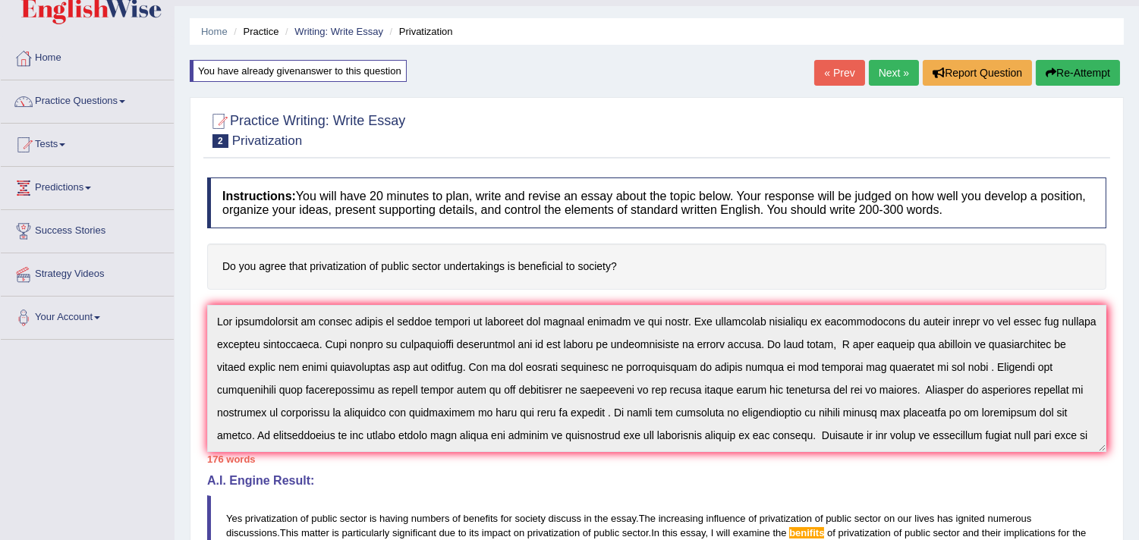
scroll to position [8, 0]
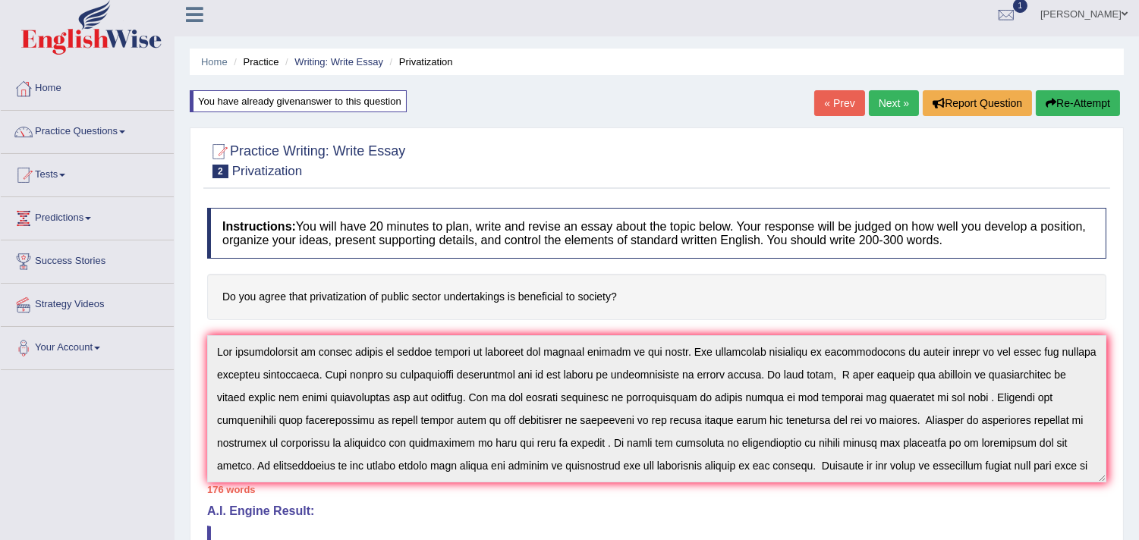
click at [1060, 112] on button "Re-Attempt" at bounding box center [1078, 103] width 84 height 26
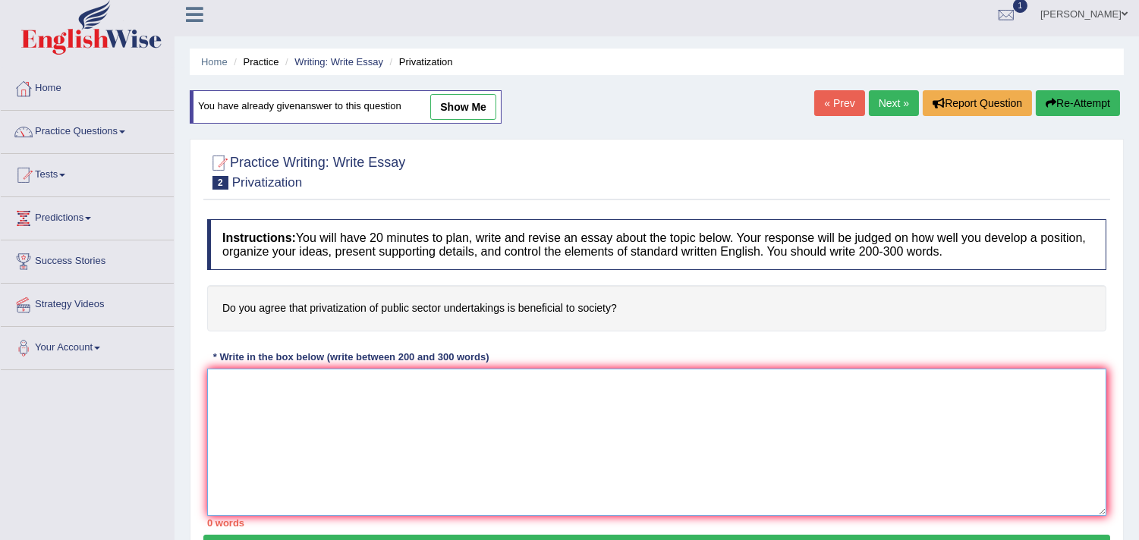
click at [750, 413] on textarea at bounding box center [656, 442] width 899 height 147
paste textarea "Yes privatization of public sector is having numbers of benefits for society di…"
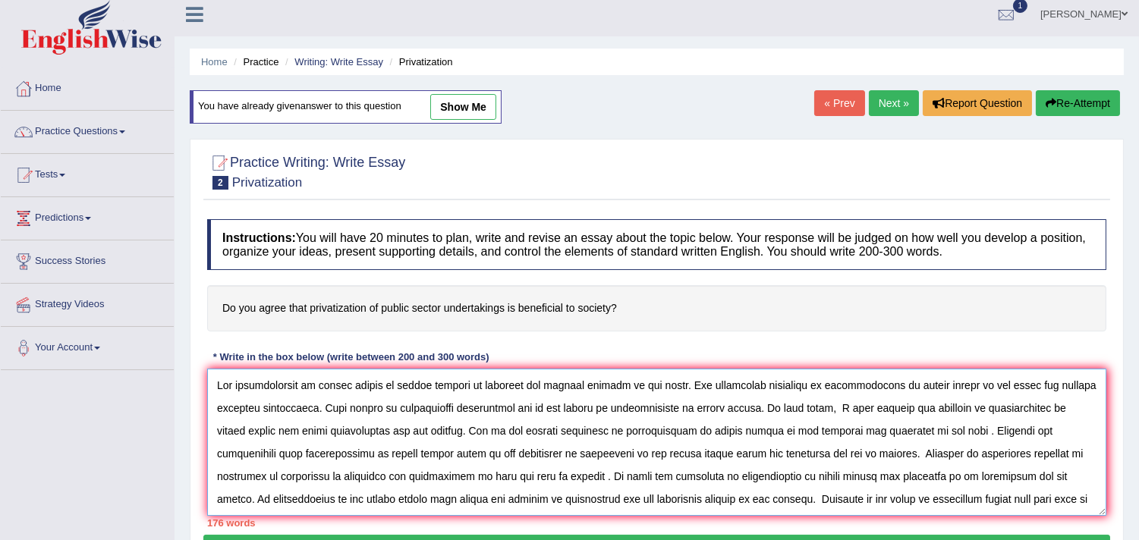
click at [877, 496] on textarea at bounding box center [656, 442] width 899 height 147
click at [313, 499] on textarea at bounding box center [656, 442] width 899 height 147
click at [368, 506] on textarea at bounding box center [656, 442] width 899 height 147
click at [909, 493] on textarea at bounding box center [656, 442] width 899 height 147
click at [232, 387] on textarea at bounding box center [656, 442] width 899 height 147
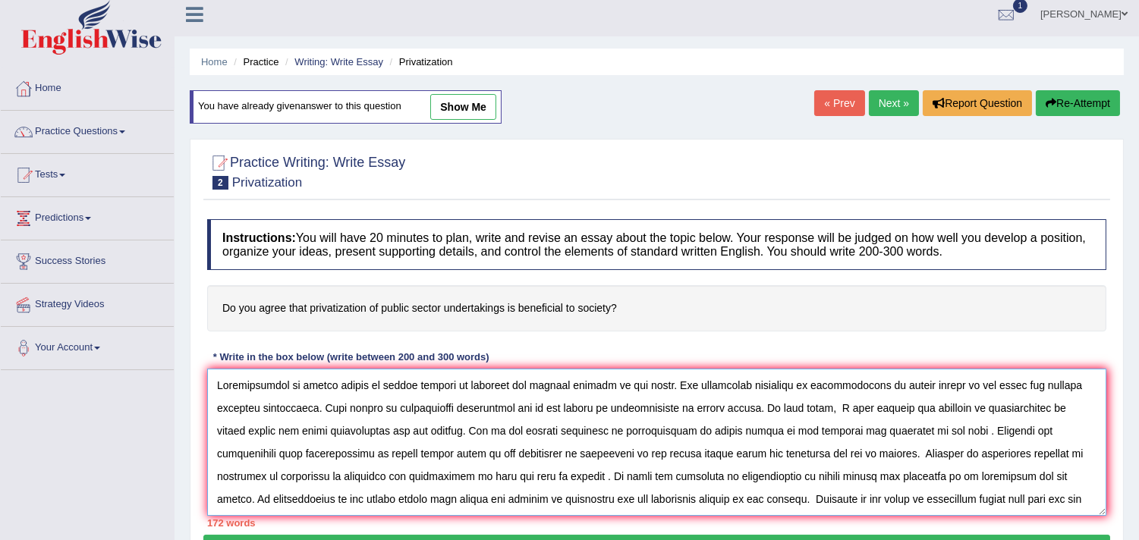
click at [583, 389] on textarea at bounding box center [656, 442] width 899 height 147
click at [357, 388] on textarea at bounding box center [656, 442] width 899 height 147
click at [399, 388] on textarea at bounding box center [656, 442] width 899 height 147
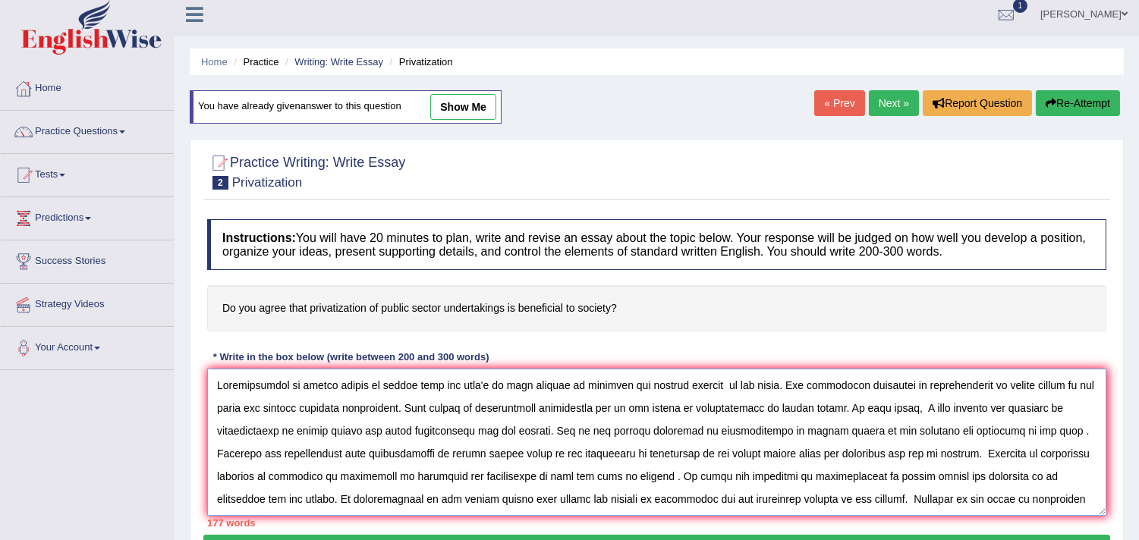
click at [560, 386] on textarea at bounding box center [656, 442] width 899 height 147
click at [469, 385] on textarea at bounding box center [656, 442] width 899 height 147
click at [507, 388] on textarea at bounding box center [656, 442] width 899 height 147
click at [548, 383] on textarea at bounding box center [656, 442] width 899 height 147
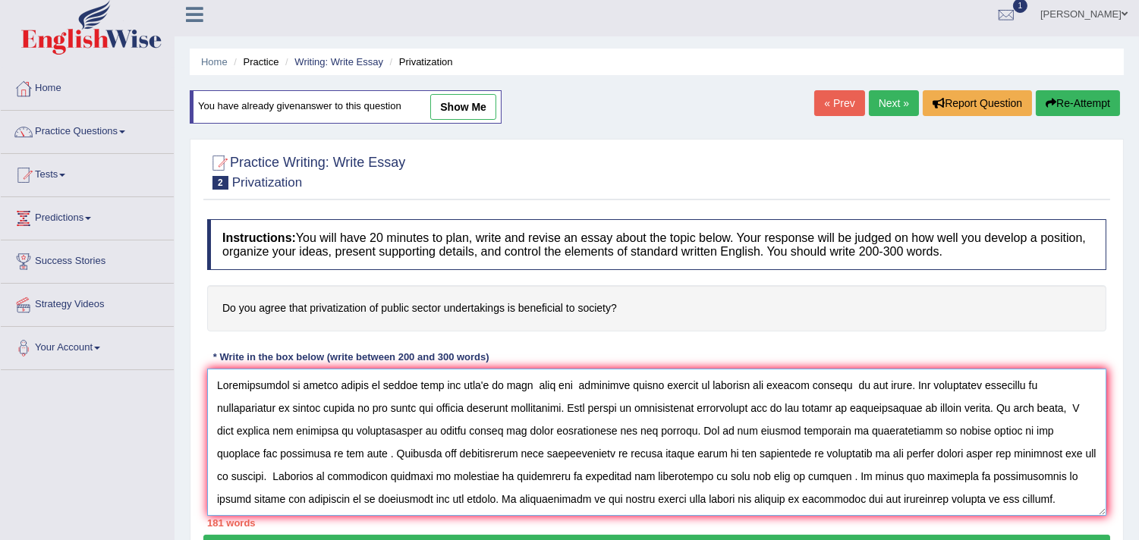
click at [784, 388] on textarea at bounding box center [656, 442] width 899 height 147
click at [601, 388] on textarea at bounding box center [656, 442] width 899 height 147
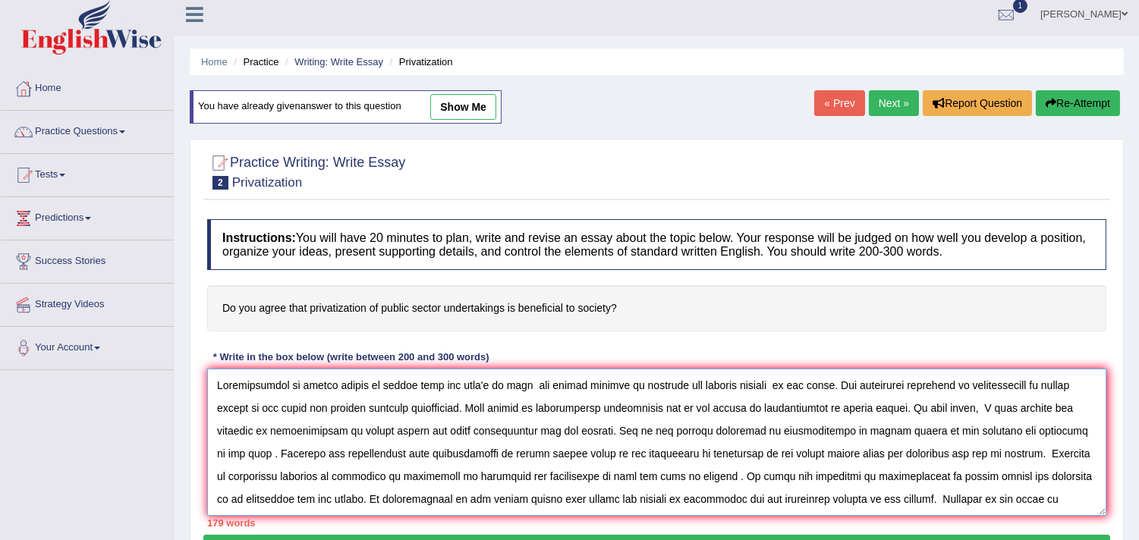
click at [654, 388] on textarea at bounding box center [656, 442] width 899 height 147
click at [707, 387] on textarea at bounding box center [656, 442] width 899 height 147
click at [698, 387] on textarea at bounding box center [656, 442] width 899 height 147
click at [701, 387] on textarea at bounding box center [656, 442] width 899 height 147
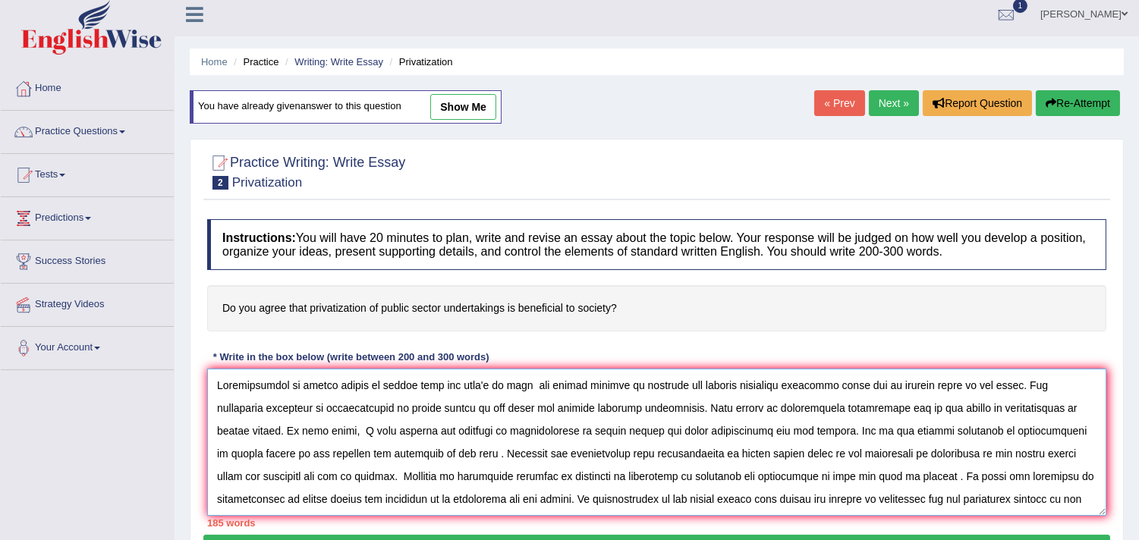
scroll to position [46, 0]
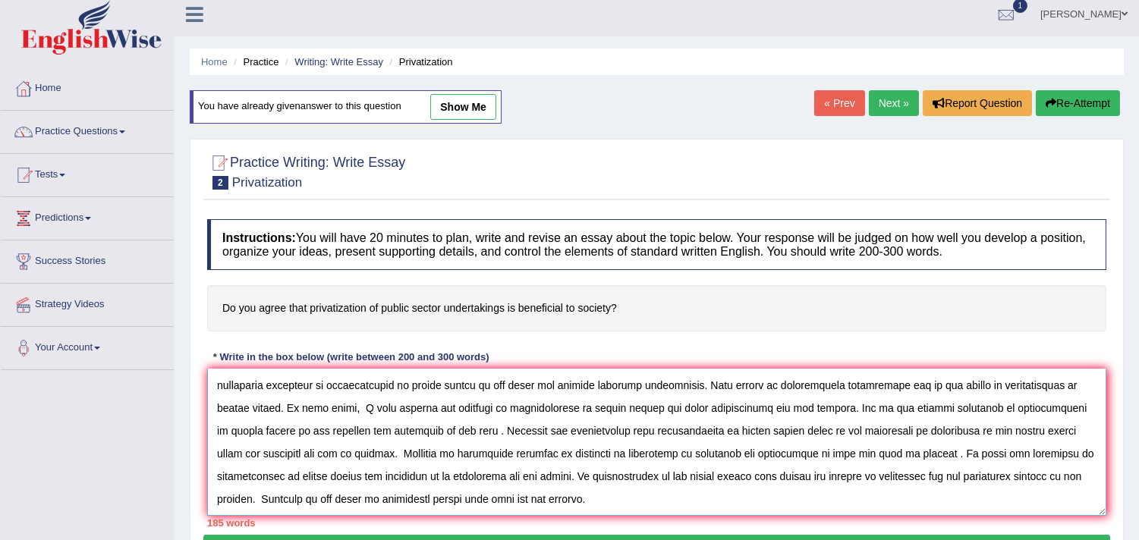
click at [448, 473] on textarea at bounding box center [656, 442] width 899 height 147
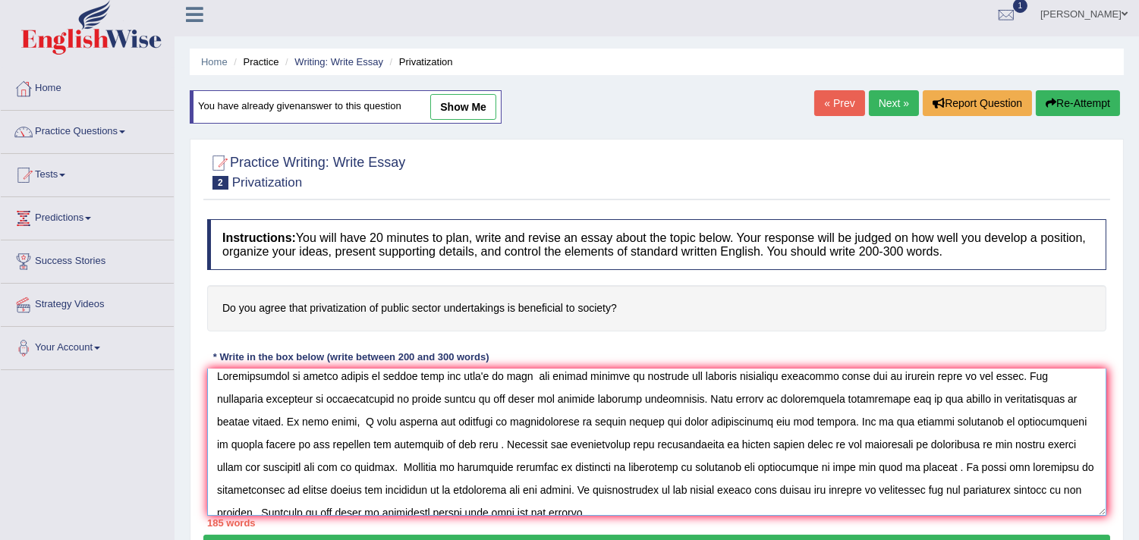
click at [248, 423] on textarea at bounding box center [656, 442] width 899 height 147
click at [688, 424] on textarea at bounding box center [656, 442] width 899 height 147
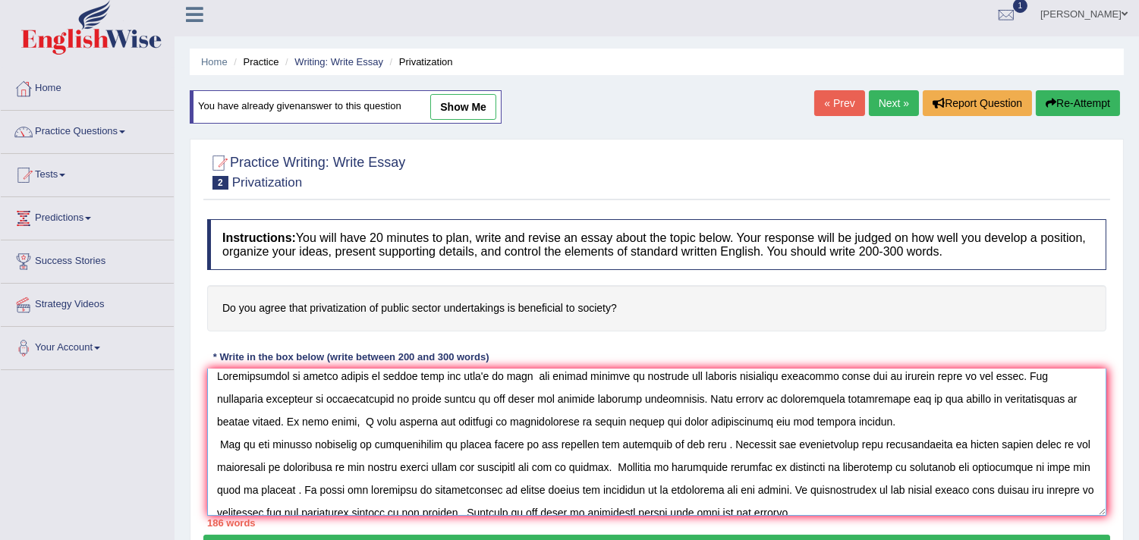
scroll to position [68, 0]
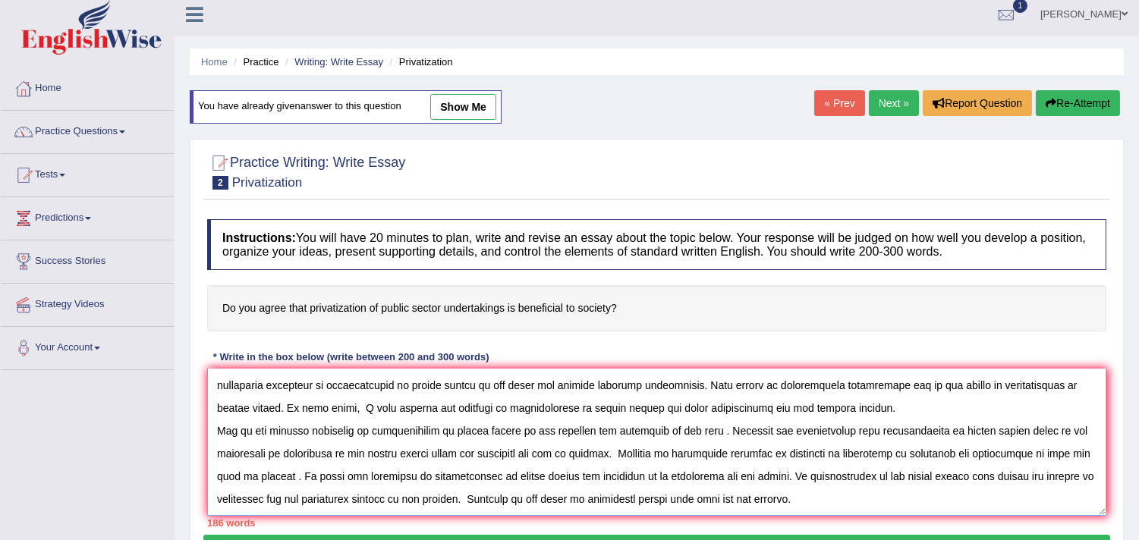
click at [855, 457] on textarea at bounding box center [656, 442] width 899 height 147
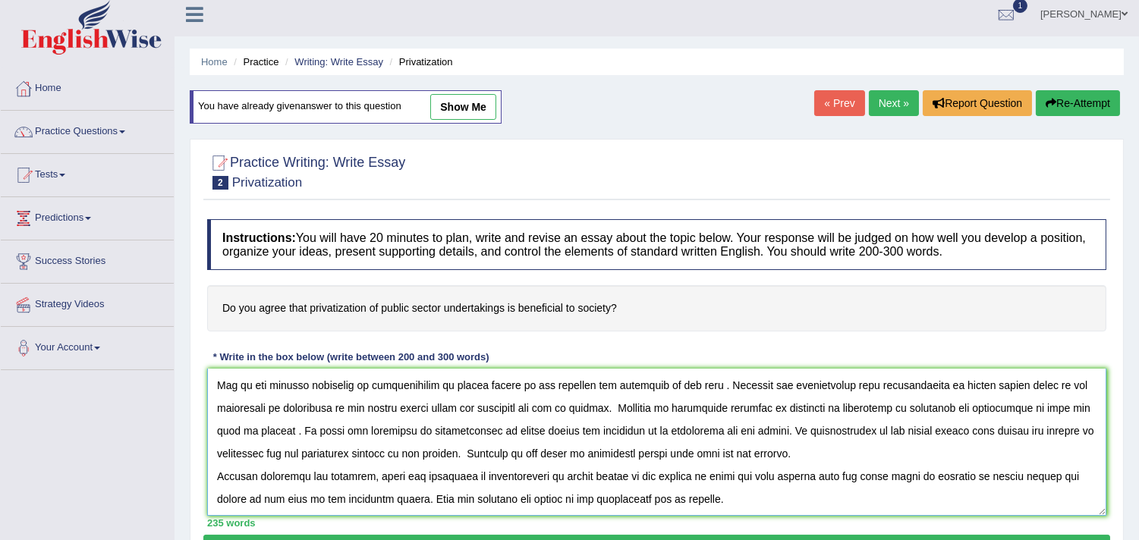
scroll to position [80, 0]
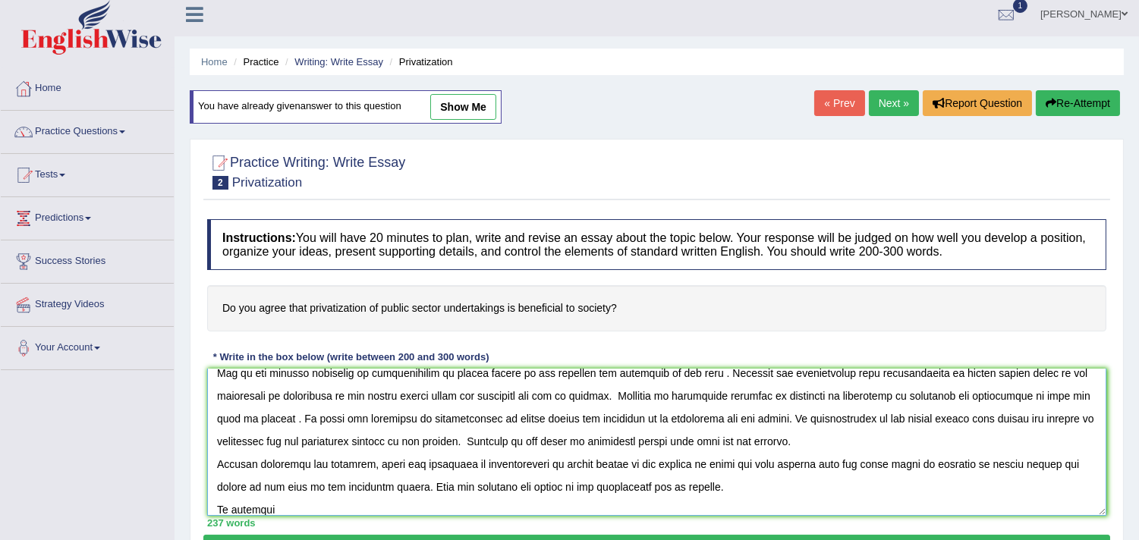
click at [281, 502] on textarea at bounding box center [656, 442] width 899 height 147
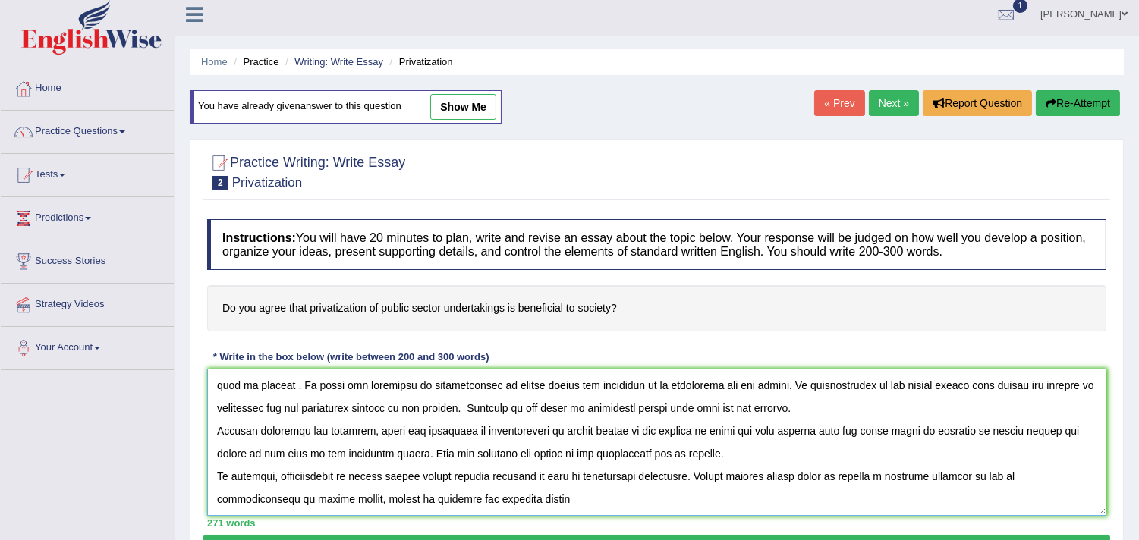
scroll to position [114, 0]
click at [664, 501] on textarea at bounding box center [656, 442] width 899 height 147
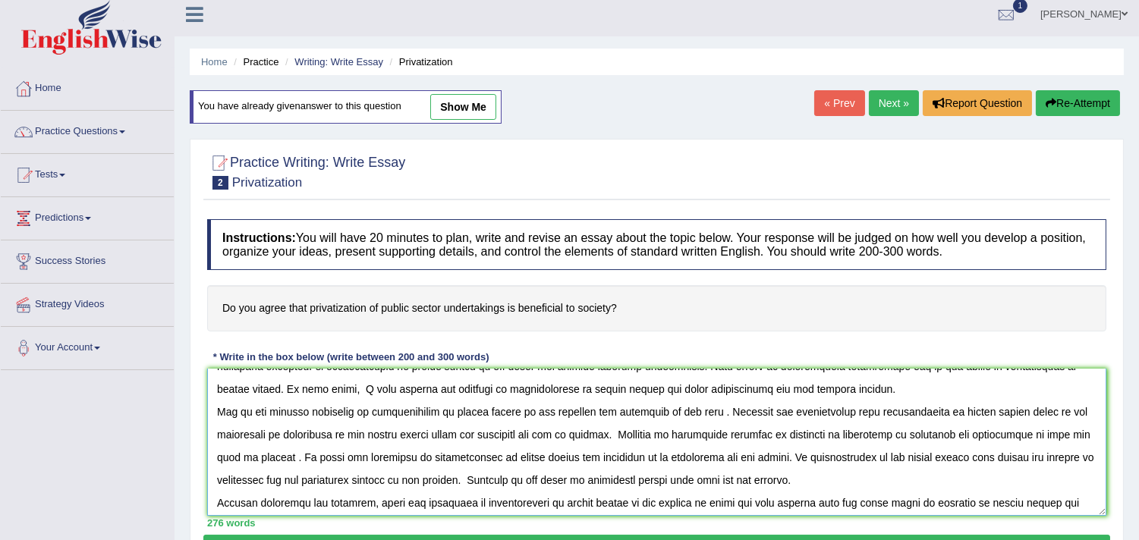
scroll to position [0, 0]
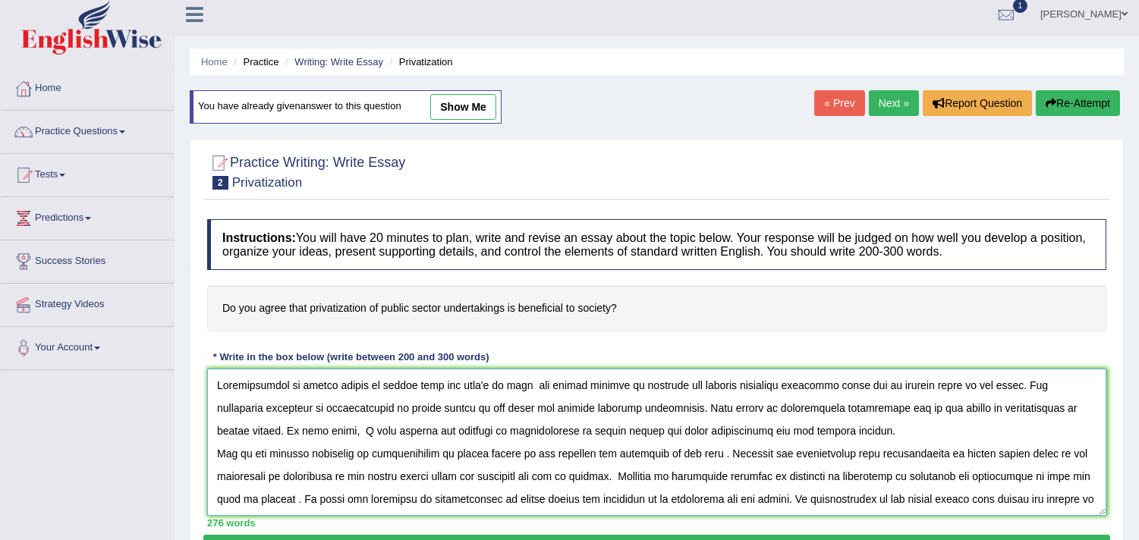
drag, startPoint x: 651, startPoint y: 499, endPoint x: 214, endPoint y: 367, distance: 456.2
click at [214, 367] on div "Instructions: You will have 20 minutes to plan, write and revise an essay about…" at bounding box center [656, 373] width 907 height 323
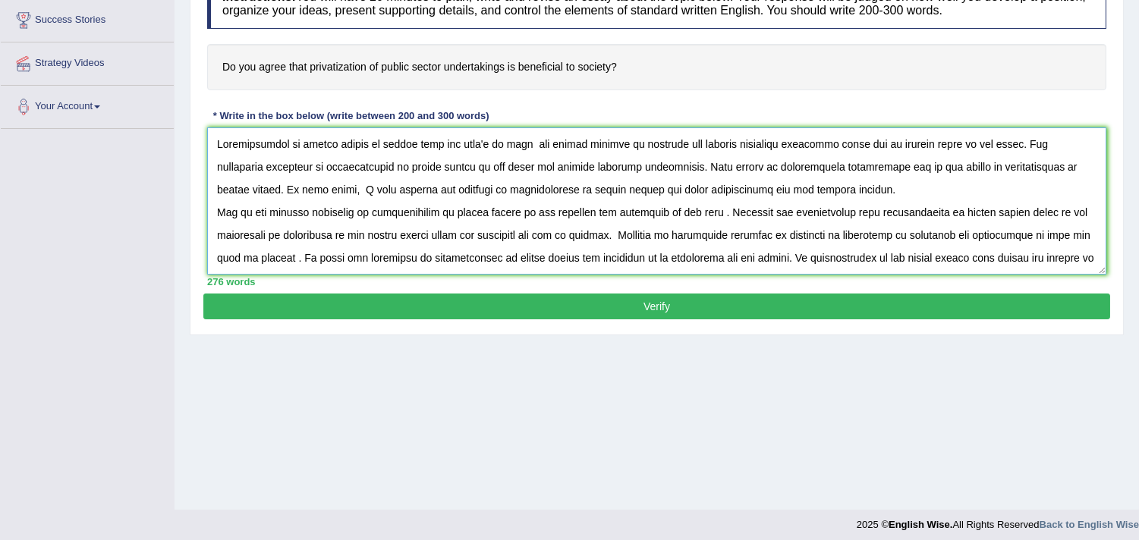
scroll to position [256, 0]
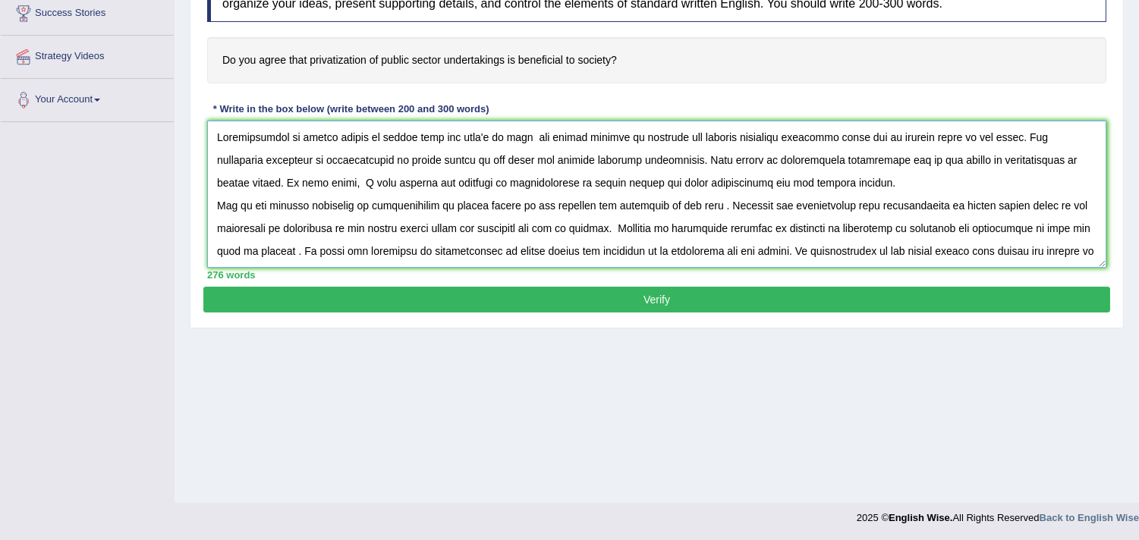
type textarea "Privatization of public sector is having both the side's of coin its having num…"
click at [779, 306] on button "Verify" at bounding box center [656, 300] width 907 height 26
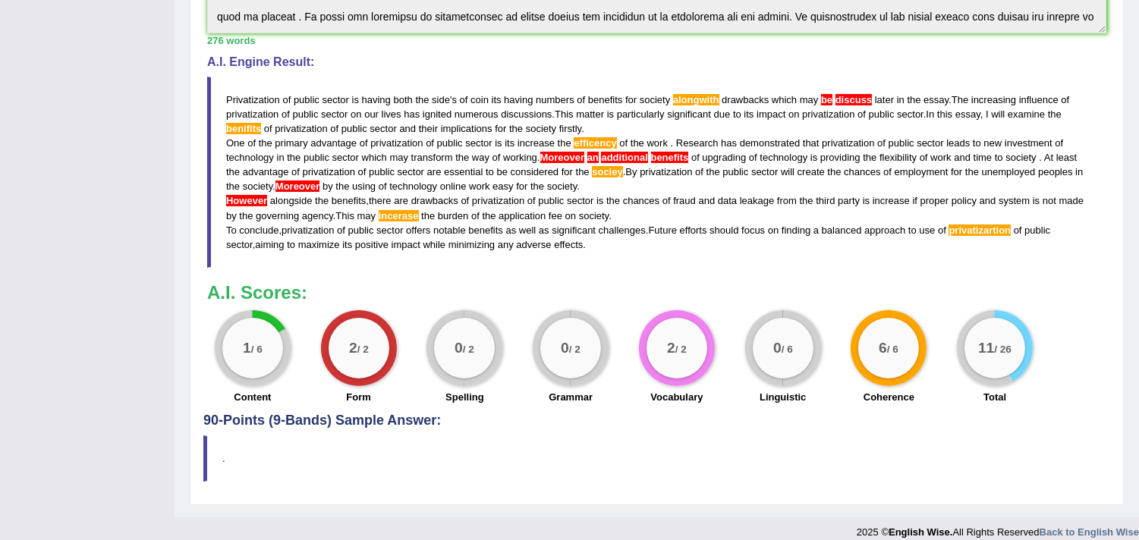
scroll to position [0, 0]
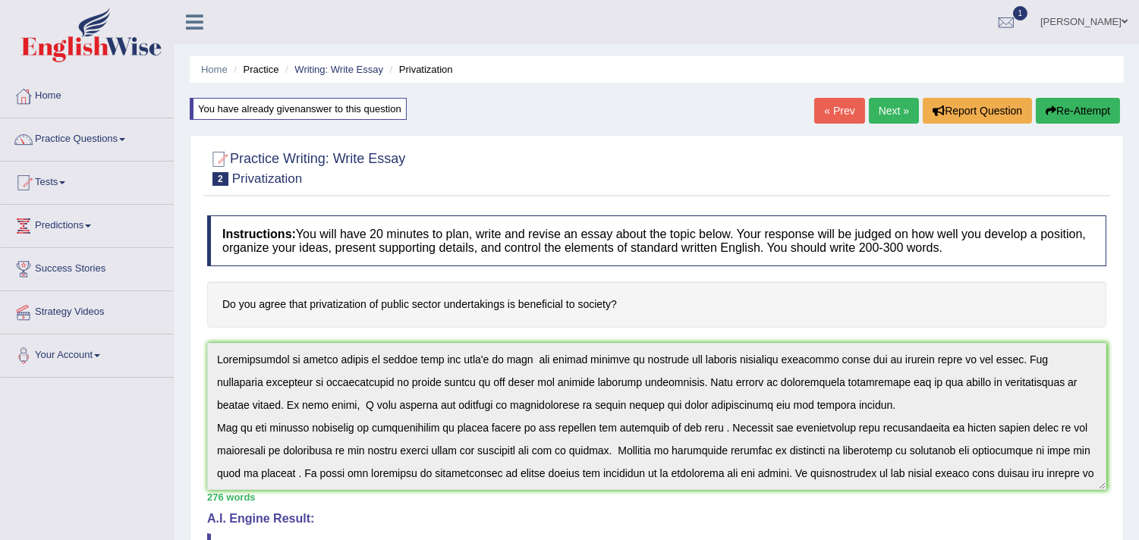
click at [1093, 118] on button "Re-Attempt" at bounding box center [1078, 111] width 84 height 26
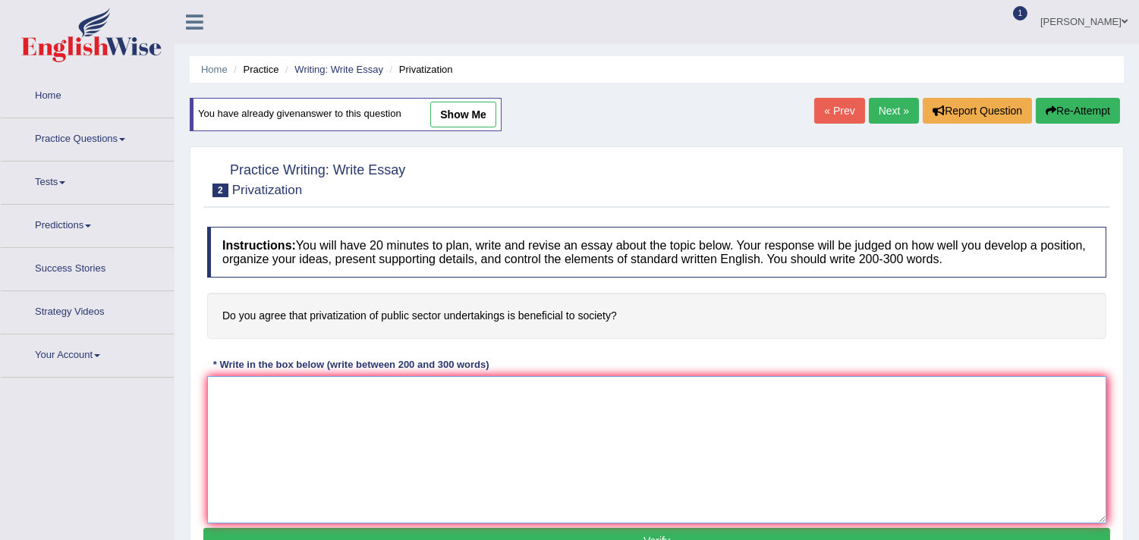
click at [495, 395] on textarea at bounding box center [656, 449] width 899 height 147
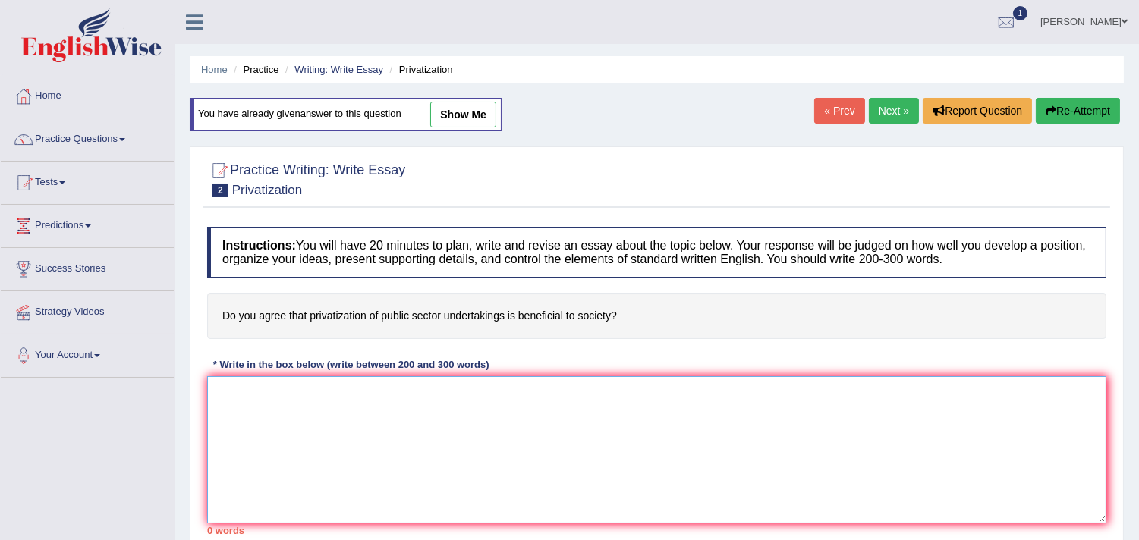
paste textarea "Privatization of public sector is having both the side's of coin its having num…"
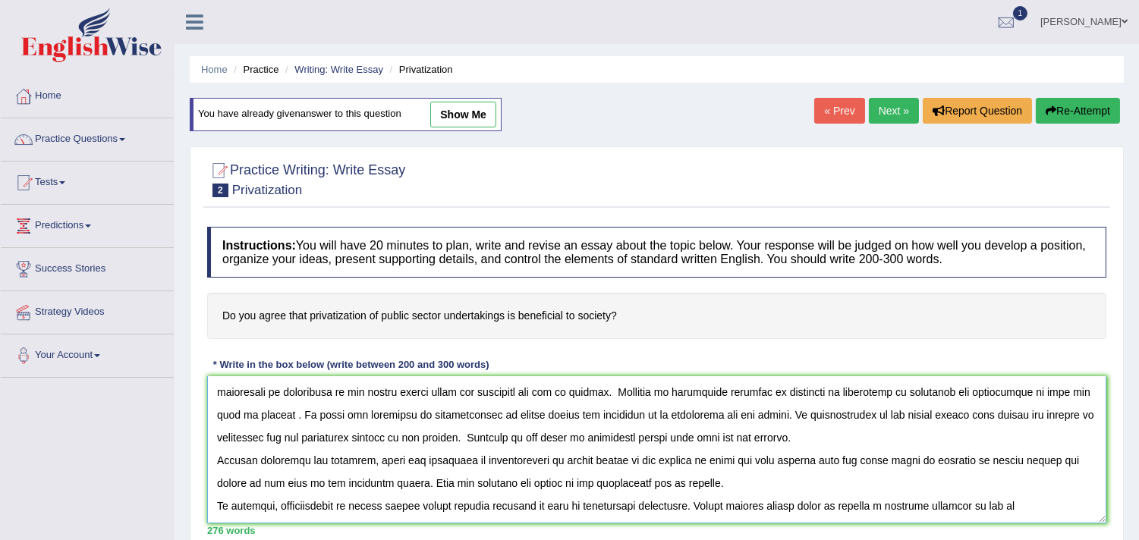
scroll to position [114, 0]
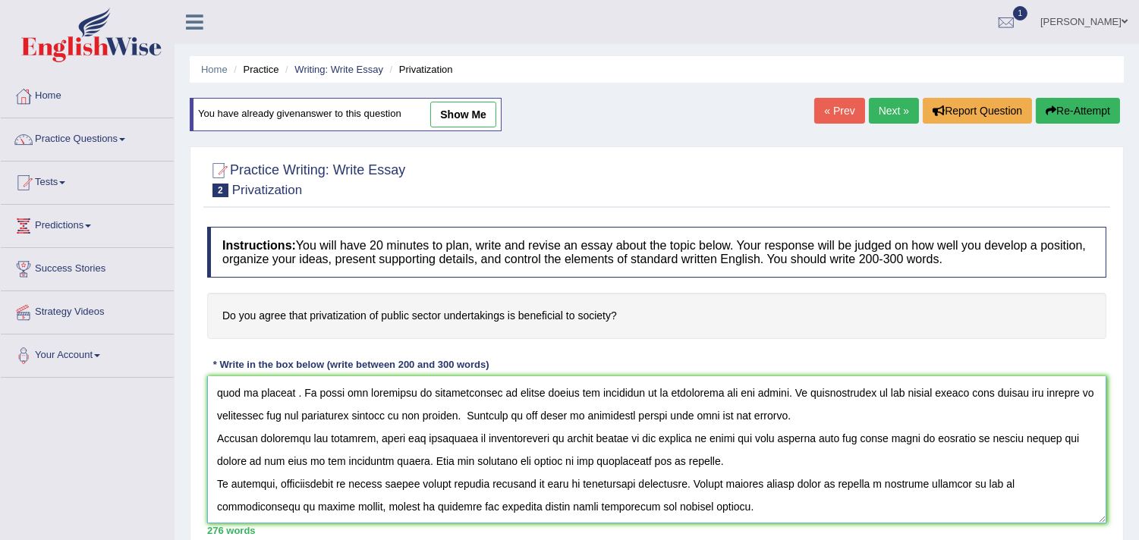
click at [215, 487] on textarea at bounding box center [656, 449] width 899 height 147
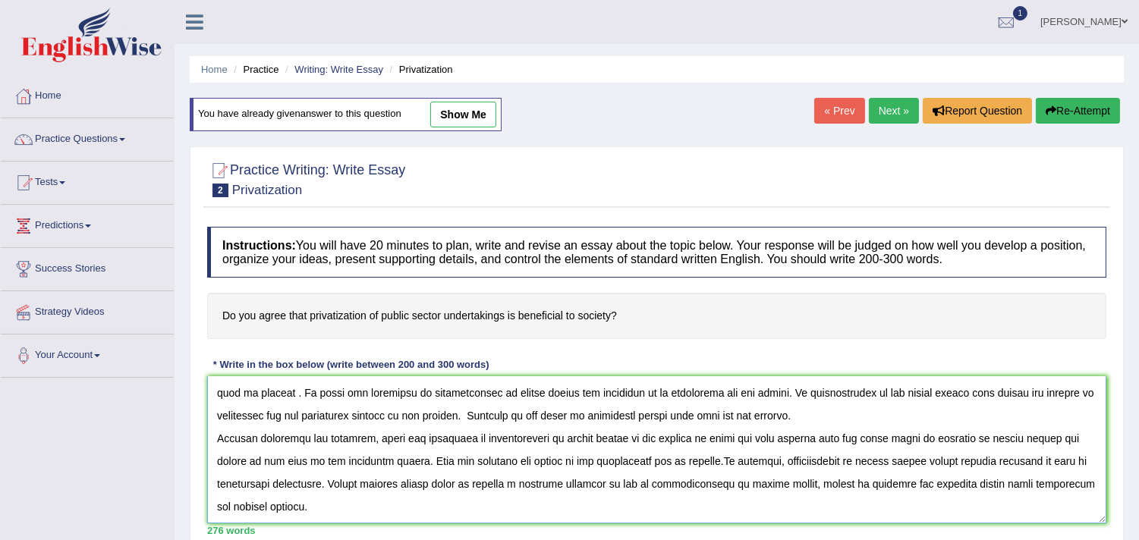
click at [211, 439] on textarea at bounding box center [656, 449] width 899 height 147
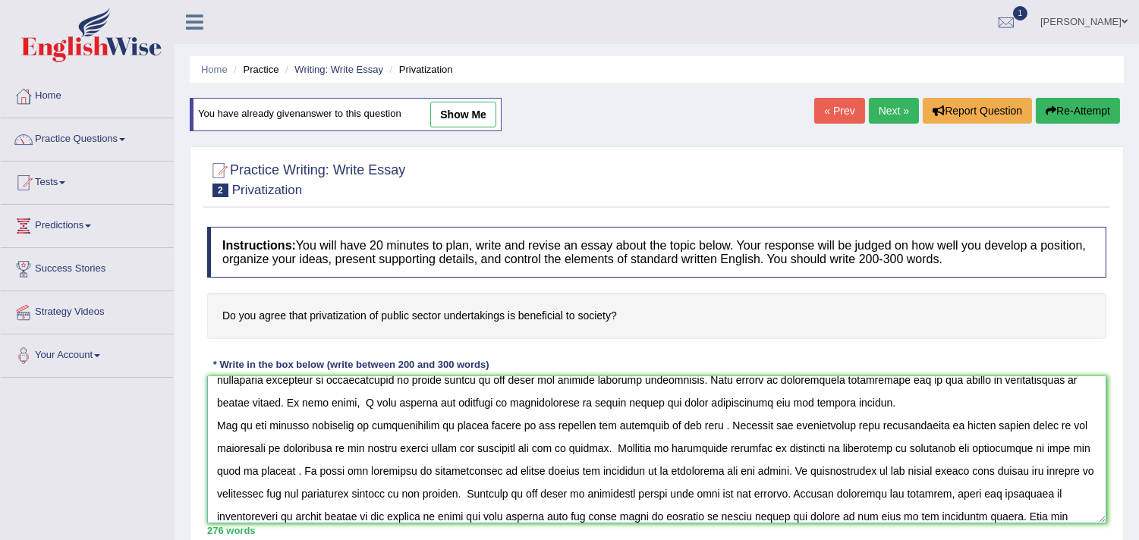
scroll to position [33, 0]
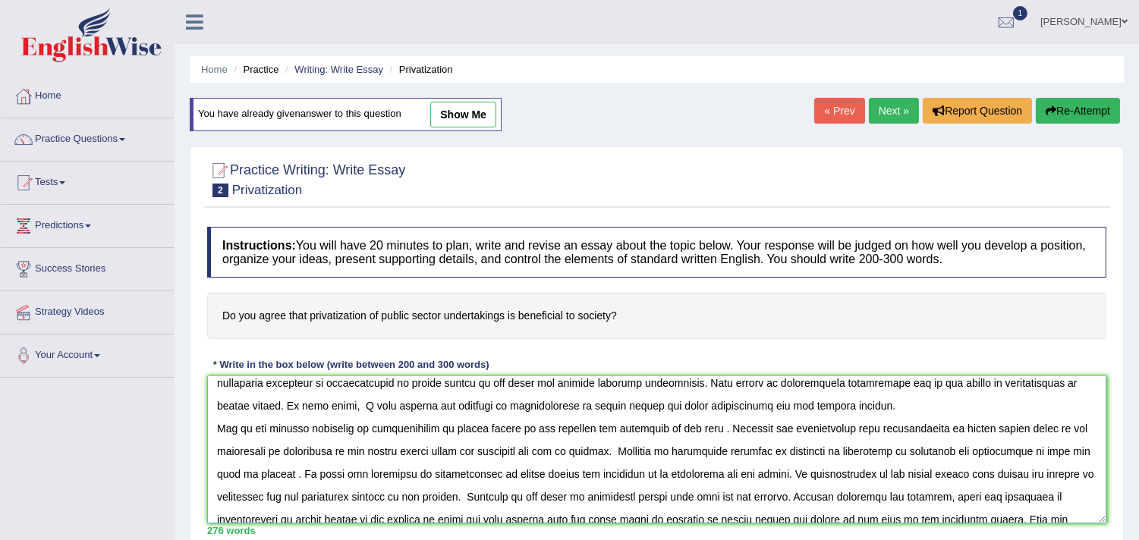
click at [215, 427] on textarea at bounding box center [656, 449] width 899 height 147
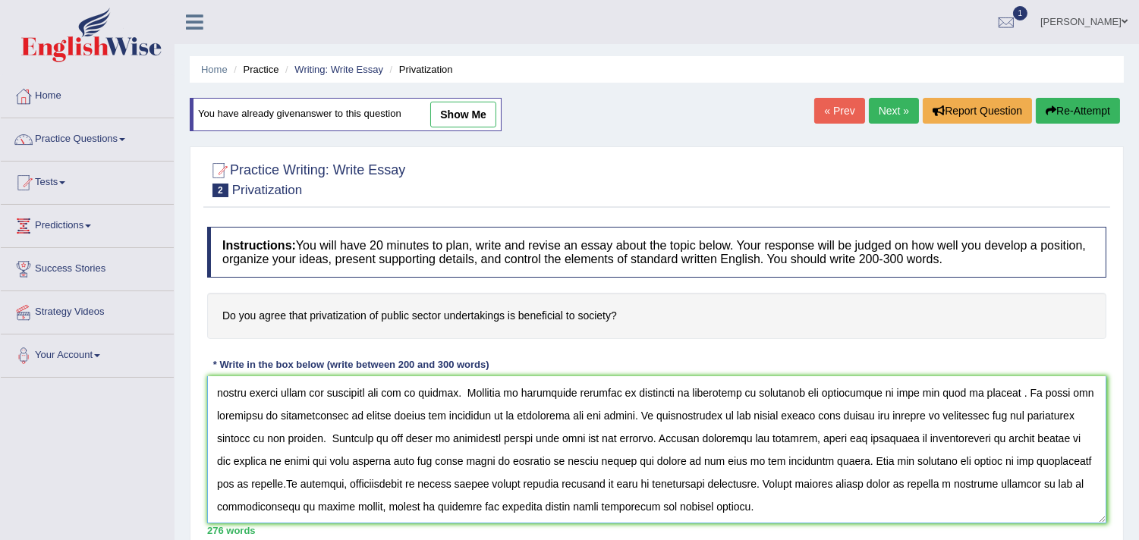
scroll to position [0, 0]
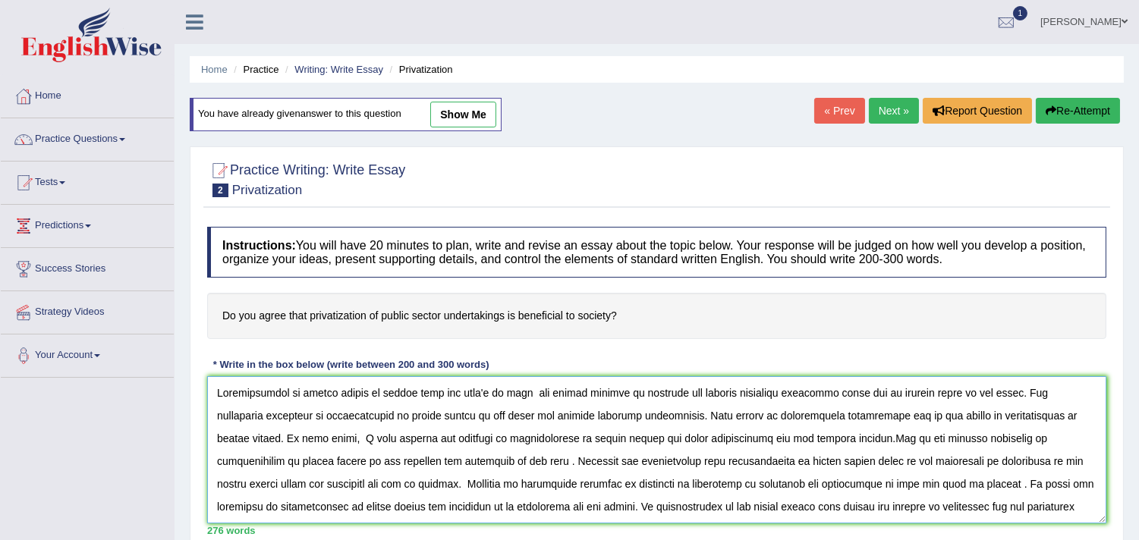
drag, startPoint x: 490, startPoint y: 507, endPoint x: 201, endPoint y: 376, distance: 317.3
click at [201, 376] on div "Practice Writing: Write Essay 2 Privatization Instructions: You will have 20 mi…" at bounding box center [657, 365] width 934 height 438
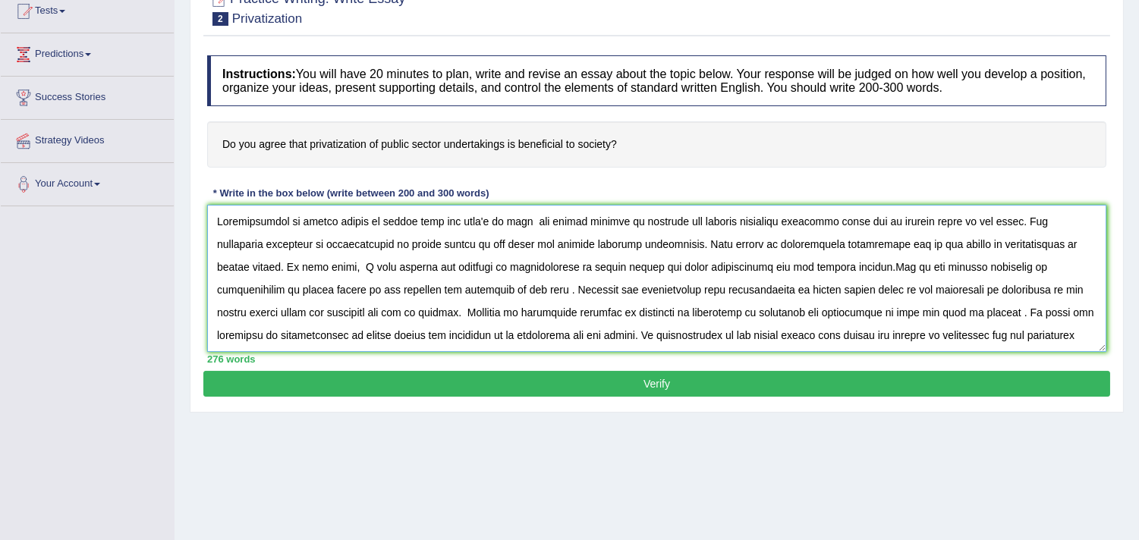
scroll to position [256, 0]
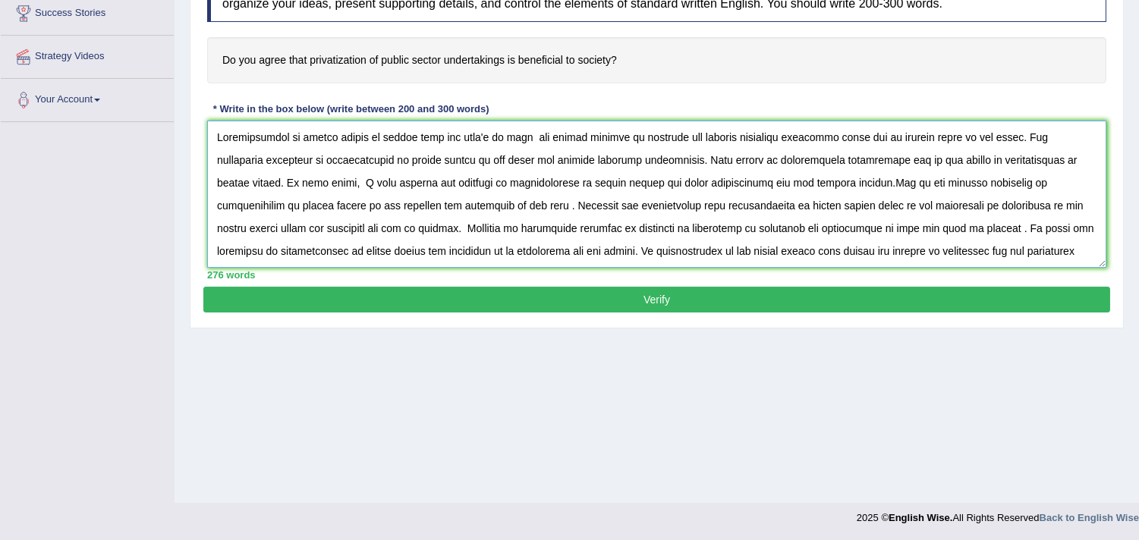
type textarea "Privatization of public sector is having both the side's of coin its having num…"
click at [717, 291] on button "Verify" at bounding box center [656, 300] width 907 height 26
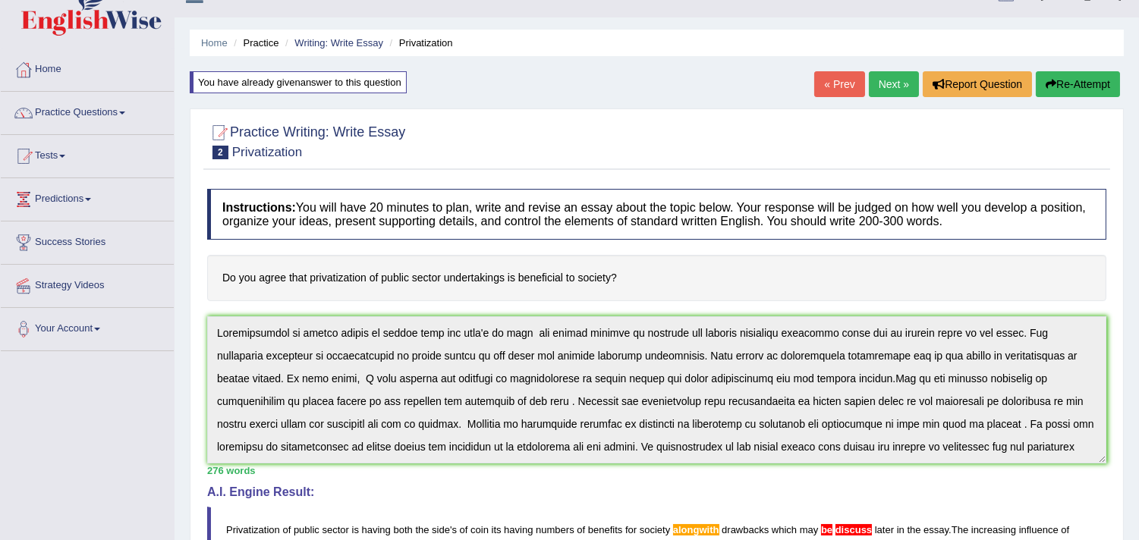
scroll to position [25, 0]
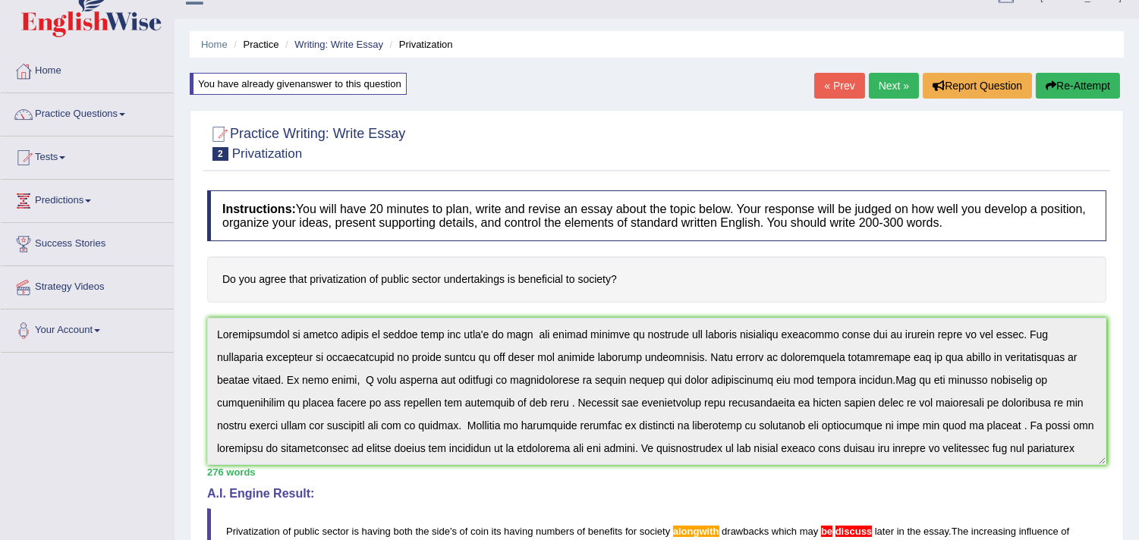
click at [1056, 84] on button "Re-Attempt" at bounding box center [1078, 86] width 84 height 26
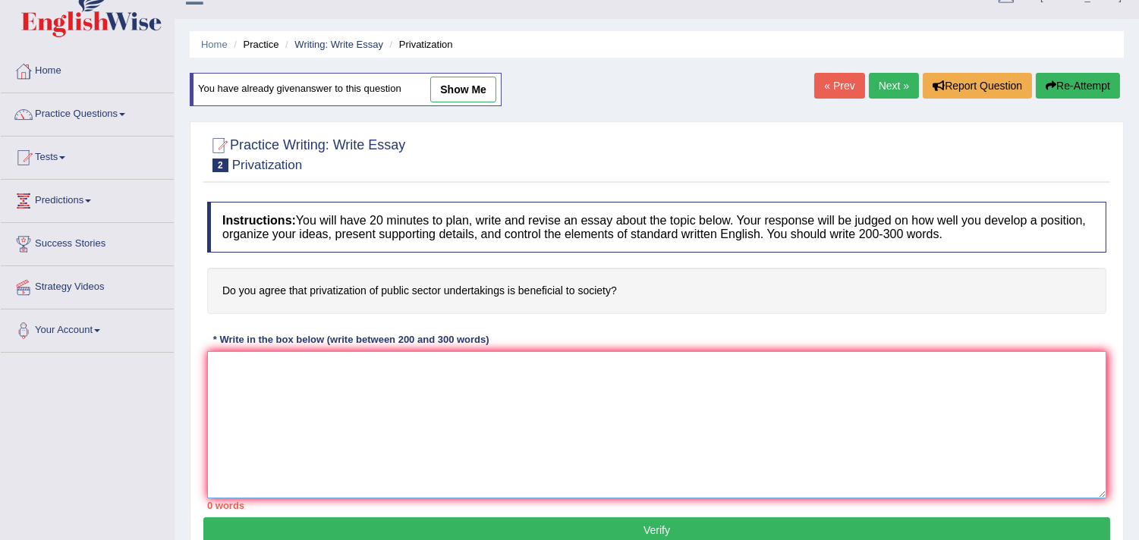
click at [569, 416] on textarea at bounding box center [656, 424] width 899 height 147
paste textarea "Privatization of public sector is having both the side's of coin its having num…"
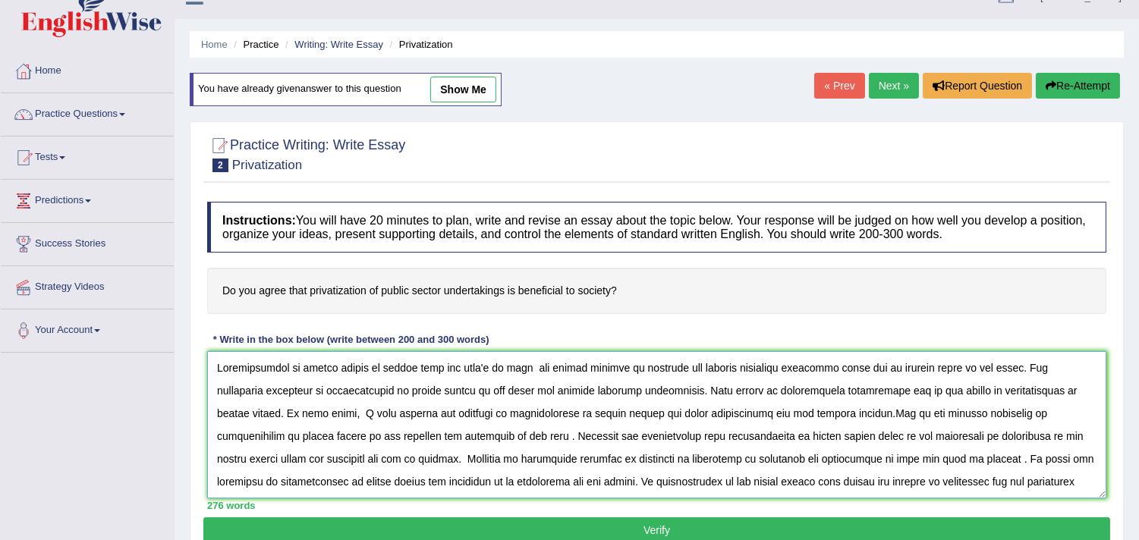
click at [750, 369] on textarea at bounding box center [656, 424] width 899 height 147
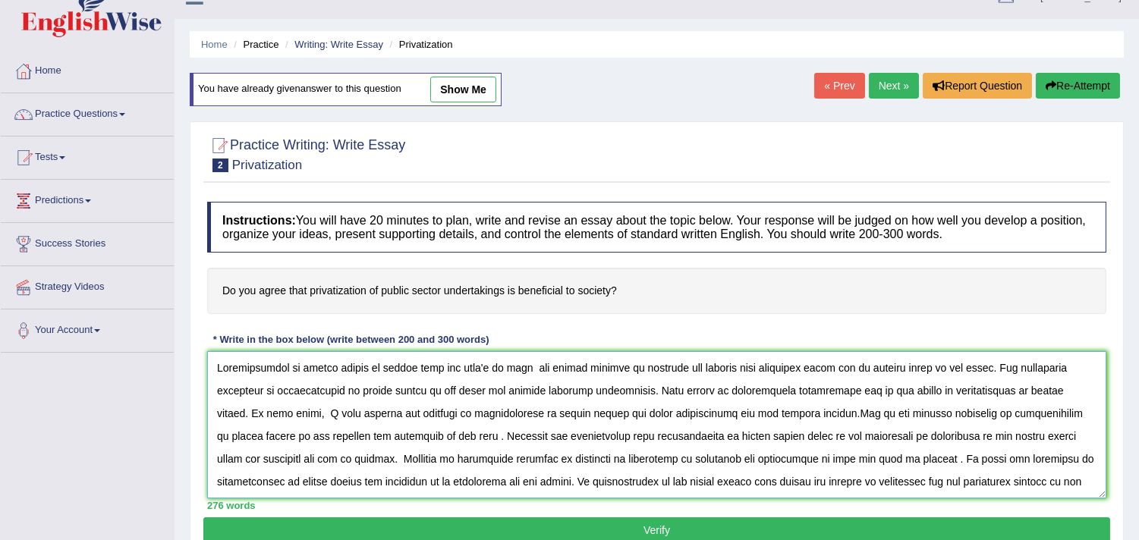
click at [785, 370] on textarea at bounding box center [656, 424] width 899 height 147
click at [700, 366] on textarea at bounding box center [656, 424] width 899 height 147
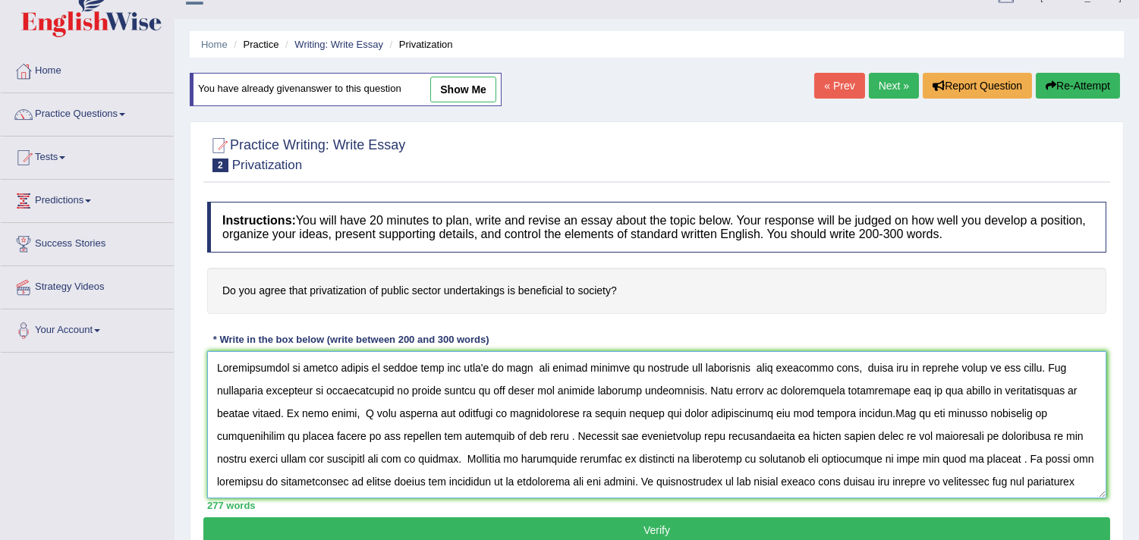
click at [701, 366] on textarea at bounding box center [656, 424] width 899 height 147
click at [723, 368] on textarea at bounding box center [656, 424] width 899 height 147
click at [878, 372] on textarea at bounding box center [656, 424] width 899 height 147
click at [937, 365] on textarea at bounding box center [656, 424] width 899 height 147
click at [383, 413] on textarea at bounding box center [656, 424] width 899 height 147
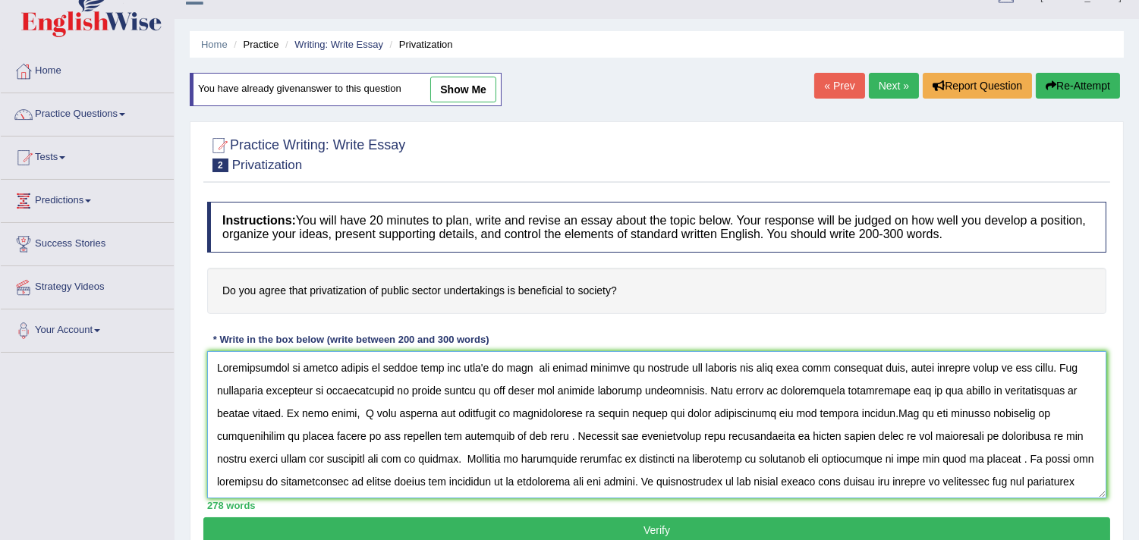
click at [322, 438] on textarea at bounding box center [656, 424] width 899 height 147
click at [329, 436] on textarea at bounding box center [656, 424] width 899 height 147
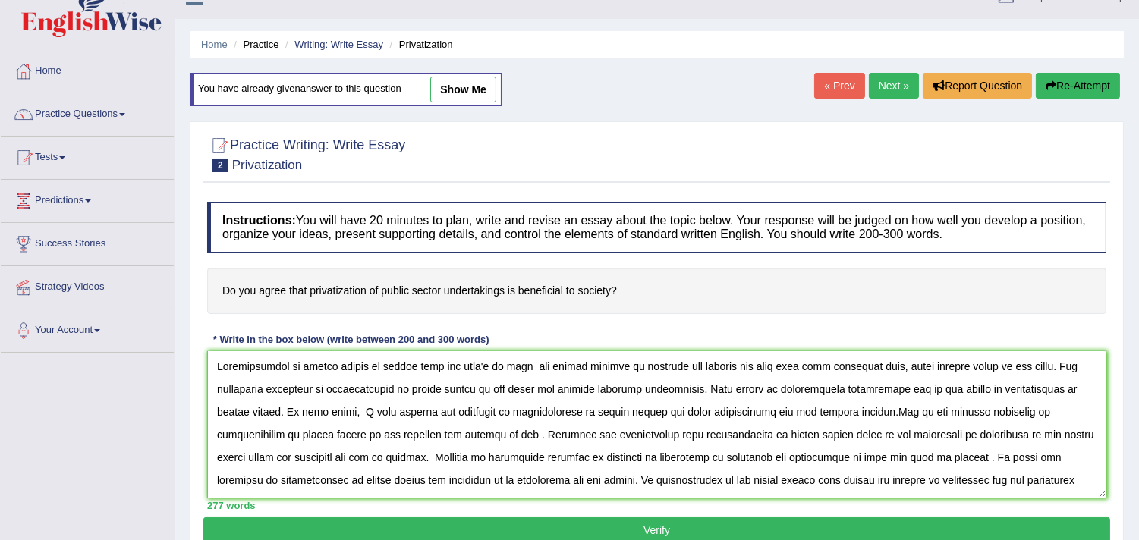
scroll to position [10, 0]
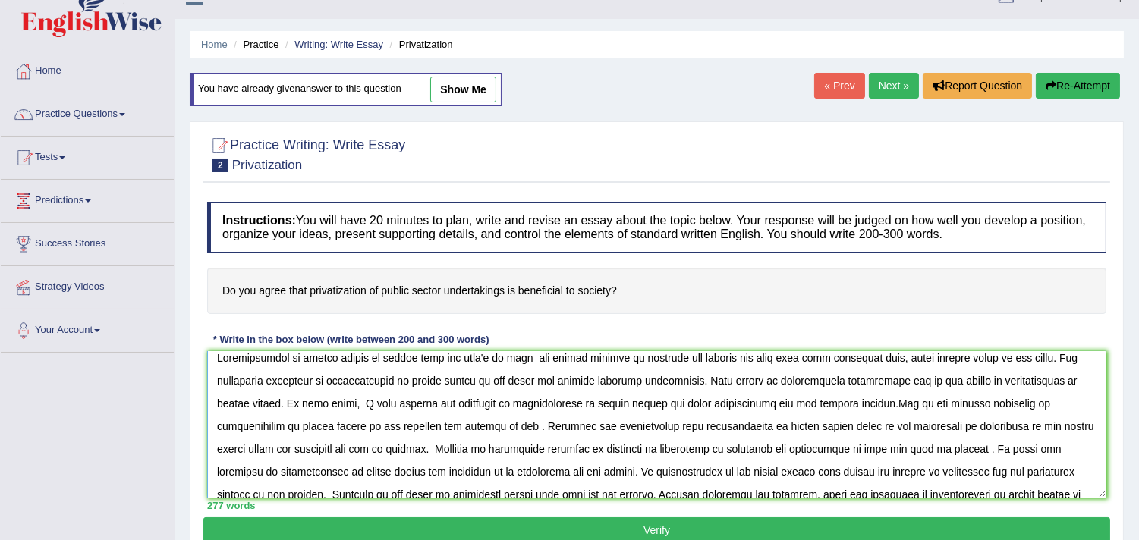
click at [305, 449] on textarea at bounding box center [656, 424] width 899 height 147
click at [736, 450] on textarea at bounding box center [656, 424] width 899 height 147
click at [739, 450] on textarea at bounding box center [656, 424] width 899 height 147
click at [329, 472] on textarea at bounding box center [656, 424] width 899 height 147
click at [943, 469] on textarea at bounding box center [656, 424] width 899 height 147
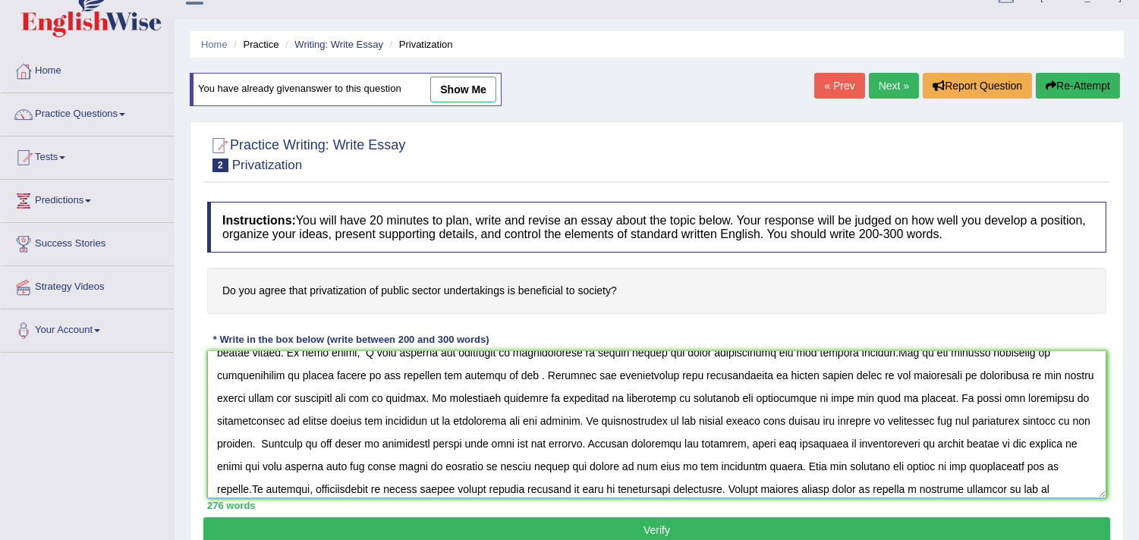
scroll to position [91, 0]
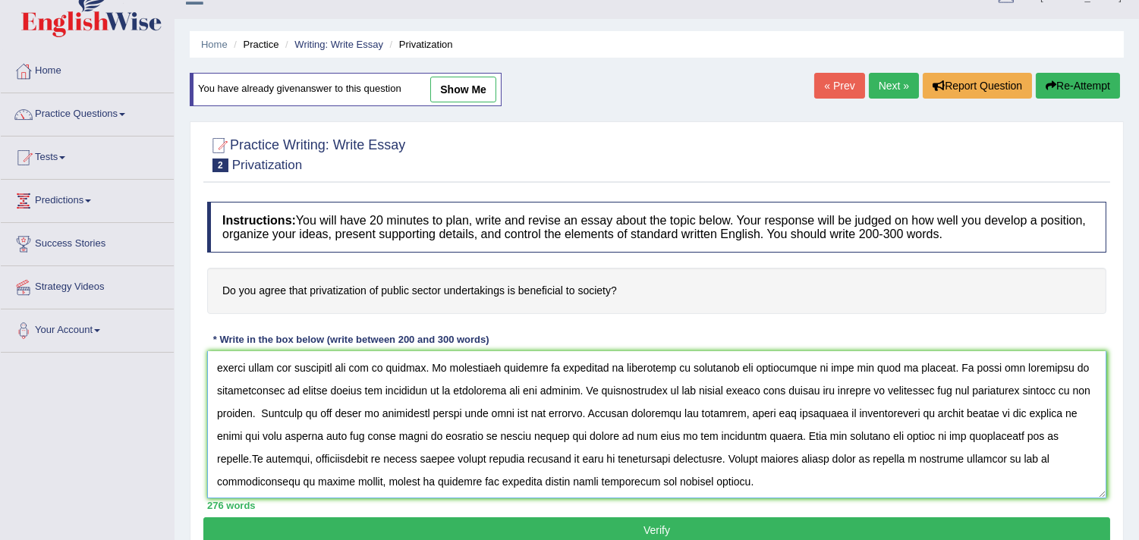
drag, startPoint x: 894, startPoint y: 448, endPoint x: 367, endPoint y: 416, distance: 528.5
click at [367, 416] on textarea at bounding box center [656, 424] width 899 height 147
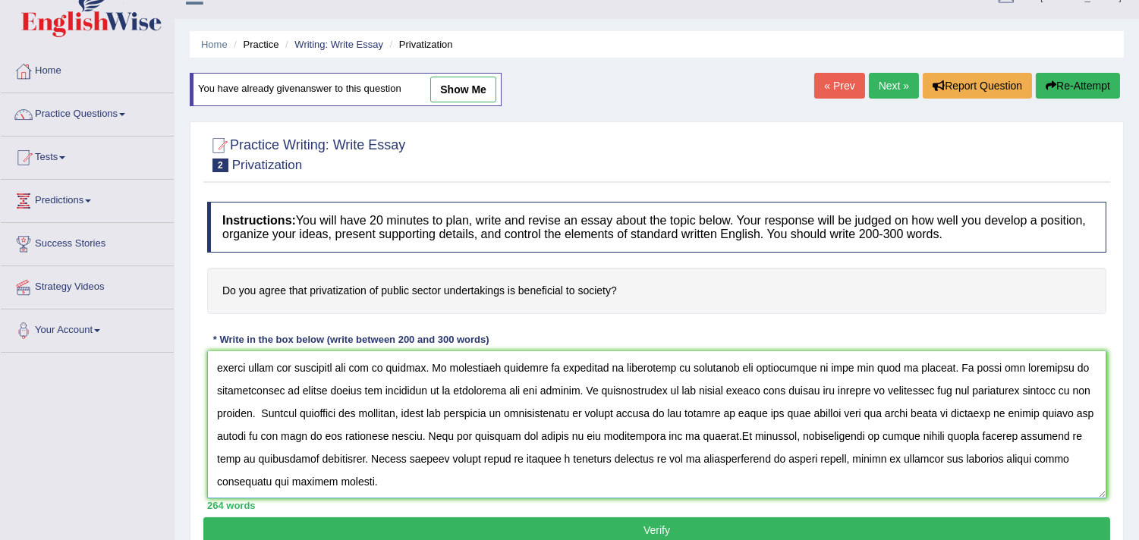
scroll to position [68, 0]
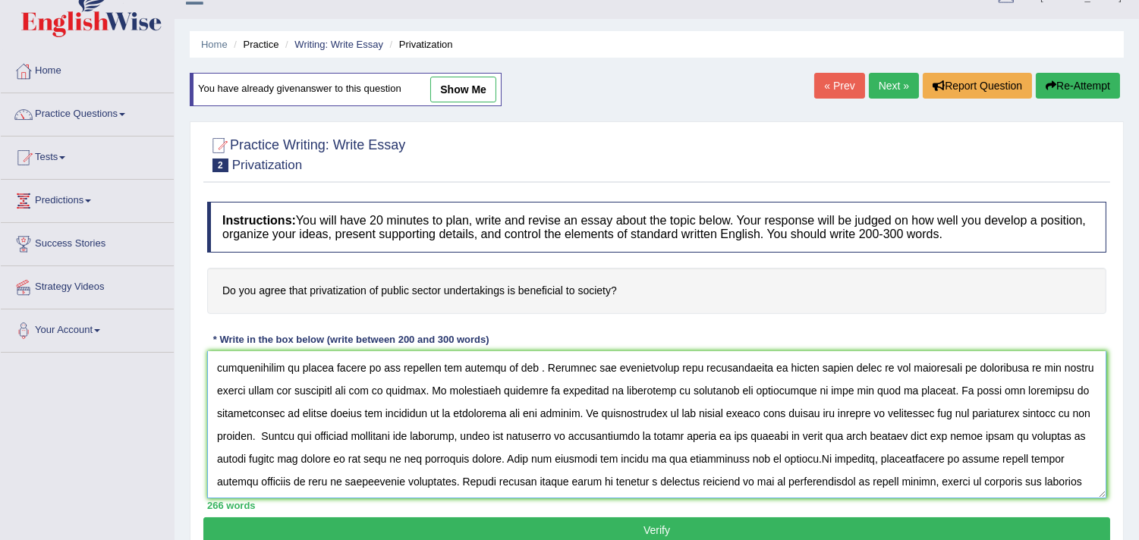
click at [1038, 411] on textarea at bounding box center [656, 424] width 899 height 147
click at [1048, 412] on textarea at bounding box center [656, 424] width 899 height 147
click at [268, 434] on textarea at bounding box center [656, 424] width 899 height 147
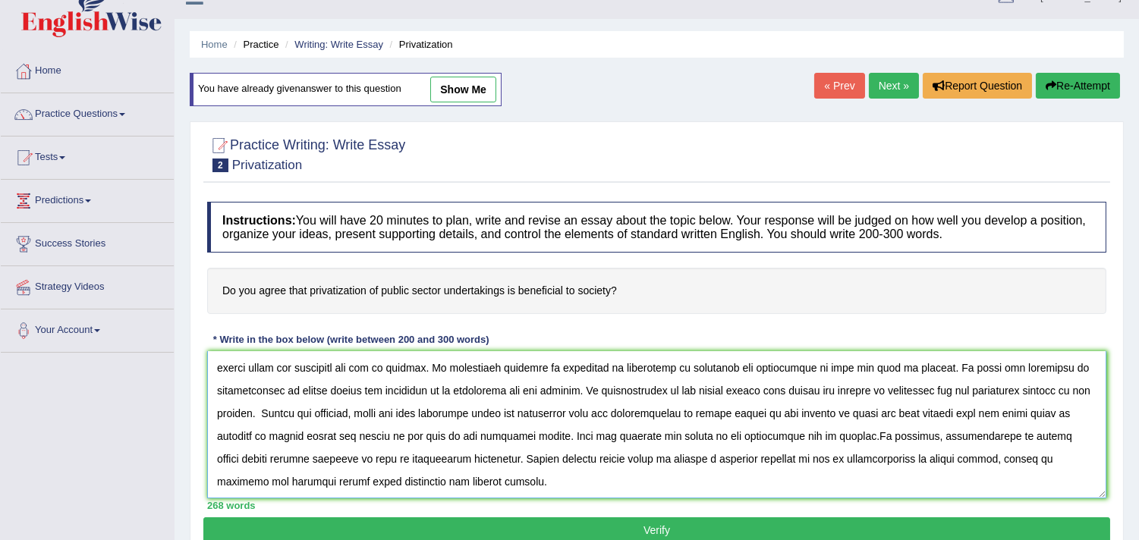
click at [556, 414] on textarea at bounding box center [656, 424] width 899 height 147
click at [585, 414] on textarea at bounding box center [656, 424] width 899 height 147
click at [635, 459] on textarea at bounding box center [656, 424] width 899 height 147
type textarea "Privatization of public sector is having both the side's of coin its having num…"
drag, startPoint x: 165, startPoint y: 468, endPoint x: 270, endPoint y: 484, distance: 106.0
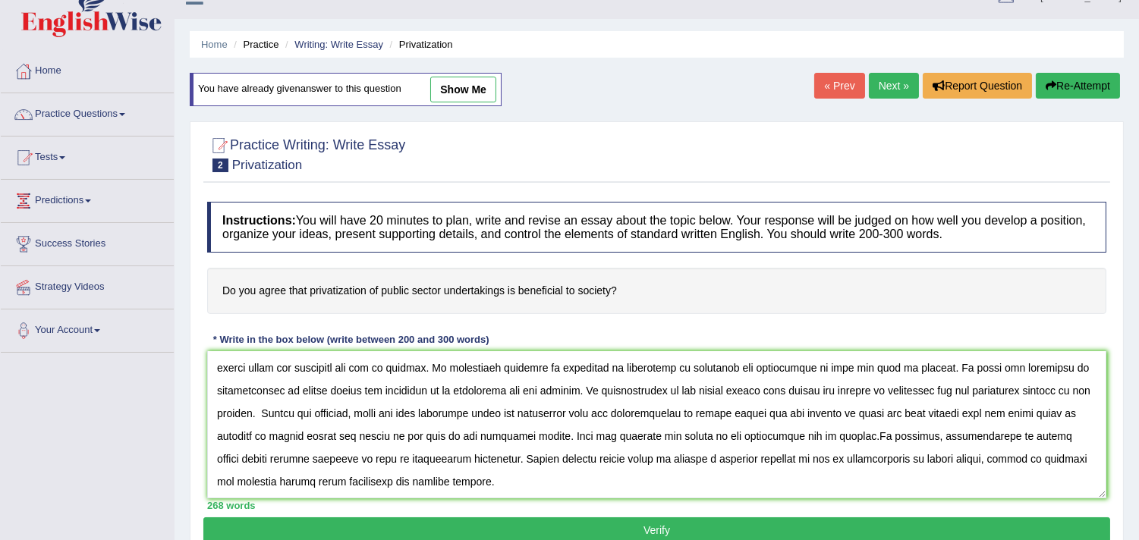
click at [170, 471] on div "Toggle navigation Home Practice Questions Speaking Practice Read Aloud Repeat S…" at bounding box center [569, 369] width 1139 height 789
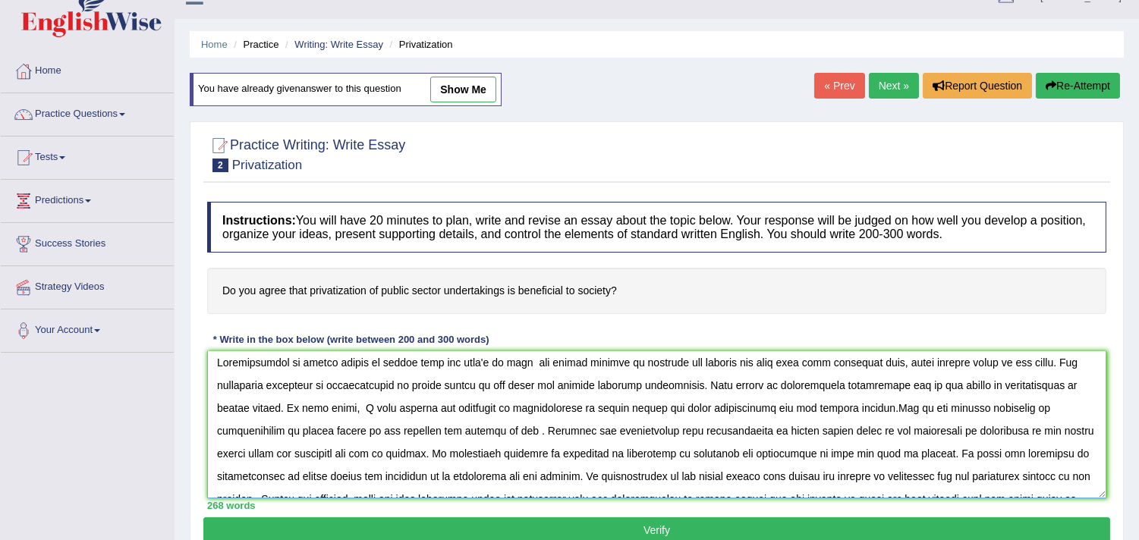
scroll to position [0, 0]
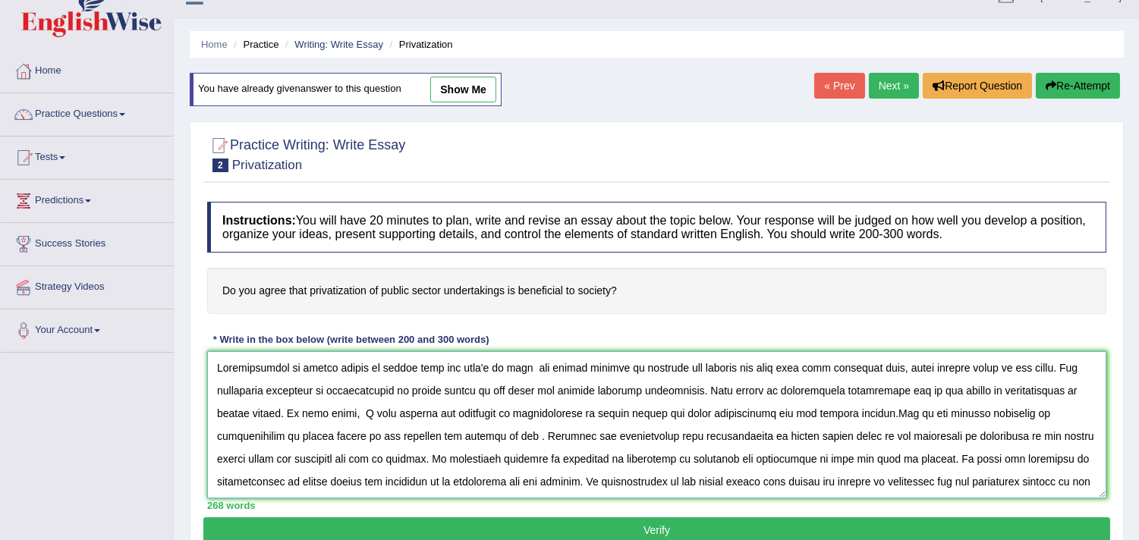
drag, startPoint x: 273, startPoint y: 481, endPoint x: 175, endPoint y: 352, distance: 162.0
click at [175, 352] on div "Home Practice Writing: Write Essay Privatization You have already given answer …" at bounding box center [657, 354] width 965 height 759
click at [446, 526] on button "Verify" at bounding box center [656, 531] width 907 height 26
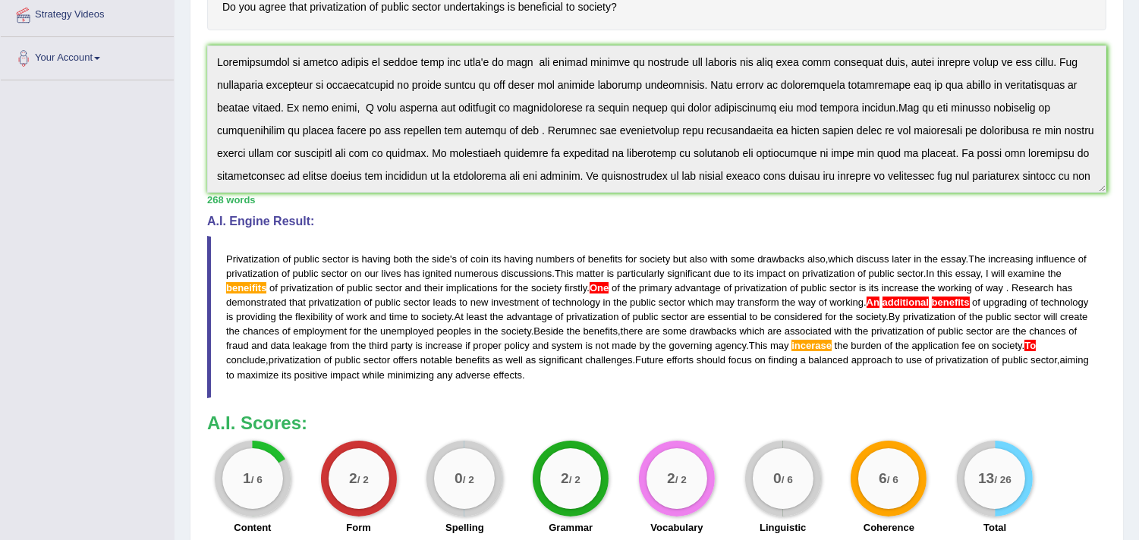
scroll to position [306, 0]
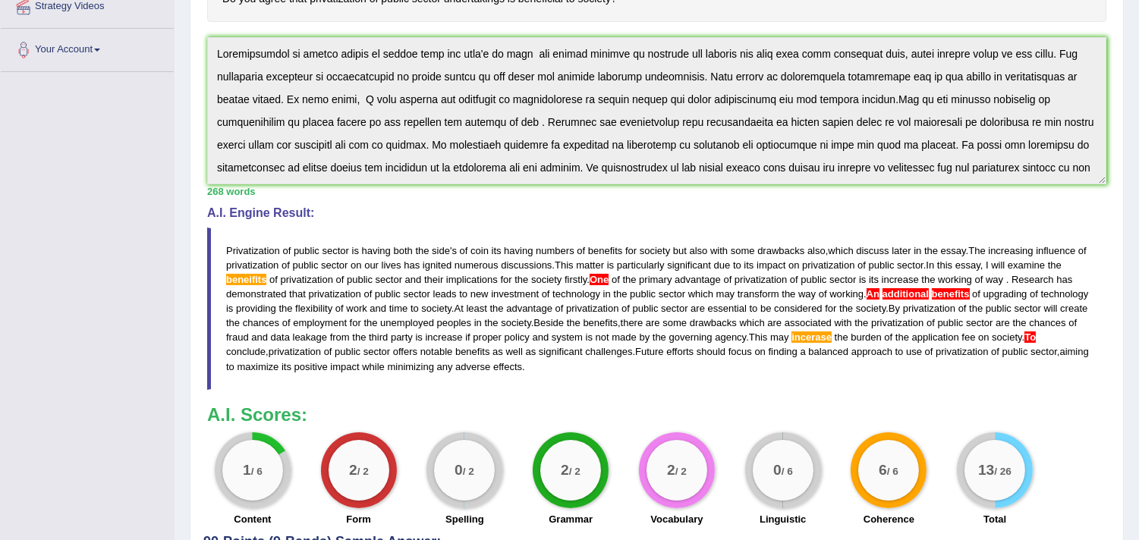
drag, startPoint x: 1151, startPoint y: 205, endPoint x: 1151, endPoint y: 408, distance: 203.4
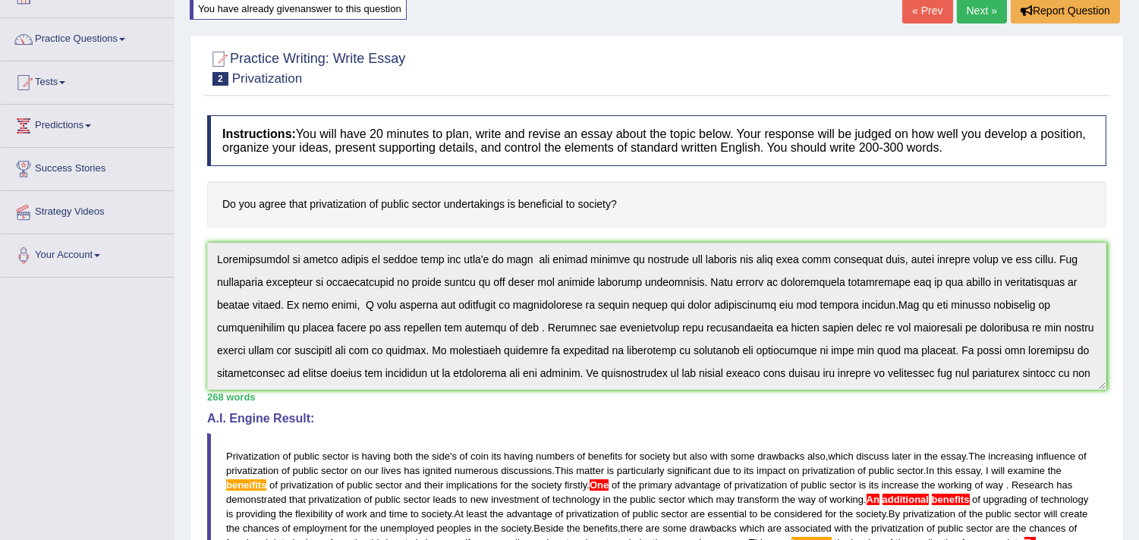
scroll to position [0, 0]
